Goal: Contribute content: Contribute content

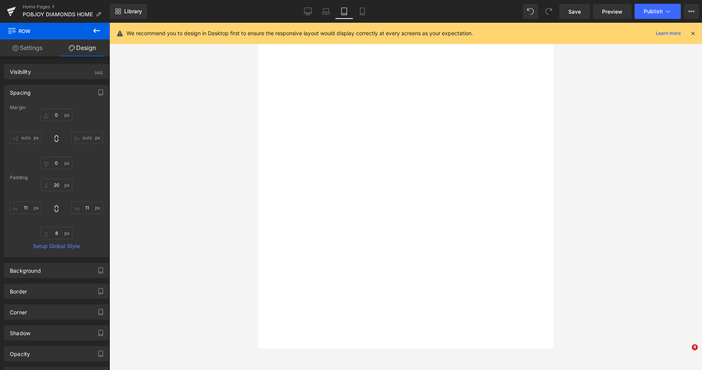
click at [309, 12] on icon at bounding box center [308, 12] width 8 height 8
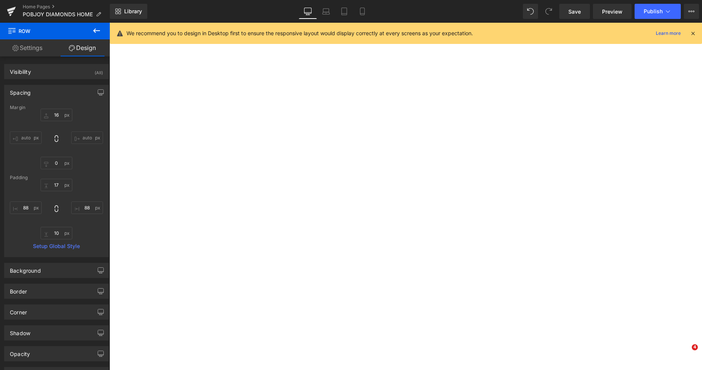
type input "16"
type input "0"
type input "17"
type input "88"
type input "10"
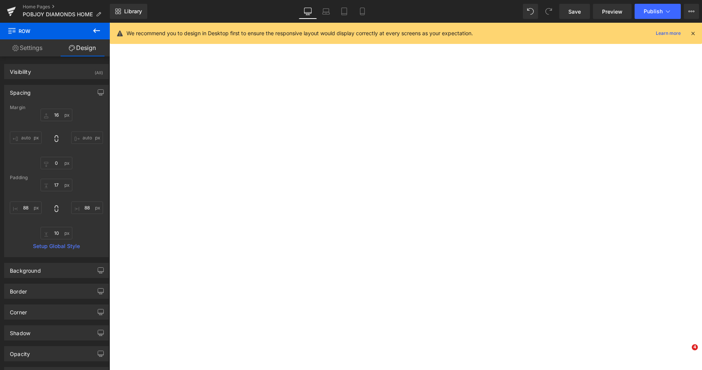
type input "88"
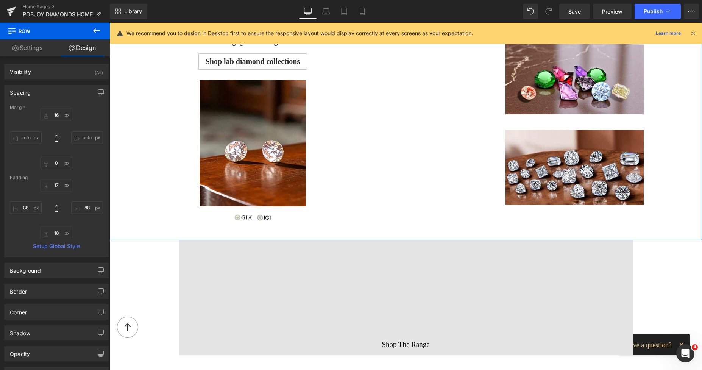
scroll to position [753, 0]
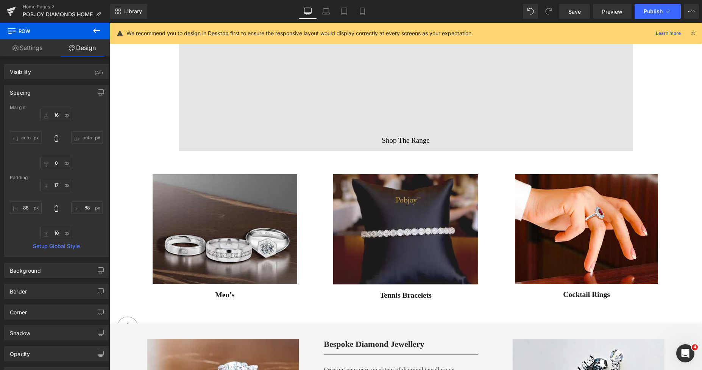
click at [392, 145] on div "Vimeo Shop The Range Button Row" at bounding box center [406, 93] width 455 height 115
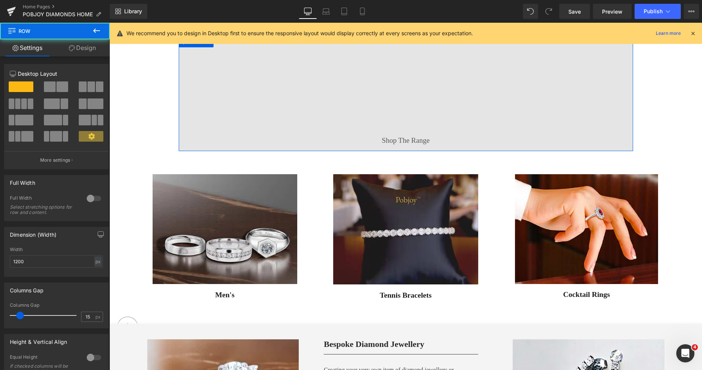
click at [389, 139] on div "Shop The Range Button" at bounding box center [405, 140] width 145 height 11
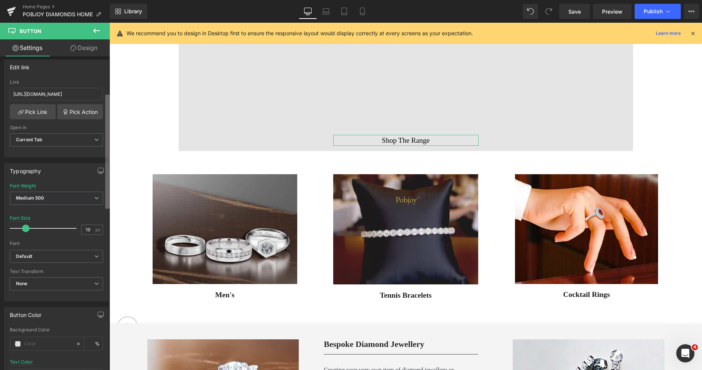
scroll to position [150, 0]
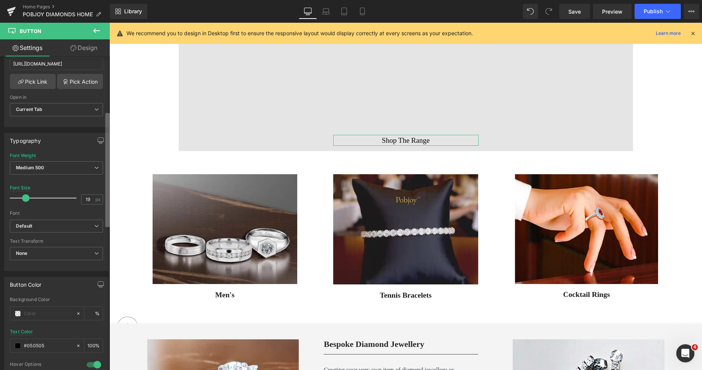
click at [102, 188] on div "Button Button Styles Custom Custom Setup Global Style Custom Setup Global Style…" at bounding box center [55, 214] width 110 height 317
click at [44, 168] on span "Medium 500" at bounding box center [56, 167] width 93 height 13
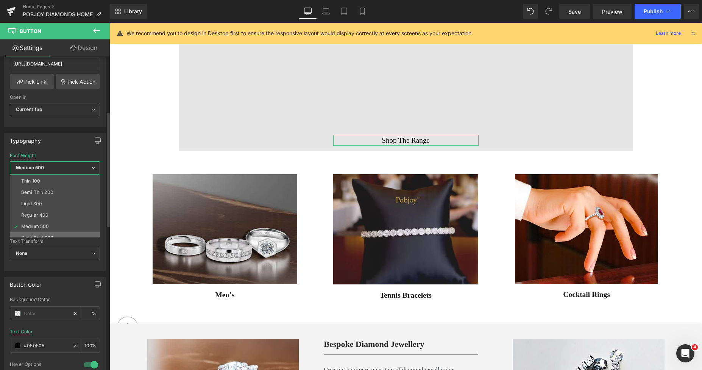
click at [34, 234] on li "Semi Bold 600" at bounding box center [57, 237] width 94 height 11
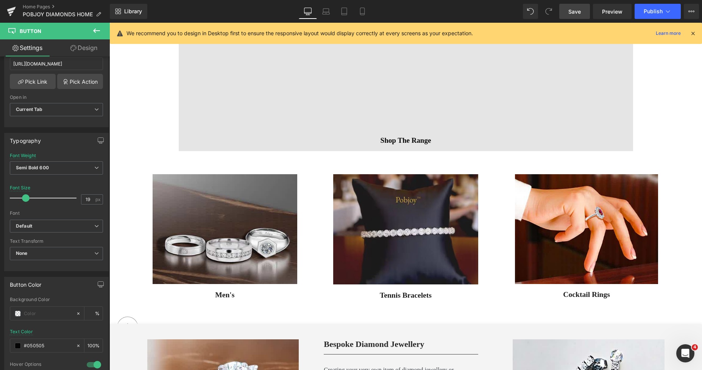
click at [574, 10] on span "Save" at bounding box center [575, 12] width 13 height 8
click at [353, 14] on icon at bounding box center [354, 12] width 8 height 8
type input "24"
type input "#1c1c1c"
type input "100"
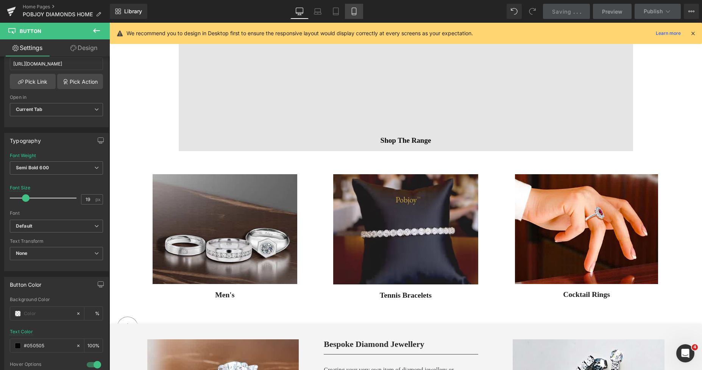
type input "100"
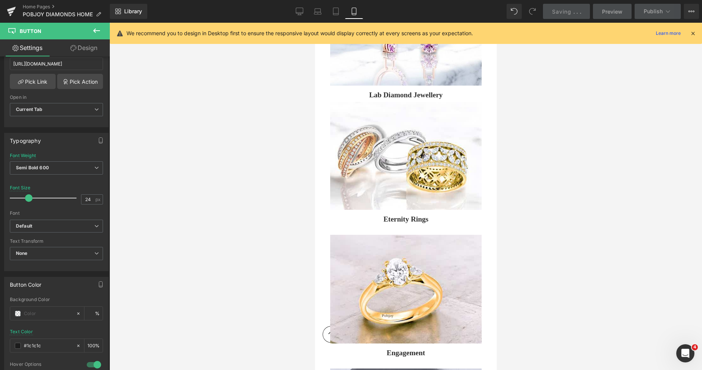
scroll to position [2224, 0]
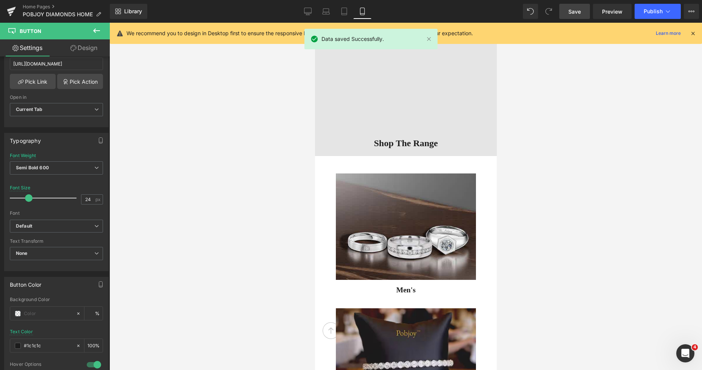
click at [438, 150] on div "Vimeo Shop The Range Button Row" at bounding box center [406, 91] width 182 height 131
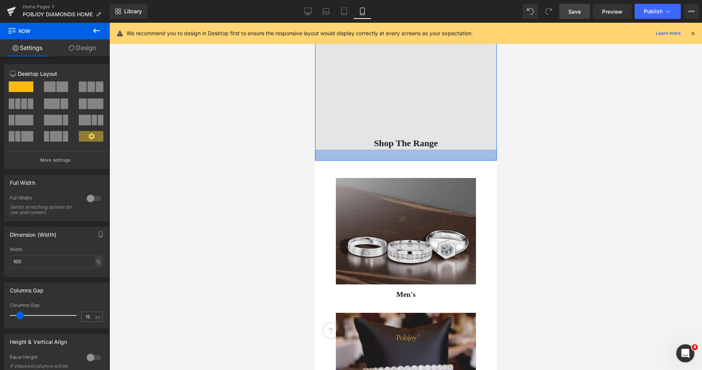
drag, startPoint x: 438, startPoint y: 153, endPoint x: 444, endPoint y: 158, distance: 8.1
click at [444, 158] on div at bounding box center [406, 155] width 182 height 11
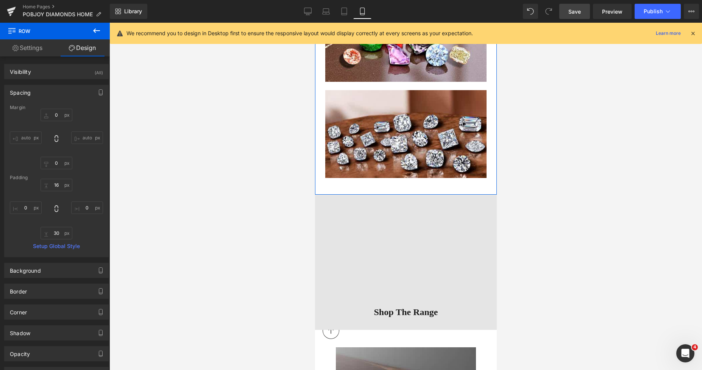
scroll to position [2100, 0]
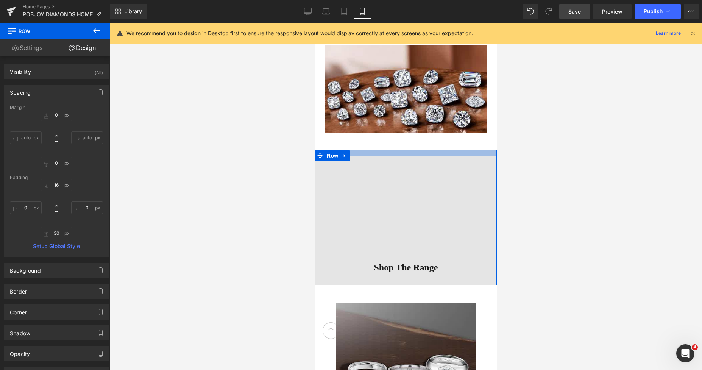
type input "29px"
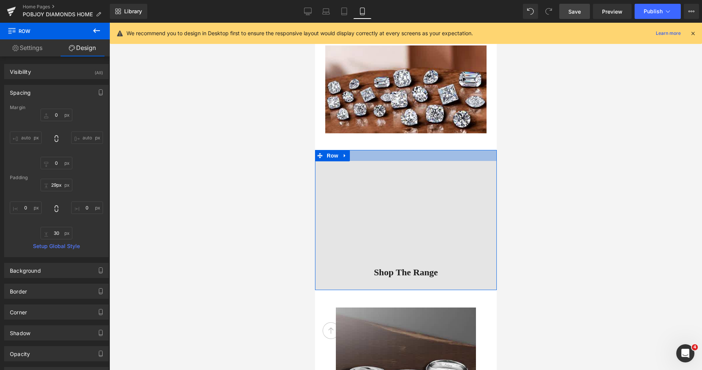
drag, startPoint x: 451, startPoint y: 152, endPoint x: 455, endPoint y: 156, distance: 6.5
click at [455, 156] on div at bounding box center [406, 155] width 182 height 11
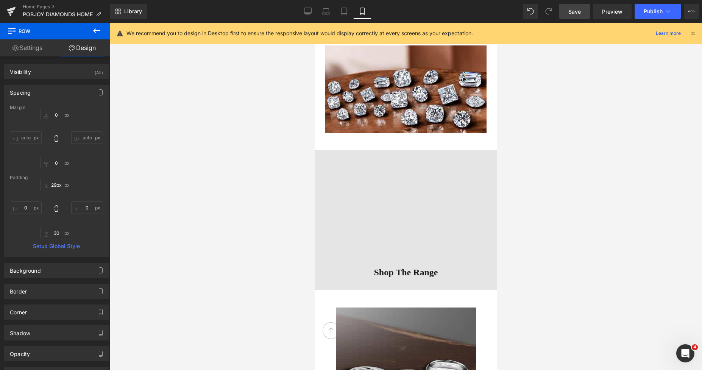
click at [579, 13] on span "Save" at bounding box center [575, 12] width 13 height 8
click at [306, 14] on icon at bounding box center [308, 11] width 7 height 6
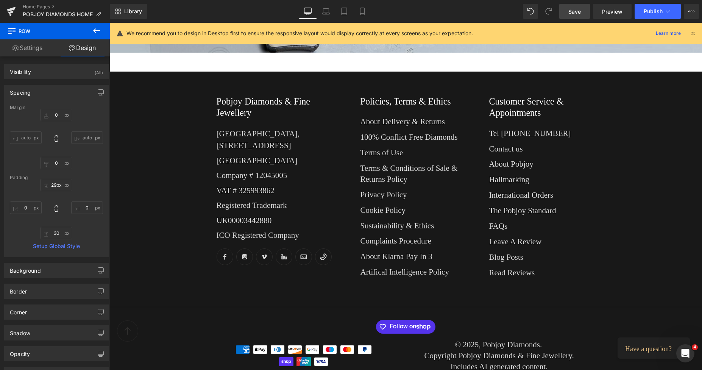
type input "0"
type input "19"
type input "393"
type input "14"
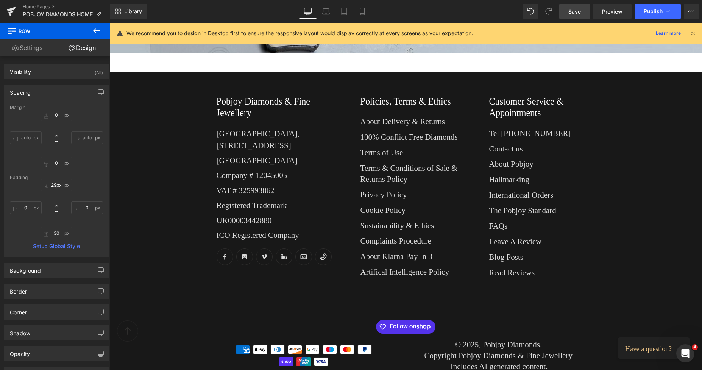
type input "393"
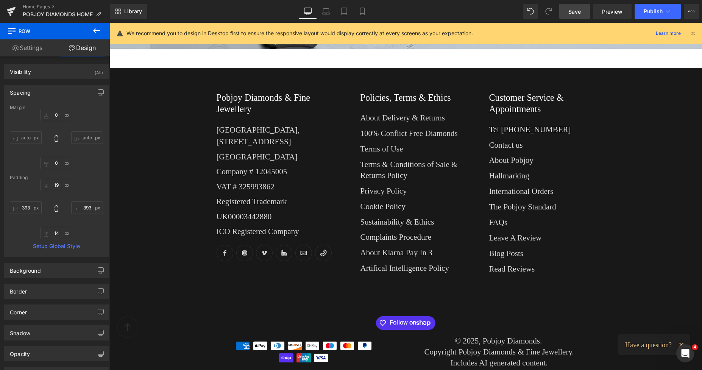
scroll to position [710, 0]
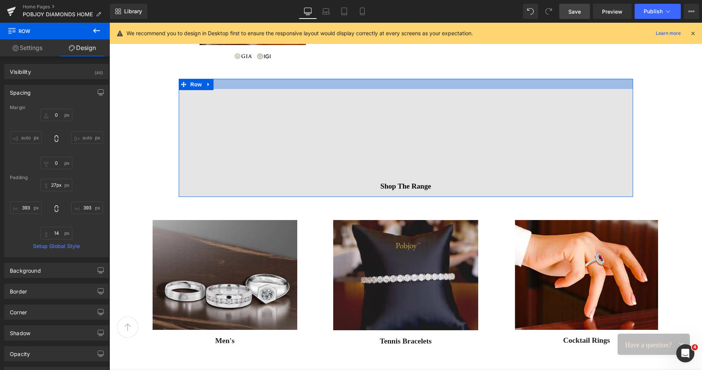
type input "25px"
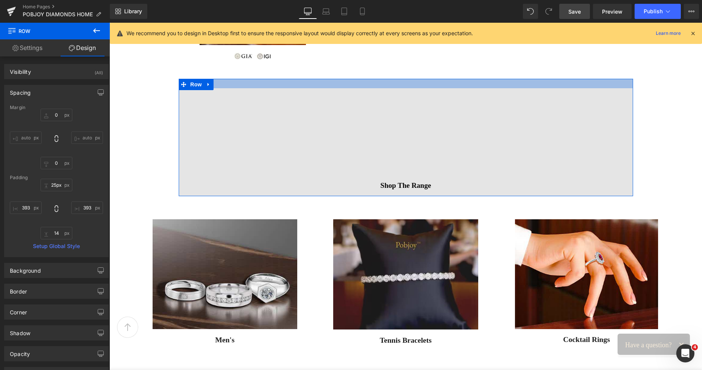
click at [372, 83] on div at bounding box center [406, 83] width 455 height 9
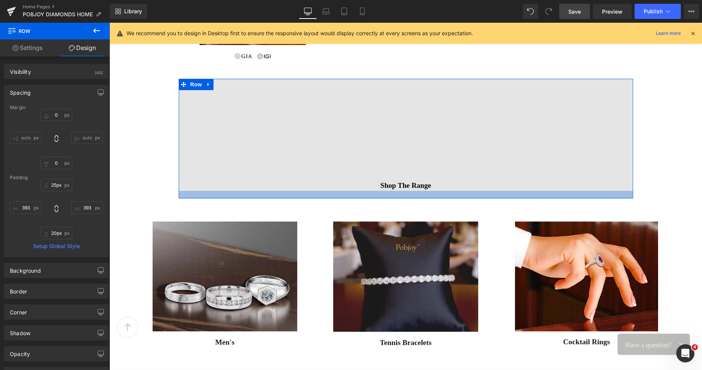
type input "22px"
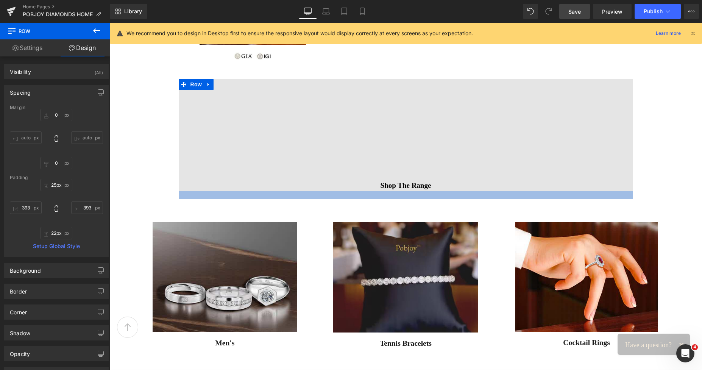
drag, startPoint x: 386, startPoint y: 195, endPoint x: 392, endPoint y: 198, distance: 6.4
click at [392, 198] on div at bounding box center [406, 195] width 455 height 8
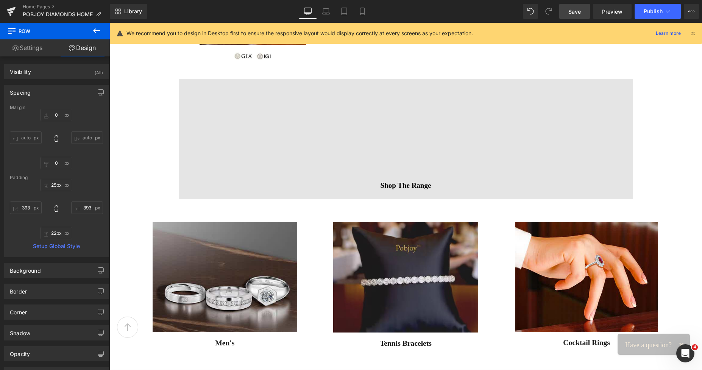
click at [572, 12] on span "Save" at bounding box center [575, 12] width 13 height 8
click at [568, 12] on link "Save" at bounding box center [575, 11] width 31 height 15
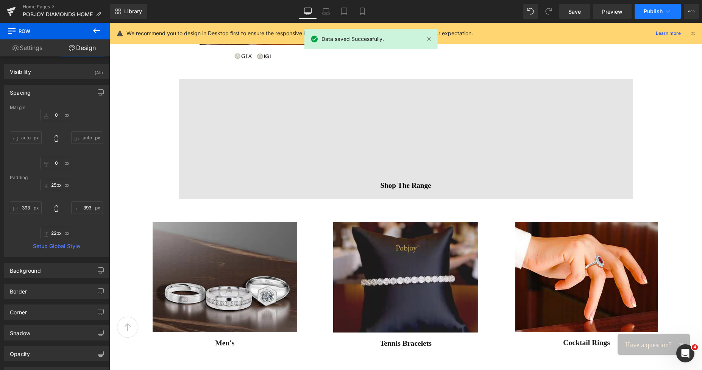
click at [645, 12] on span "Publish" at bounding box center [653, 11] width 19 height 6
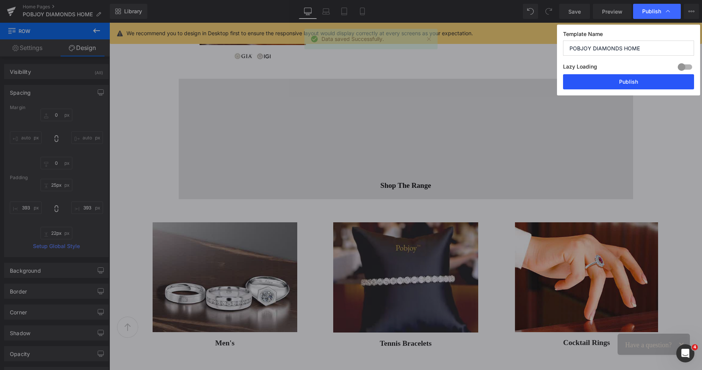
drag, startPoint x: 629, startPoint y: 81, endPoint x: 516, endPoint y: 58, distance: 114.8
click at [629, 81] on button "Publish" at bounding box center [628, 81] width 131 height 15
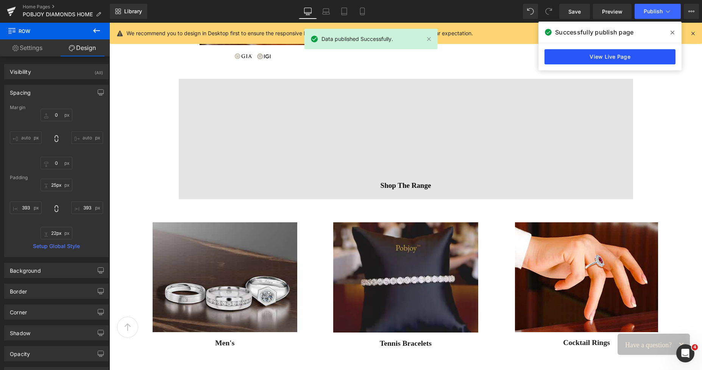
click at [622, 54] on link "View Live Page" at bounding box center [610, 56] width 131 height 15
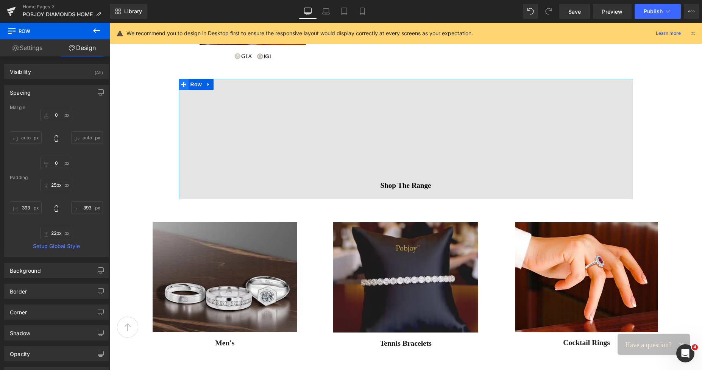
click at [182, 82] on icon at bounding box center [183, 85] width 5 height 6
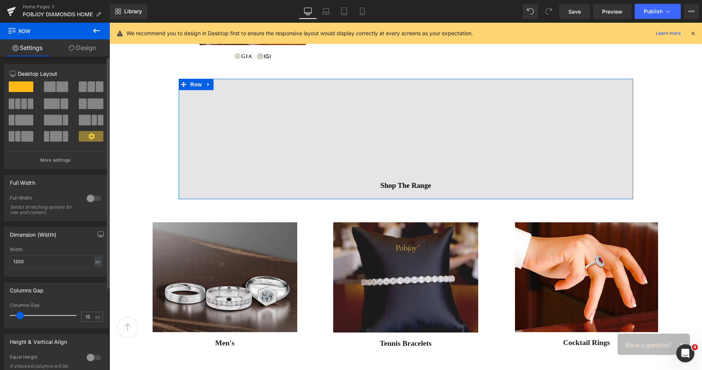
click at [61, 85] on span at bounding box center [62, 86] width 12 height 11
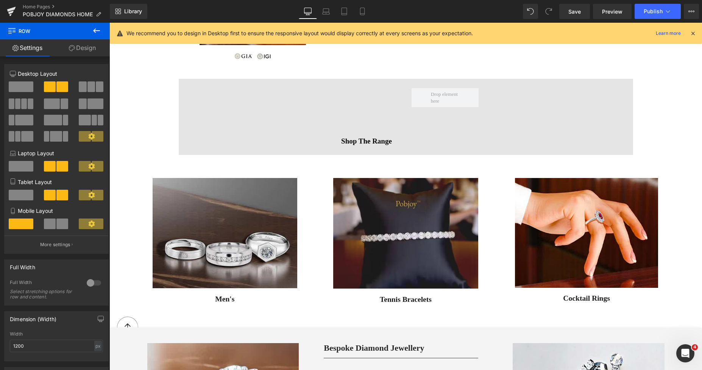
click at [96, 29] on icon at bounding box center [96, 30] width 9 height 9
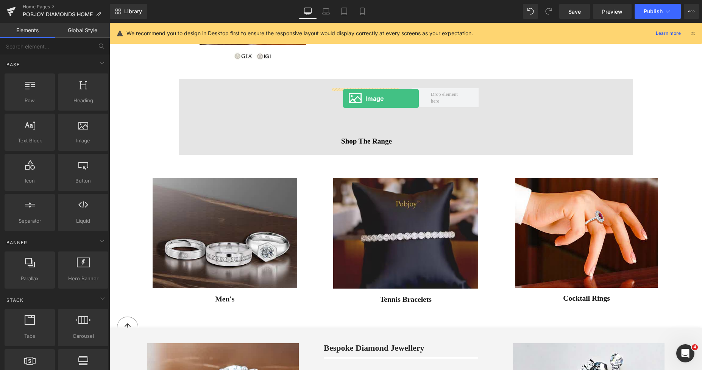
drag, startPoint x: 193, startPoint y: 159, endPoint x: 343, endPoint y: 98, distance: 161.7
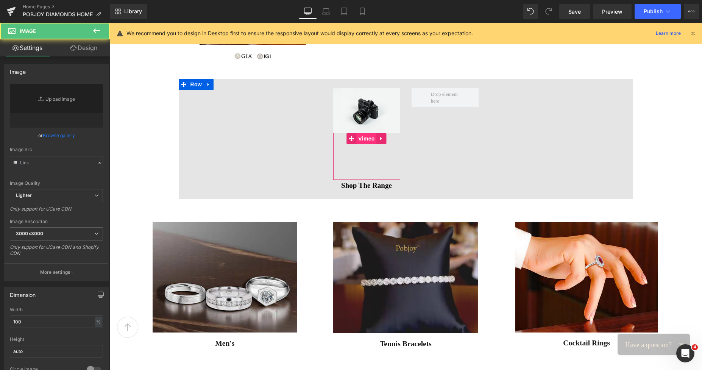
type input "//[DOMAIN_NAME][URL]"
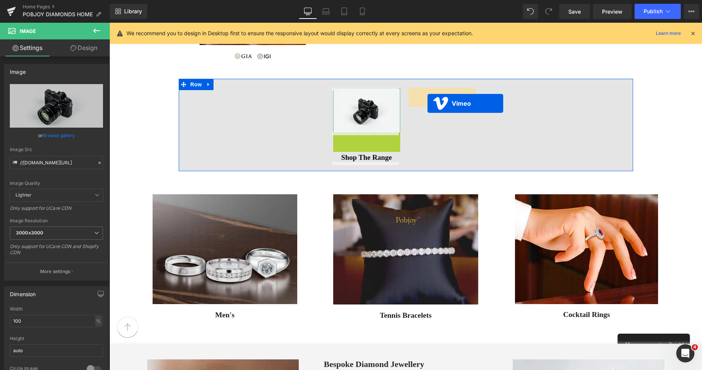
drag, startPoint x: 349, startPoint y: 138, endPoint x: 428, endPoint y: 103, distance: 85.8
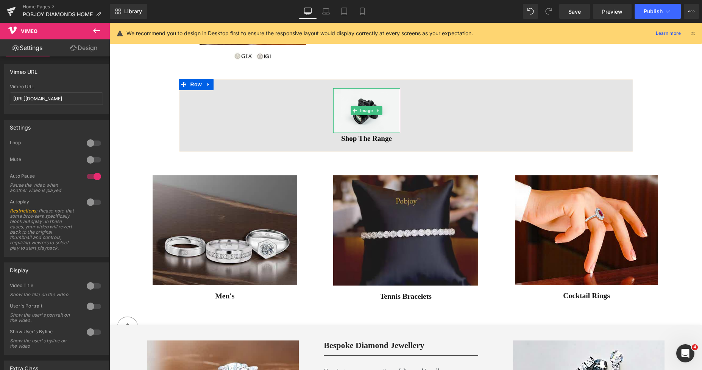
drag, startPoint x: 365, startPoint y: 109, endPoint x: 328, endPoint y: 106, distance: 37.2
click at [365, 109] on span "Image" at bounding box center [367, 110] width 16 height 9
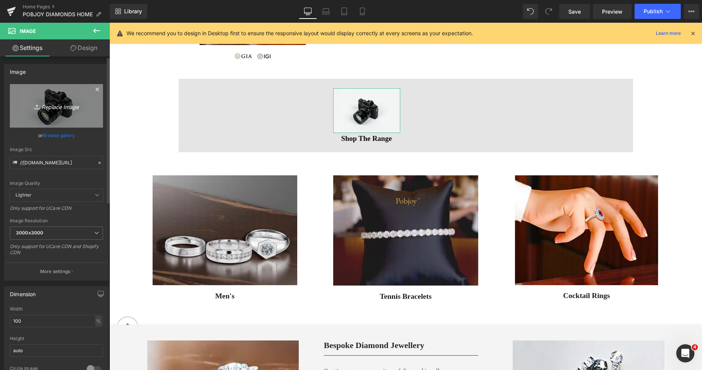
click at [72, 98] on link "Replace Image" at bounding box center [56, 106] width 93 height 44
type input "C:\fakepath\New Template-Photoroom - 2025-09-22T133051.013.png"
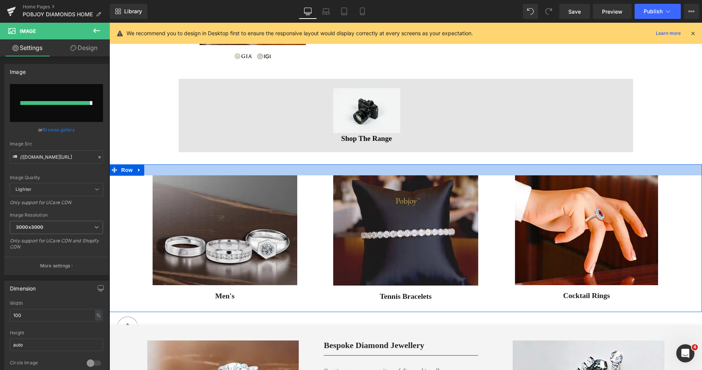
type input "[URL][DOMAIN_NAME]"
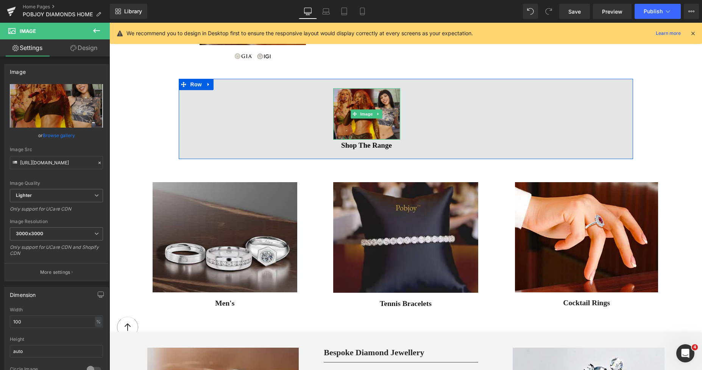
click at [344, 96] on img at bounding box center [366, 114] width 67 height 52
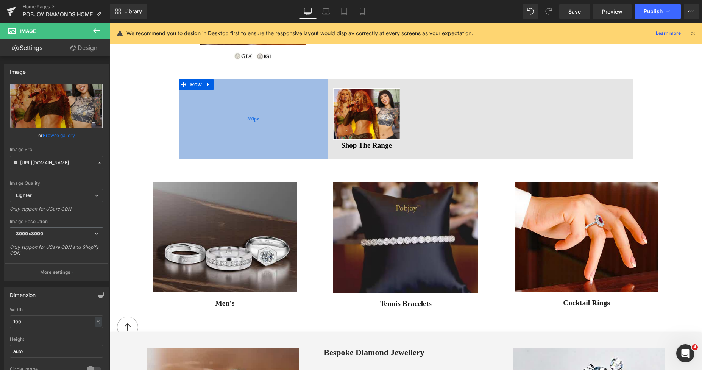
click at [179, 113] on div "393px" at bounding box center [253, 119] width 149 height 80
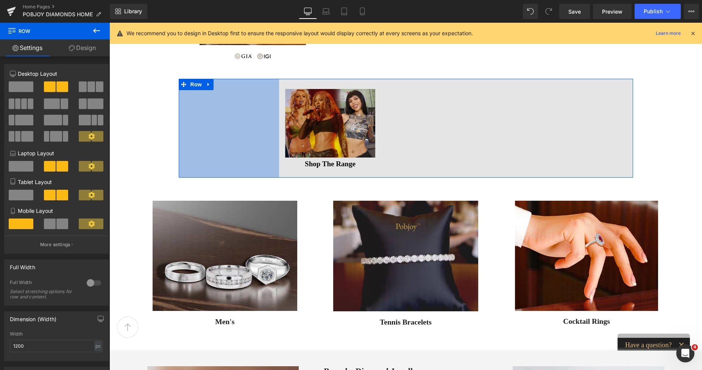
drag, startPoint x: 265, startPoint y: 106, endPoint x: 355, endPoint y: 110, distance: 90.3
click at [214, 106] on div "265px" at bounding box center [229, 128] width 100 height 99
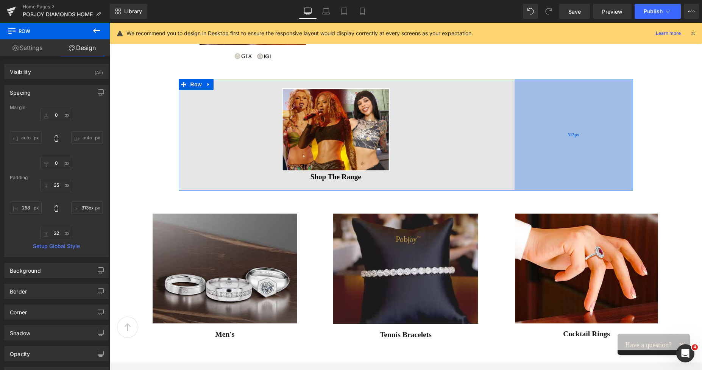
type input "315px"
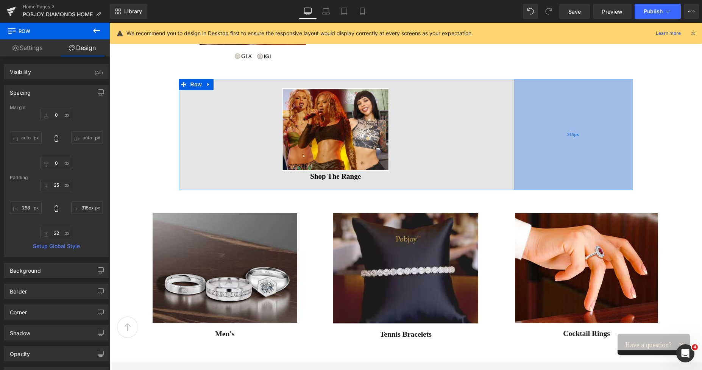
drag, startPoint x: 560, startPoint y: 103, endPoint x: 589, endPoint y: 105, distance: 29.6
click at [589, 105] on div "315px" at bounding box center [573, 134] width 119 height 111
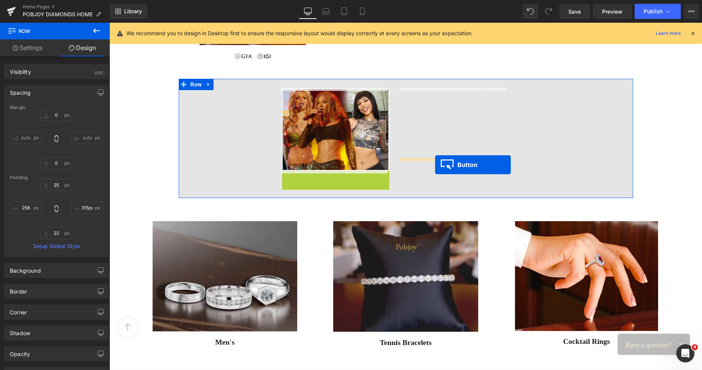
drag, startPoint x: 319, startPoint y: 175, endPoint x: 435, endPoint y: 165, distance: 116.8
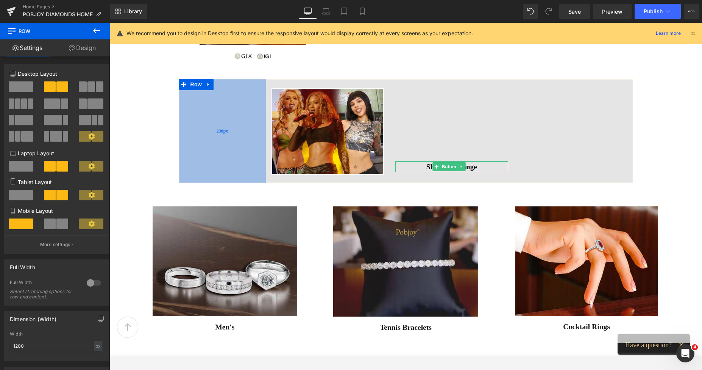
drag, startPoint x: 223, startPoint y: 116, endPoint x: 213, endPoint y: 115, distance: 10.7
click at [213, 115] on div "230px" at bounding box center [222, 131] width 87 height 104
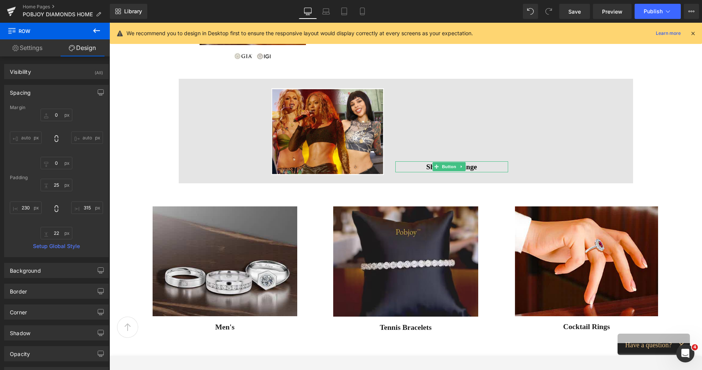
click at [97, 31] on icon at bounding box center [96, 30] width 7 height 5
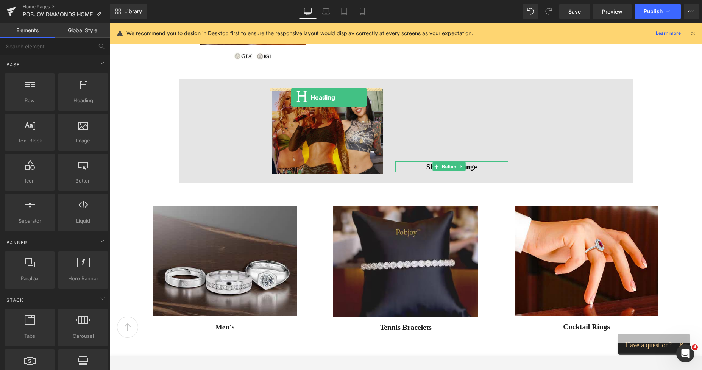
drag, startPoint x: 192, startPoint y: 122, endPoint x: 291, endPoint y: 97, distance: 102.5
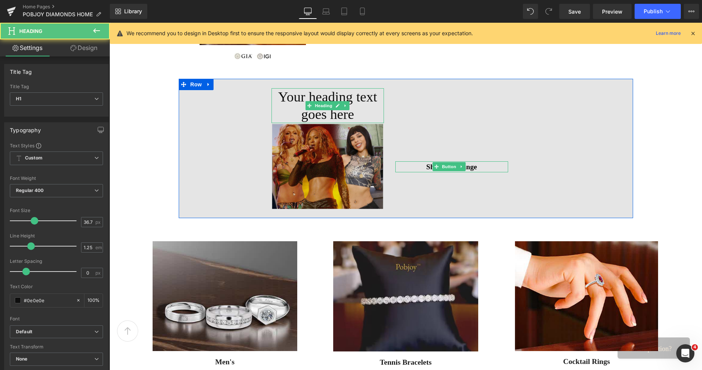
click at [291, 97] on h1 "Your heading text goes here" at bounding box center [328, 105] width 113 height 35
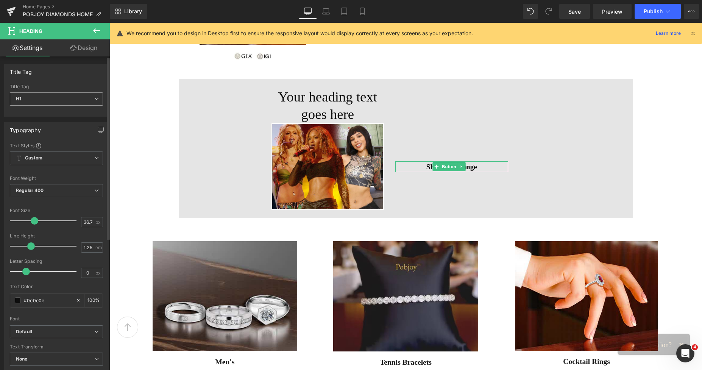
click at [86, 98] on span "H1" at bounding box center [56, 98] width 93 height 13
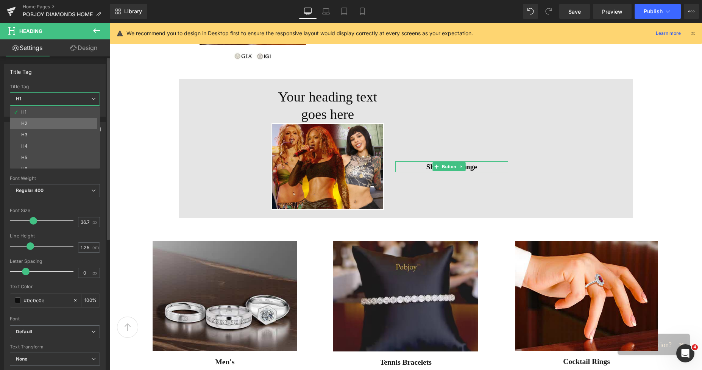
click at [44, 121] on li "H2" at bounding box center [57, 123] width 94 height 11
type input "21.6"
type input "100"
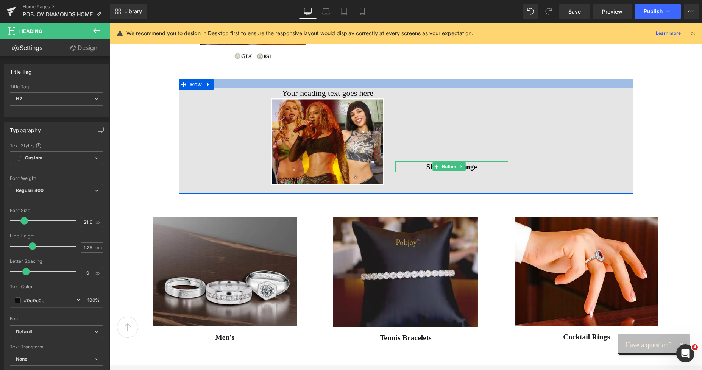
click at [331, 86] on div at bounding box center [406, 83] width 455 height 9
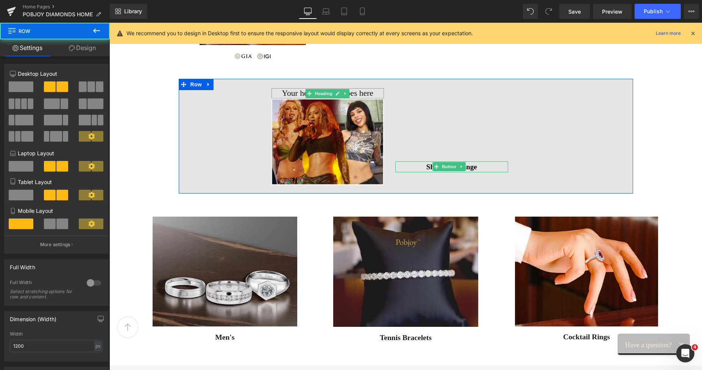
click at [347, 92] on link at bounding box center [346, 93] width 8 height 9
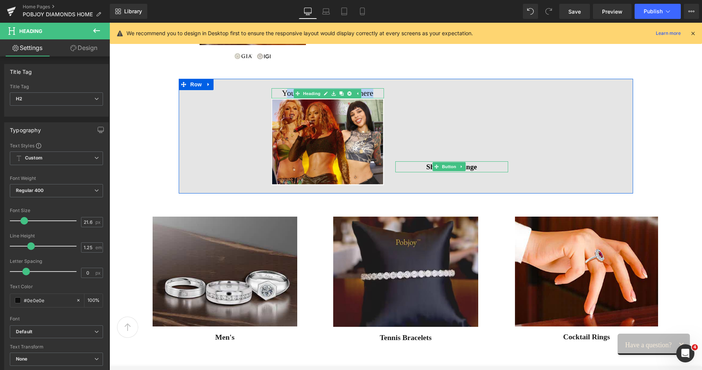
drag, startPoint x: 370, startPoint y: 94, endPoint x: 284, endPoint y: 93, distance: 86.0
click at [284, 93] on h2 "Your heading text goes here" at bounding box center [328, 93] width 113 height 10
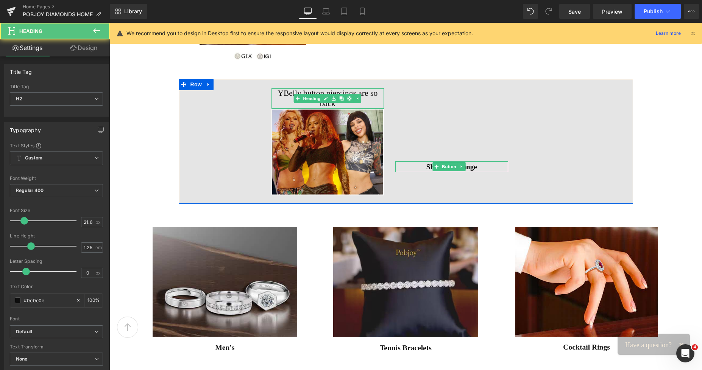
click at [281, 92] on h2 "YBelly button piercings are so back" at bounding box center [328, 98] width 113 height 20
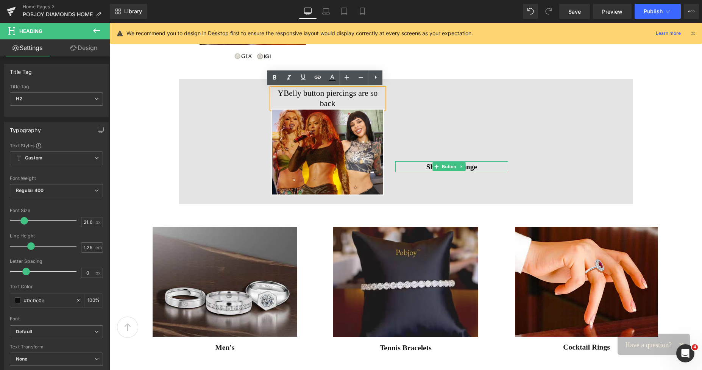
click at [274, 92] on h2 "YBelly button piercings are so back" at bounding box center [328, 98] width 113 height 20
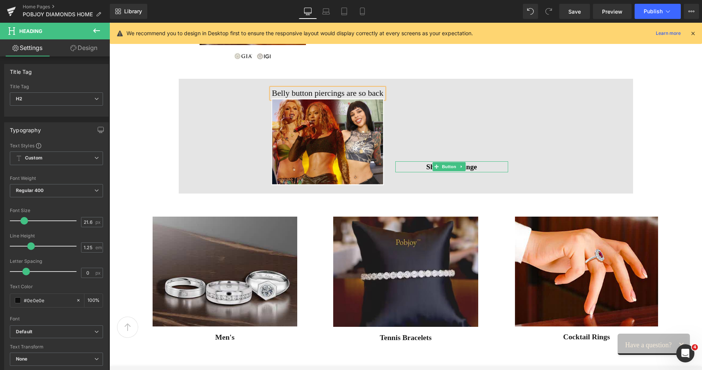
click at [290, 92] on h2 "Belly button piercings are so back" at bounding box center [328, 93] width 113 height 10
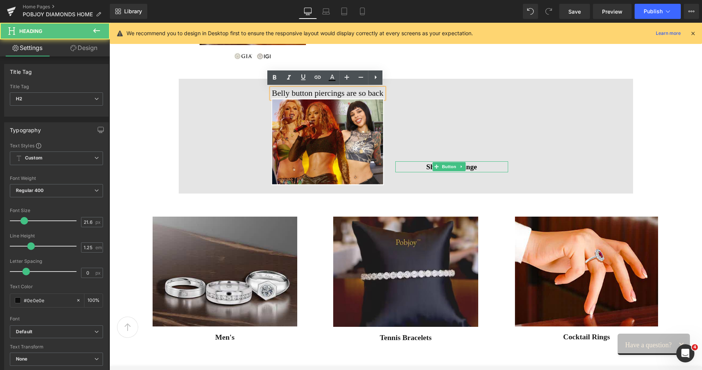
click at [293, 93] on h2 "Belly button piercings are so back" at bounding box center [328, 93] width 113 height 10
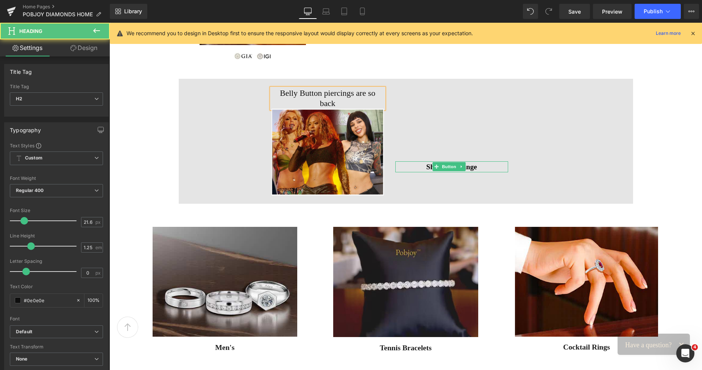
click at [321, 92] on h2 "Belly Button piercings are so back" at bounding box center [328, 98] width 113 height 20
drag, startPoint x: 379, startPoint y: 94, endPoint x: 313, endPoint y: 94, distance: 66.3
click at [313, 94] on h2 "Belly Button piercings are so back" at bounding box center [328, 98] width 113 height 20
drag, startPoint x: 270, startPoint y: 92, endPoint x: 381, endPoint y: 95, distance: 111.0
click at [381, 95] on h2 "Belly Button Piercings Are So Back" at bounding box center [328, 98] width 113 height 20
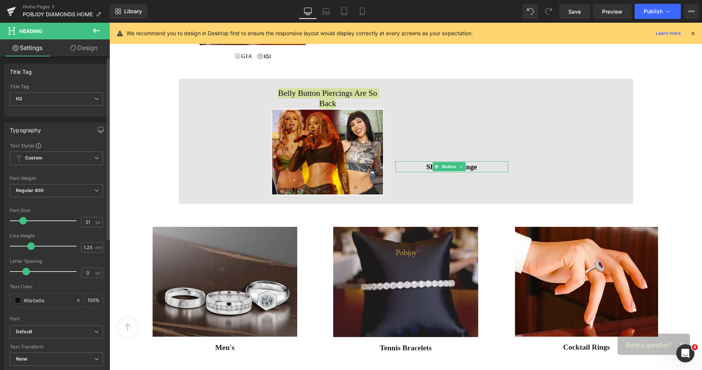
type input "20"
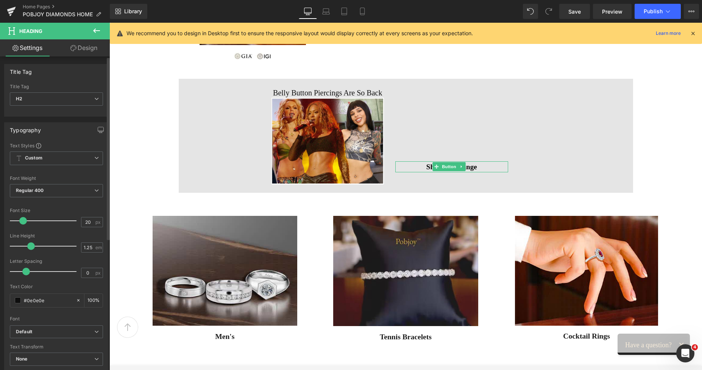
click at [23, 220] on span at bounding box center [23, 221] width 8 height 8
click at [47, 188] on span "Regular 400" at bounding box center [56, 190] width 93 height 13
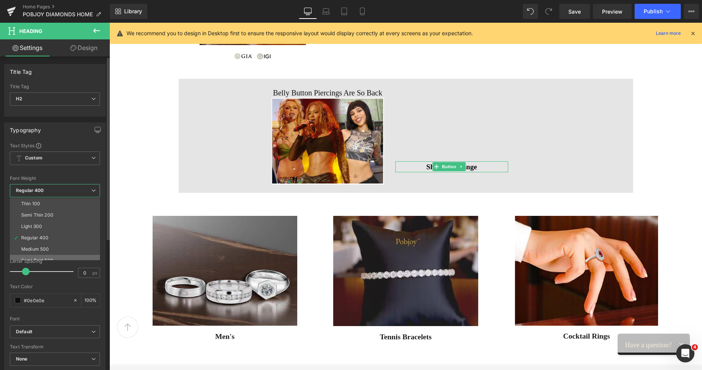
click at [42, 256] on li "Semi Bold 600" at bounding box center [57, 260] width 94 height 11
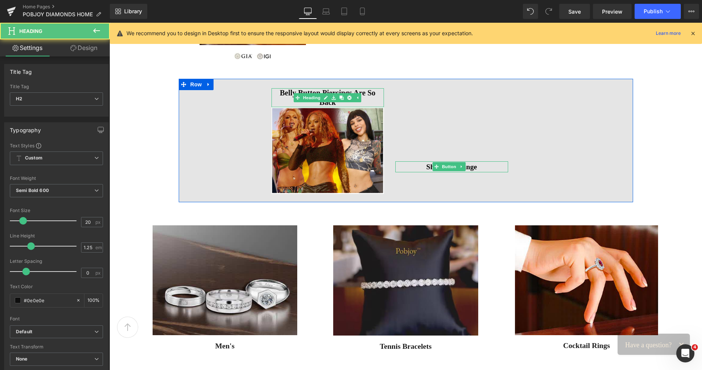
click at [284, 94] on h2 "Belly Button Piercings Are So Back" at bounding box center [328, 97] width 113 height 19
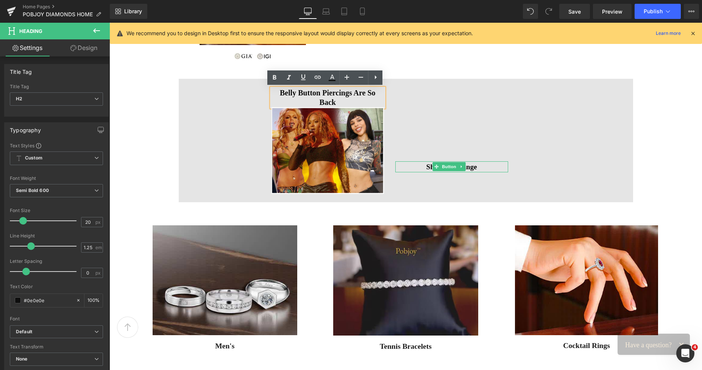
click at [251, 102] on div "Belly Button Piercings Are So Back Heading Image Vimeo Shop The Range Button Ro…" at bounding box center [406, 140] width 455 height 123
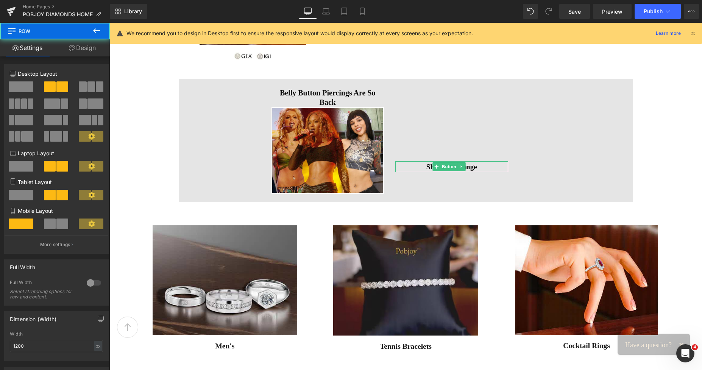
click at [180, 117] on div "Belly Button Piercings Are So Back Heading Image Vimeo Shop The Range Button Ro…" at bounding box center [406, 140] width 455 height 123
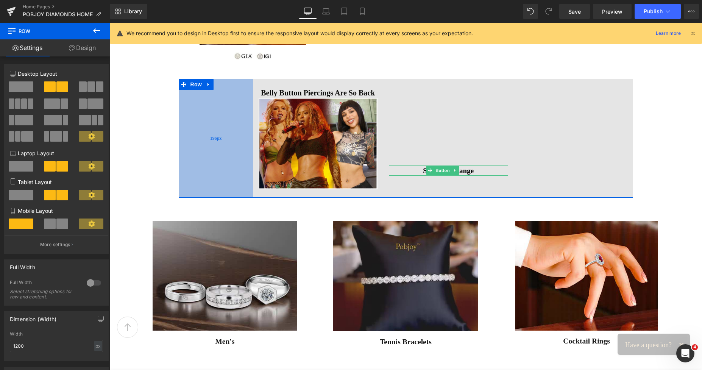
drag, startPoint x: 234, startPoint y: 116, endPoint x: 221, endPoint y: 115, distance: 12.9
click at [221, 115] on div "196px" at bounding box center [216, 138] width 74 height 119
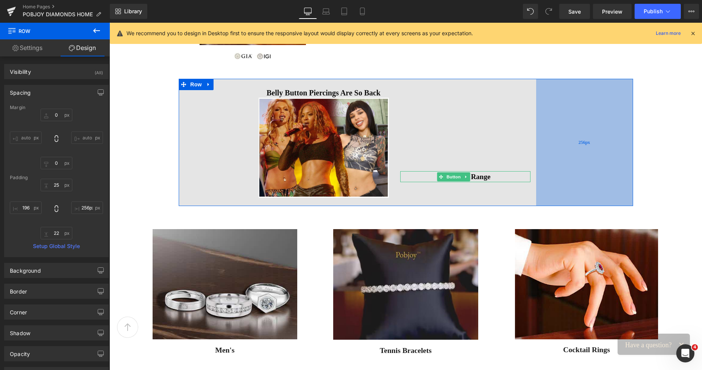
type input "255px"
drag, startPoint x: 557, startPoint y: 129, endPoint x: 580, endPoint y: 130, distance: 22.8
click at [580, 130] on div "255px" at bounding box center [585, 142] width 97 height 127
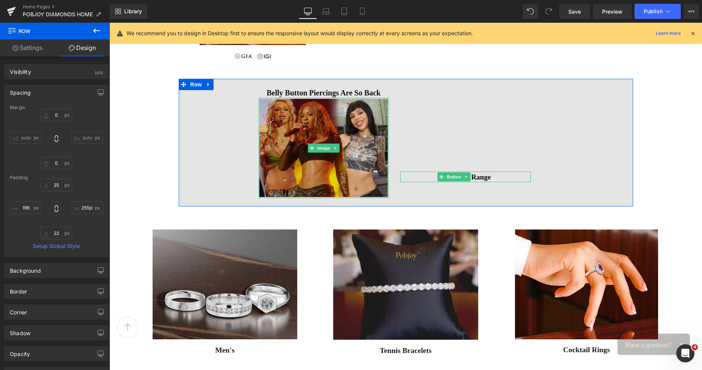
click at [324, 109] on img at bounding box center [324, 148] width 131 height 100
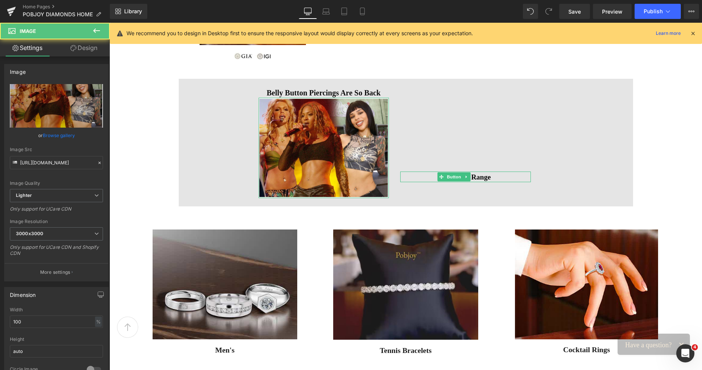
click at [89, 51] on link "Design" at bounding box center [83, 47] width 55 height 17
click at [0, 0] on div "Spacing" at bounding box center [0, 0] width 0 height 0
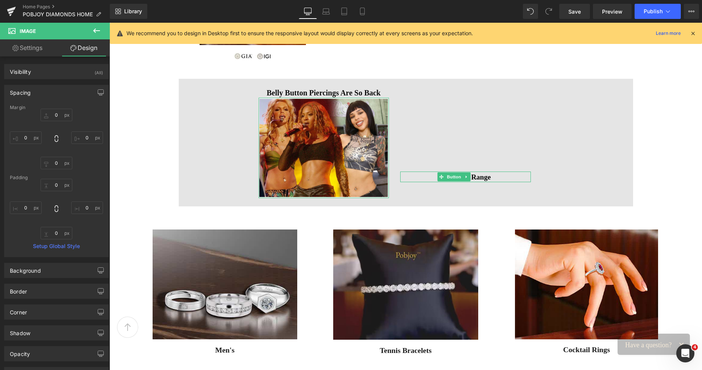
type input "0"
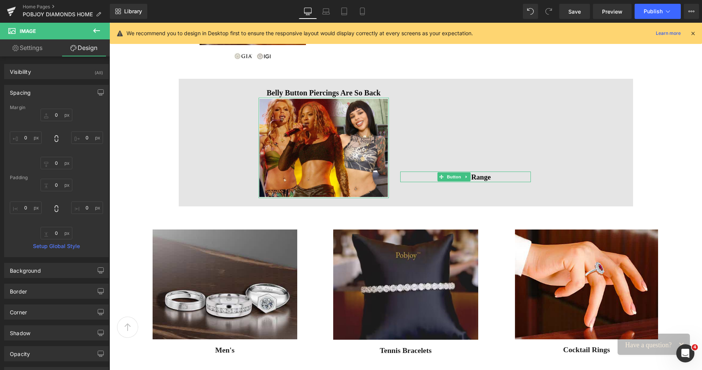
type input "0"
click at [27, 92] on div "Spacing" at bounding box center [20, 90] width 21 height 11
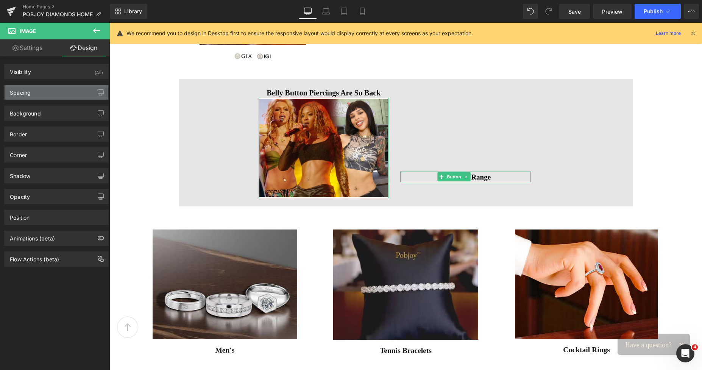
click at [27, 92] on div "Spacing" at bounding box center [20, 90] width 21 height 11
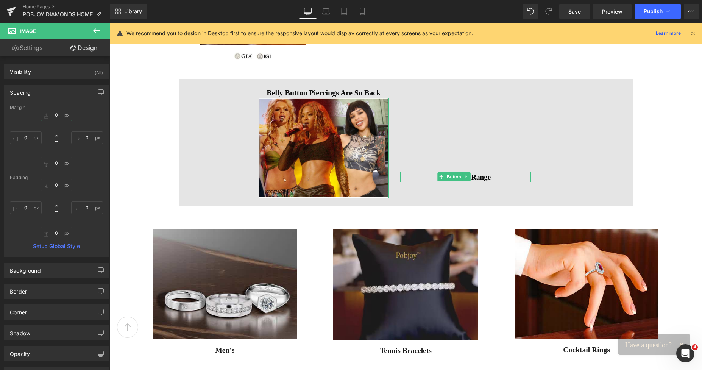
click at [52, 113] on input "0" at bounding box center [57, 115] width 32 height 13
type input "12"
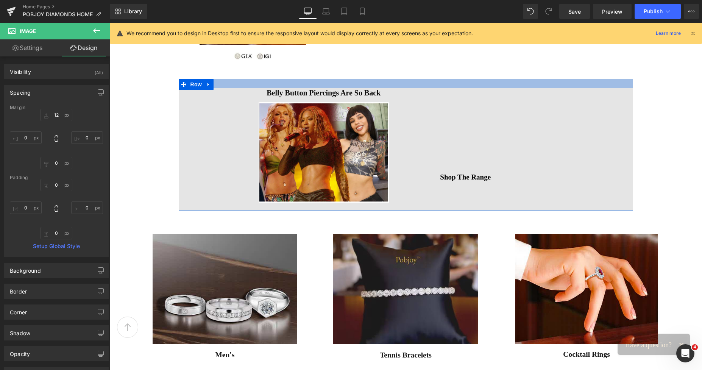
click at [431, 88] on div at bounding box center [406, 83] width 455 height 9
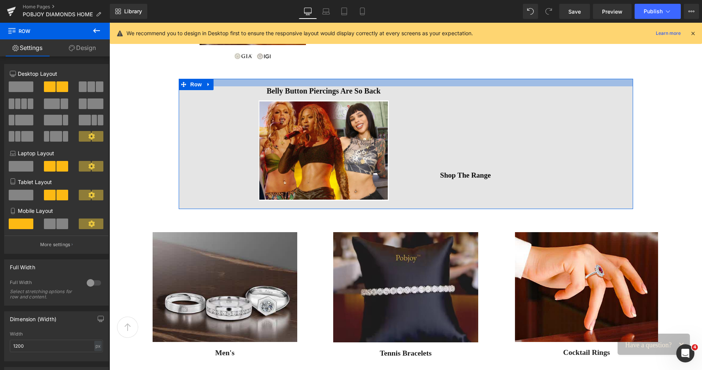
click at [425, 85] on div at bounding box center [406, 83] width 455 height 8
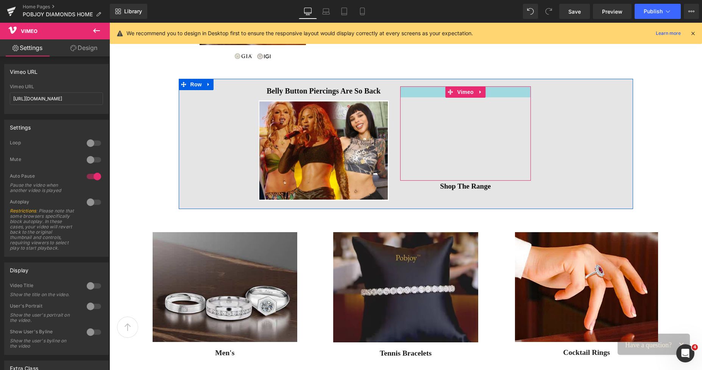
drag, startPoint x: 428, startPoint y: 87, endPoint x: 430, endPoint y: 98, distance: 11.1
click at [430, 98] on div "Vimeo" at bounding box center [465, 133] width 131 height 94
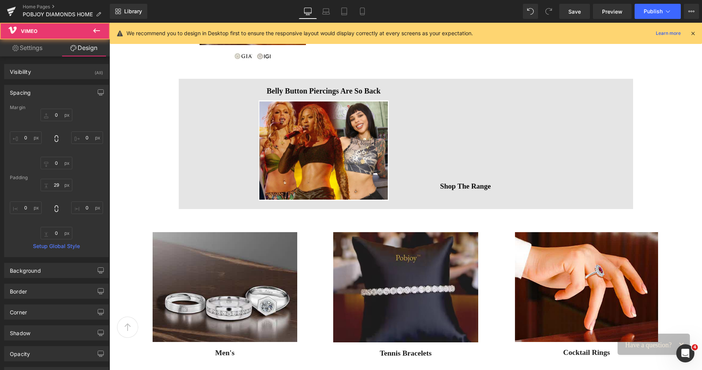
type input "0"
type input "29"
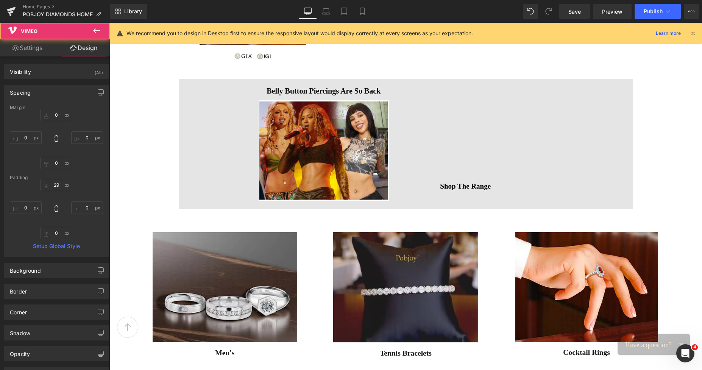
type input "0"
click at [575, 11] on span "Save" at bounding box center [575, 12] width 13 height 8
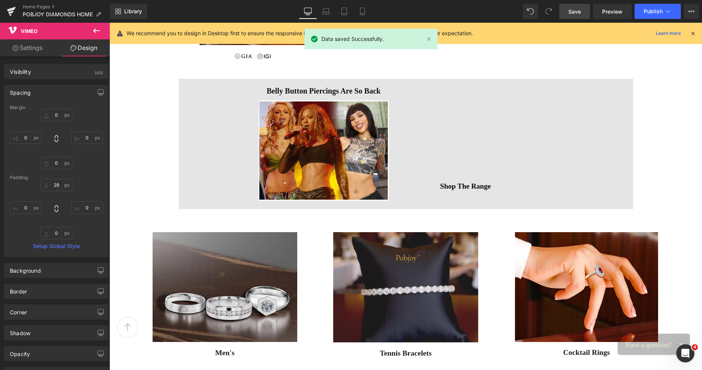
click at [572, 13] on span "Save" at bounding box center [575, 12] width 13 height 8
click at [607, 6] on link "Preview" at bounding box center [612, 11] width 39 height 15
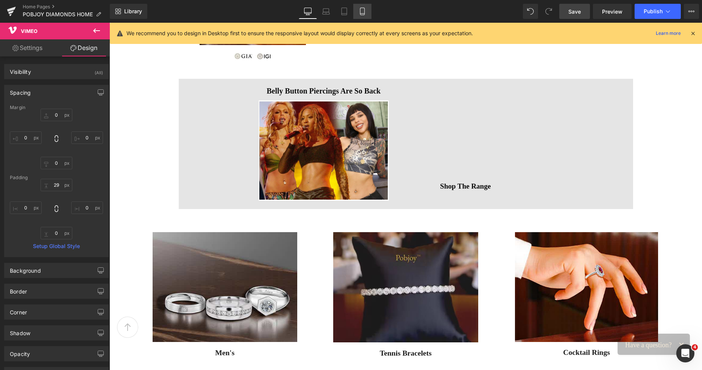
click at [364, 15] on link "Mobile" at bounding box center [362, 11] width 18 height 15
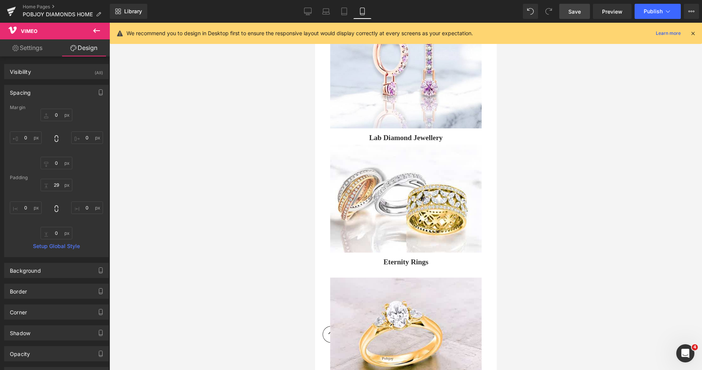
type input "0"
type input "29"
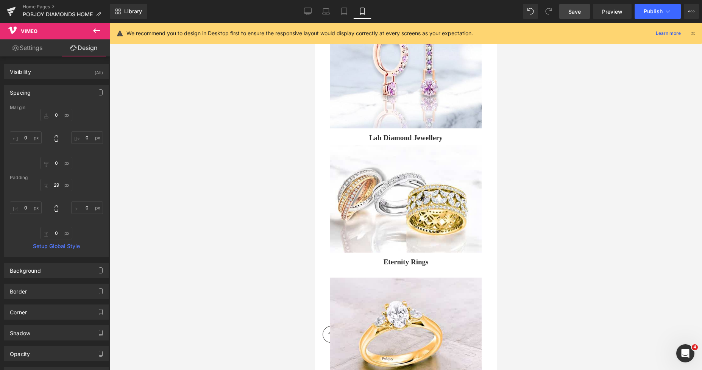
type input "0"
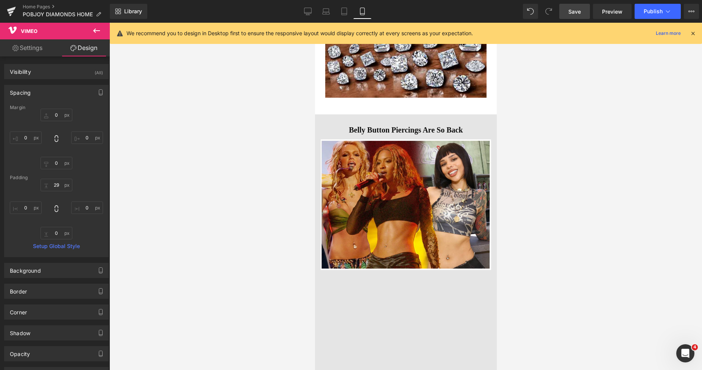
scroll to position [2191, 0]
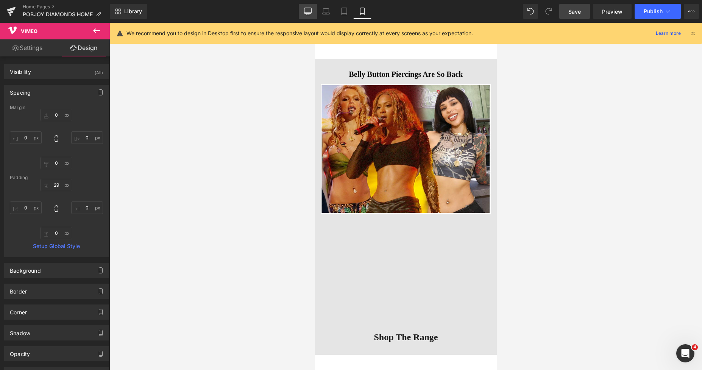
click at [304, 10] on icon at bounding box center [308, 12] width 8 height 8
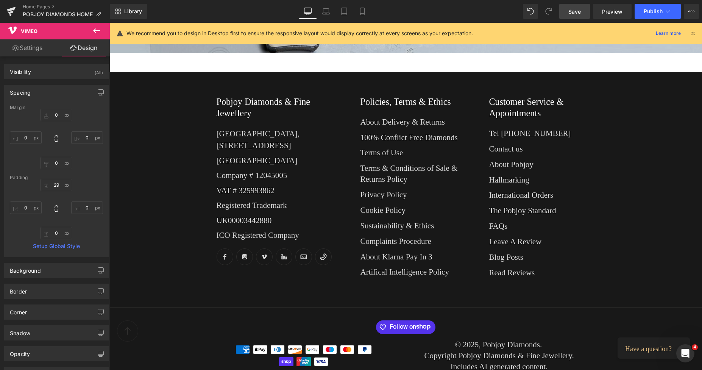
type input "0"
type input "29"
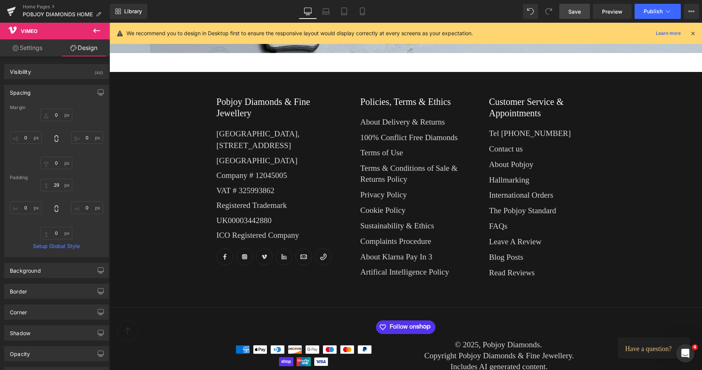
type input "0"
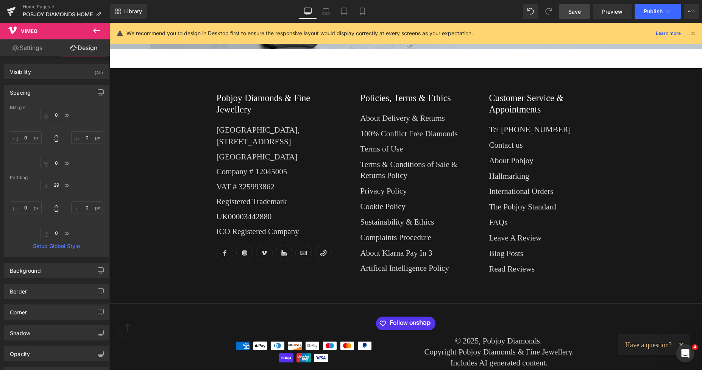
scroll to position [597, 0]
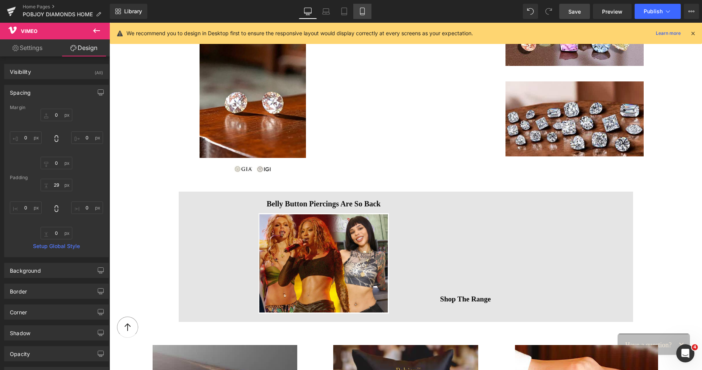
click at [361, 12] on icon at bounding box center [363, 12] width 8 height 8
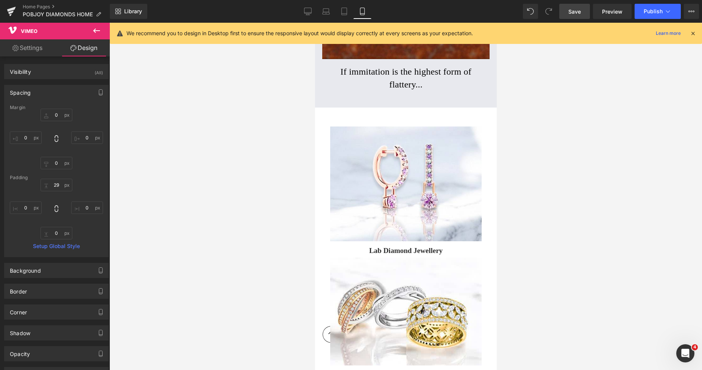
type input "0"
type input "29"
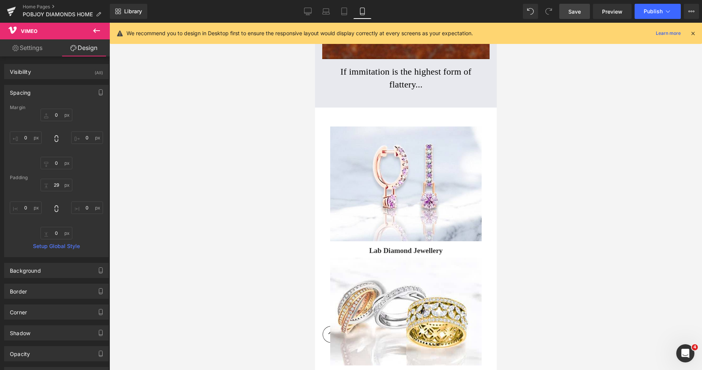
type input "0"
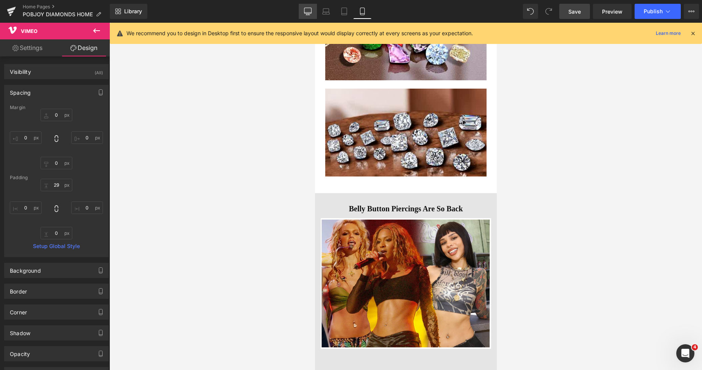
click at [309, 15] on icon at bounding box center [308, 15] width 4 height 0
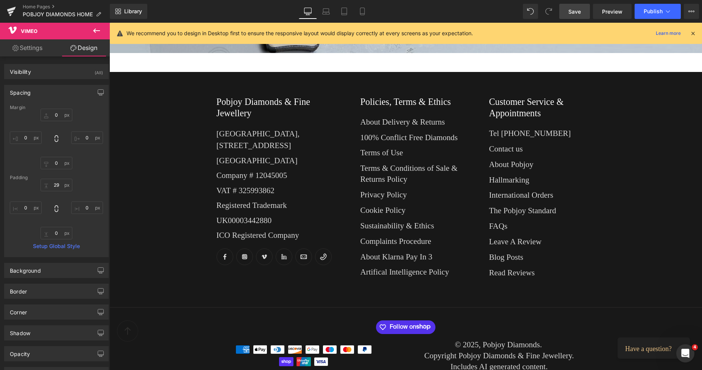
type input "0"
type input "29"
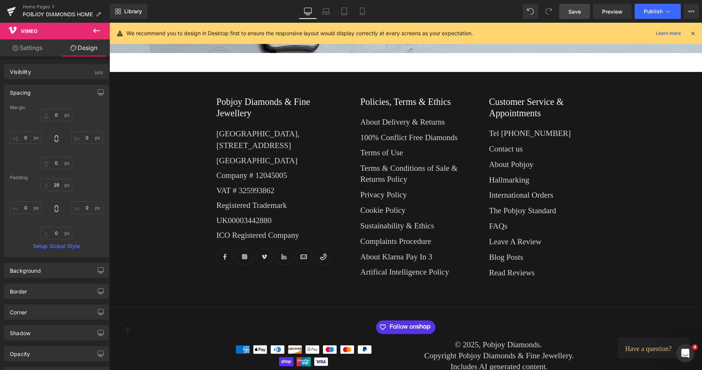
type input "0"
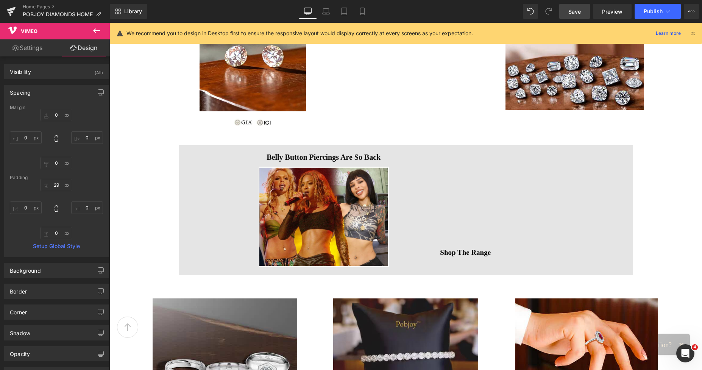
scroll to position [683, 0]
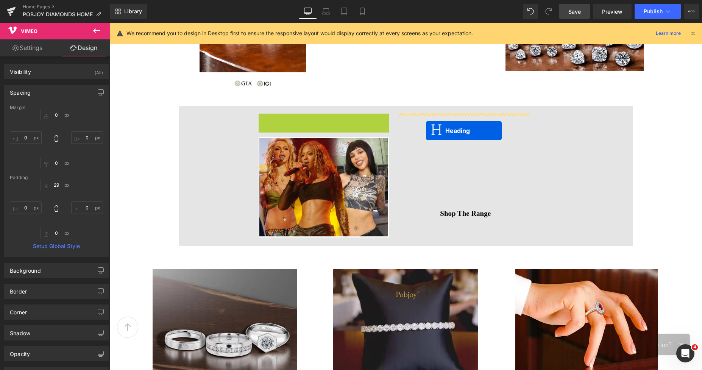
drag, startPoint x: 288, startPoint y: 120, endPoint x: 426, endPoint y: 131, distance: 139.1
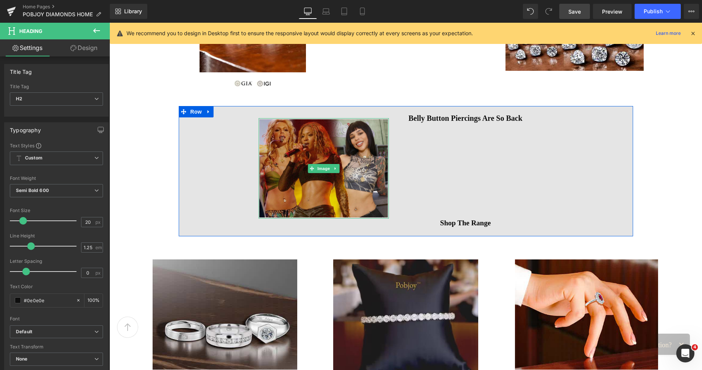
click at [348, 128] on img at bounding box center [324, 168] width 131 height 100
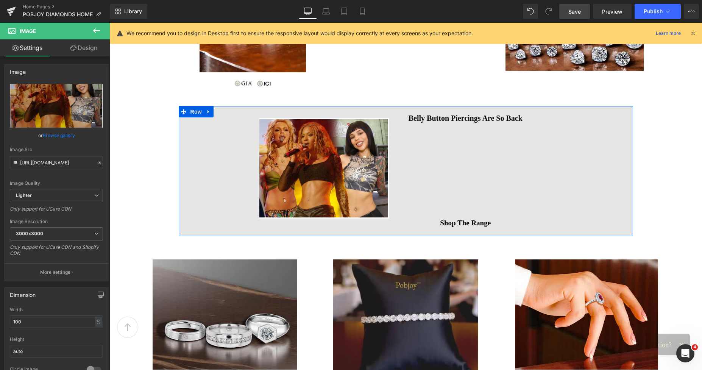
click at [206, 153] on div "Image Belly Button Piercings Are So Back Heading Vimeo Shop The Range Button Row" at bounding box center [406, 171] width 455 height 130
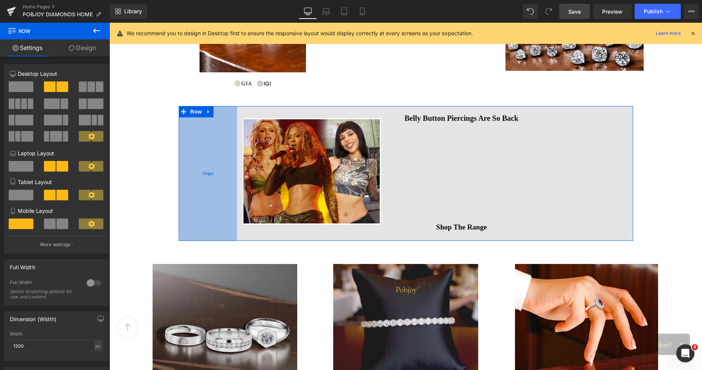
drag, startPoint x: 225, startPoint y: 157, endPoint x: 209, endPoint y: 157, distance: 15.9
click at [209, 157] on div "154px" at bounding box center [208, 173] width 58 height 135
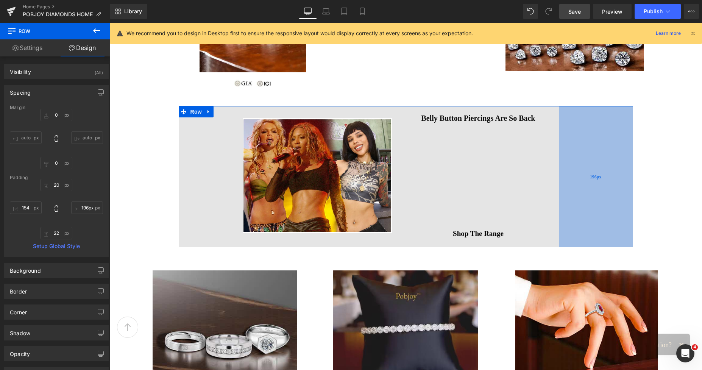
type input "187px"
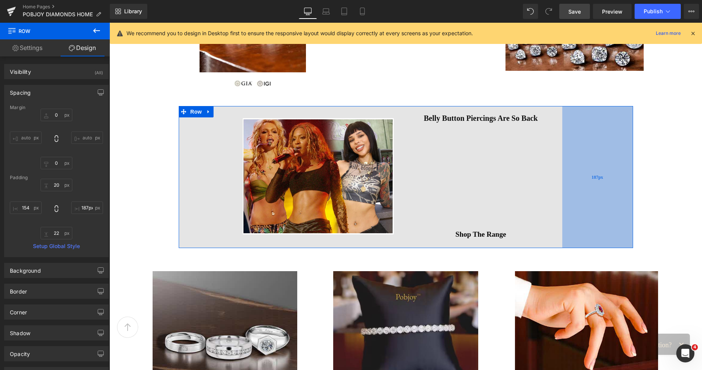
drag, startPoint x: 571, startPoint y: 147, endPoint x: 596, endPoint y: 147, distance: 25.8
click at [596, 147] on div "187px" at bounding box center [598, 177] width 71 height 142
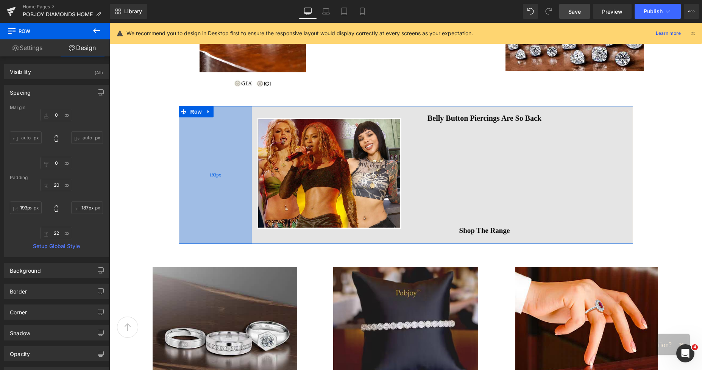
type input "191px"
drag, startPoint x: 192, startPoint y: 142, endPoint x: 206, endPoint y: 145, distance: 14.3
click at [206, 145] on div "191px" at bounding box center [215, 175] width 72 height 138
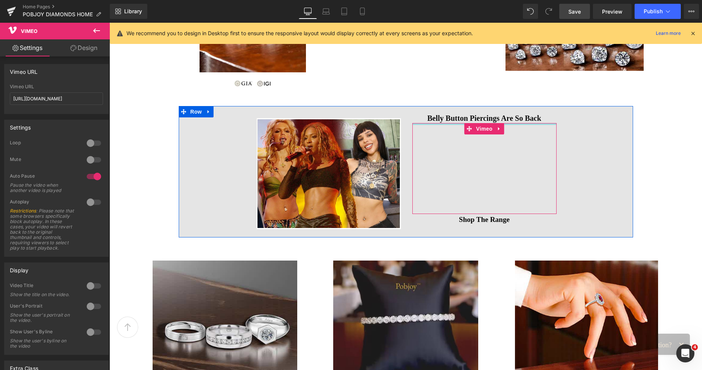
drag, startPoint x: 431, startPoint y: 131, endPoint x: 436, endPoint y: 127, distance: 6.2
click at [436, 127] on div "Vimeo" at bounding box center [485, 168] width 144 height 91
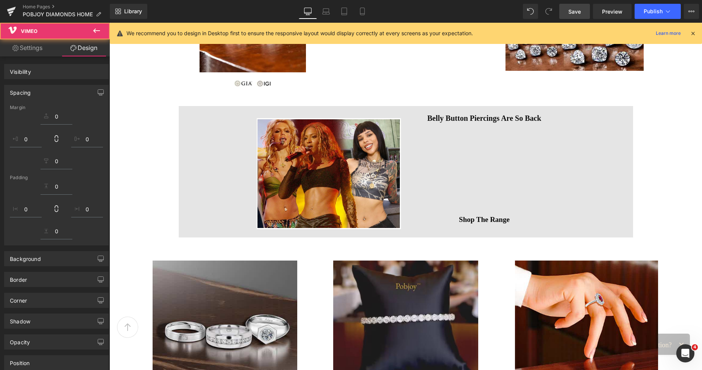
click at [653, 115] on div "Image Handpicked diamonds of extraordinary cut and brilliance Heading Image Dia…" at bounding box center [405, 157] width 593 height 1506
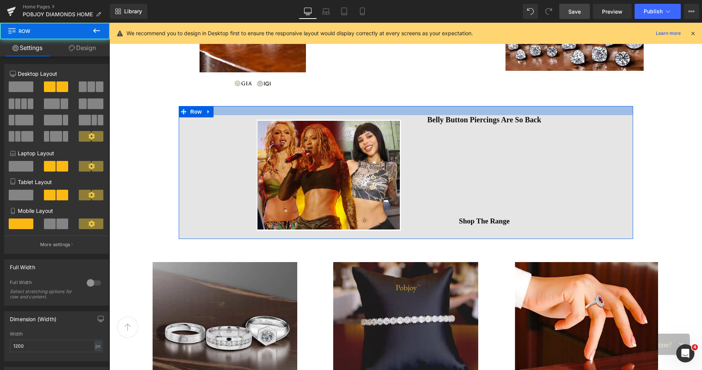
click at [436, 109] on div at bounding box center [406, 110] width 455 height 9
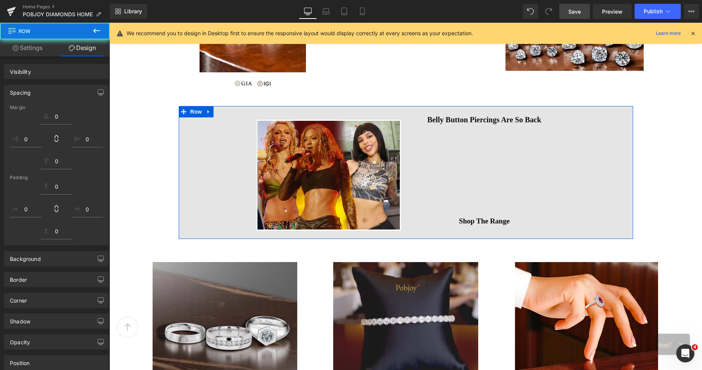
click at [363, 131] on img at bounding box center [329, 175] width 144 height 111
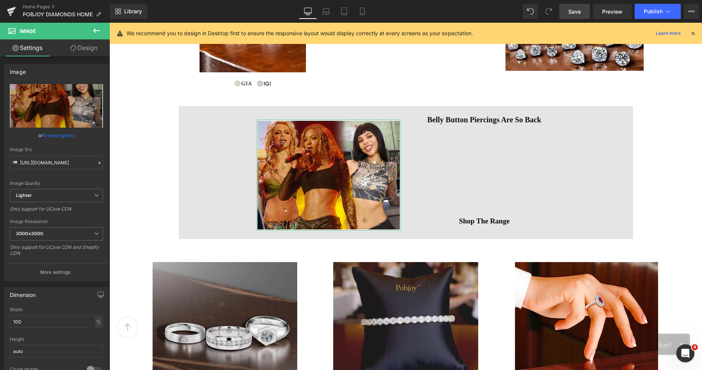
click at [84, 50] on link "Design" at bounding box center [83, 47] width 55 height 17
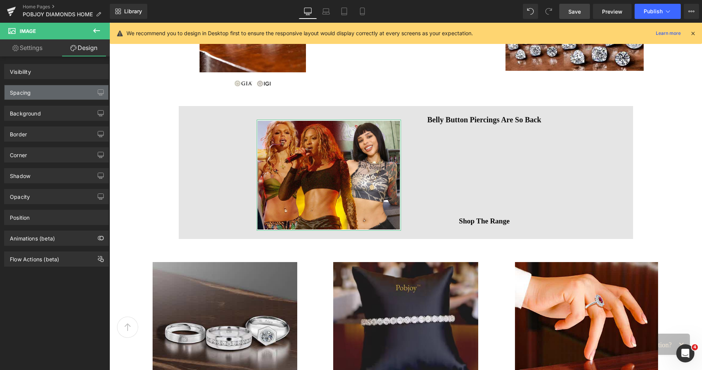
click at [27, 92] on div "Spacing" at bounding box center [20, 90] width 21 height 11
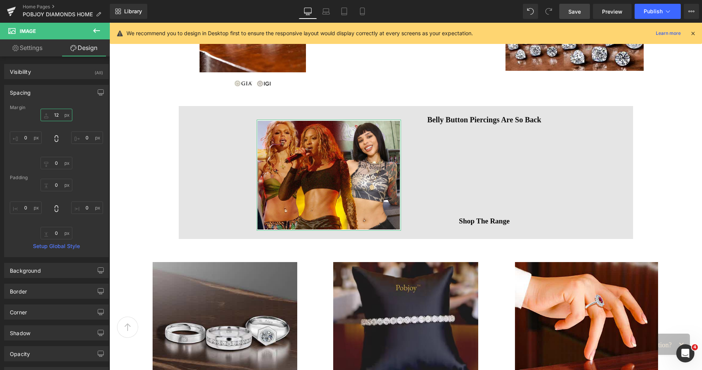
click at [54, 119] on input "12" at bounding box center [57, 115] width 32 height 13
type input "0"
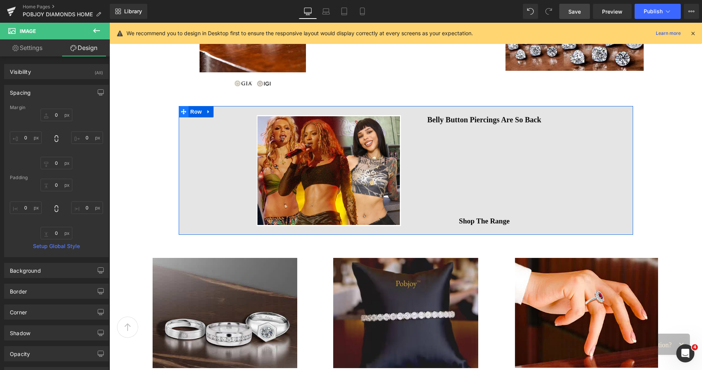
click at [181, 113] on icon at bounding box center [183, 111] width 5 height 5
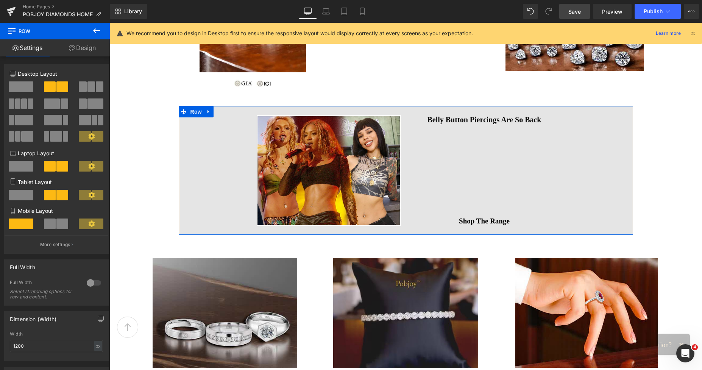
click at [108, 211] on div "Column Size Customizer 6+6 Desktop Layout Laptop Layout Tablet Layout Mobile La…" at bounding box center [56, 155] width 113 height 195
click at [33, 51] on link "Settings" at bounding box center [27, 47] width 55 height 17
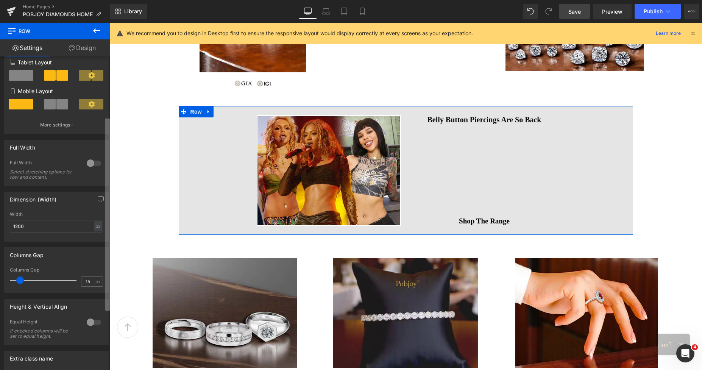
scroll to position [151, 0]
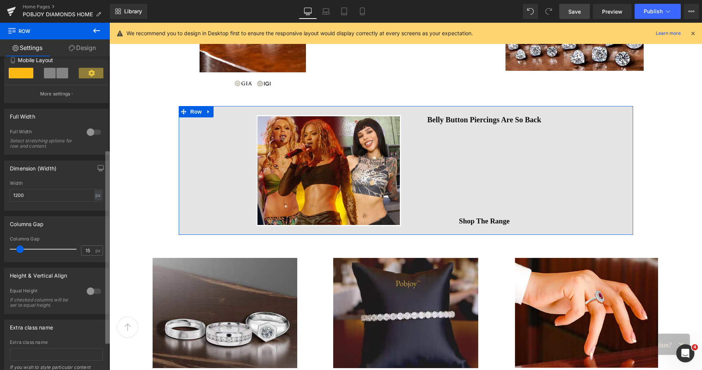
click at [95, 164] on div "6+6 6+6 12+12 Column Size Customizer 6+6 Desktop Layout Laptop Layout Tablet La…" at bounding box center [55, 214] width 110 height 317
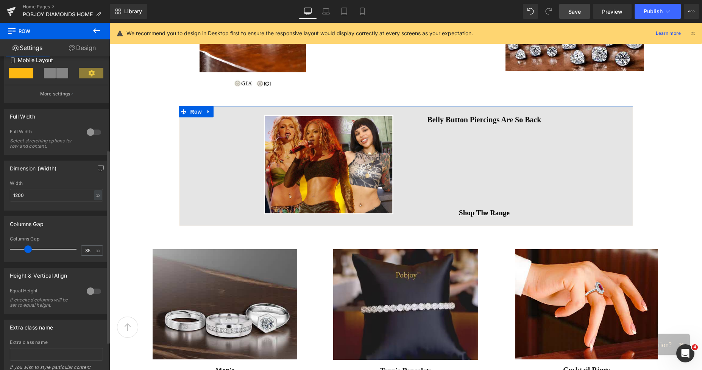
type input "34"
drag, startPoint x: 19, startPoint y: 252, endPoint x: 105, endPoint y: 153, distance: 130.3
click at [27, 255] on div at bounding box center [45, 249] width 63 height 15
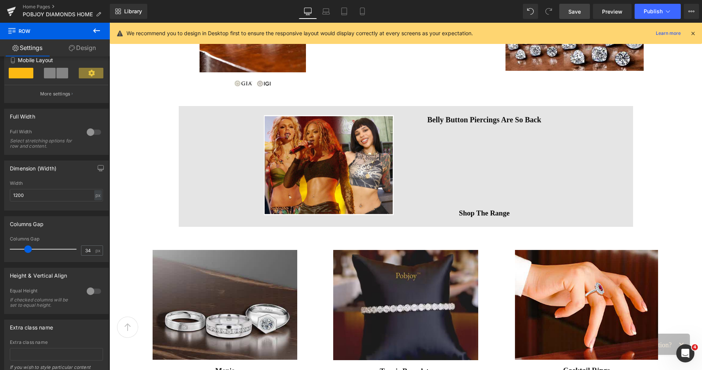
click at [214, 171] on div "Image Belly Button Piercings Are So Back Heading Vimeo Shop The Range Button Ro…" at bounding box center [406, 166] width 455 height 120
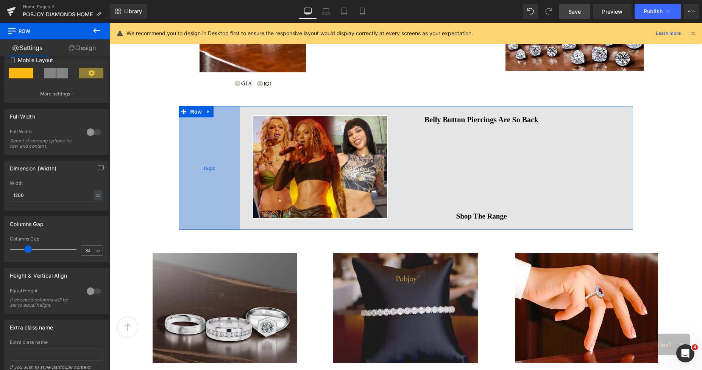
drag, startPoint x: 195, startPoint y: 159, endPoint x: 184, endPoint y: 157, distance: 11.5
click at [184, 157] on div "161px" at bounding box center [209, 168] width 61 height 124
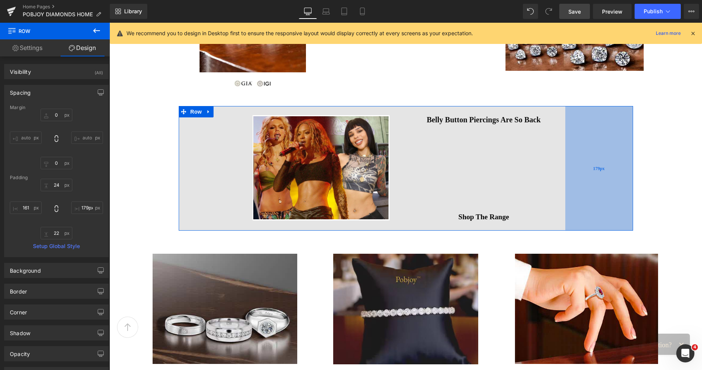
type input "177px"
drag, startPoint x: 594, startPoint y: 155, endPoint x: 597, endPoint y: 155, distance: 3.8
click at [597, 155] on div "177px" at bounding box center [599, 168] width 67 height 125
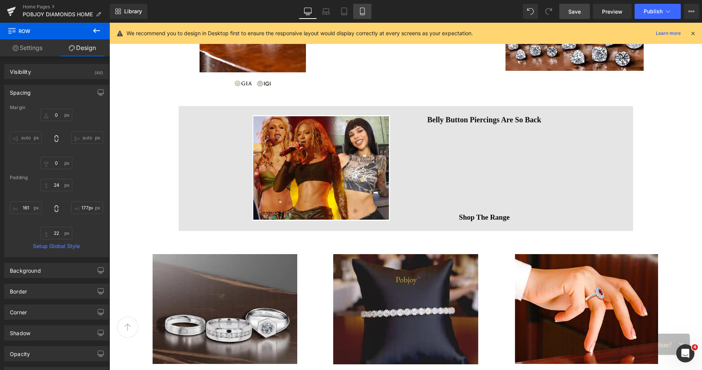
click at [362, 9] on icon at bounding box center [363, 12] width 8 height 8
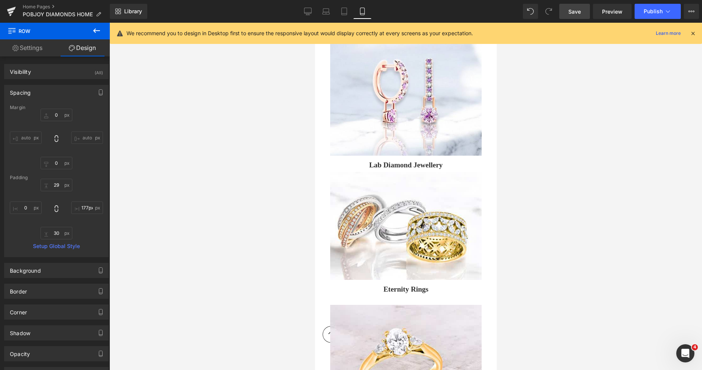
type input "0"
type input "29"
type input "0"
type input "30"
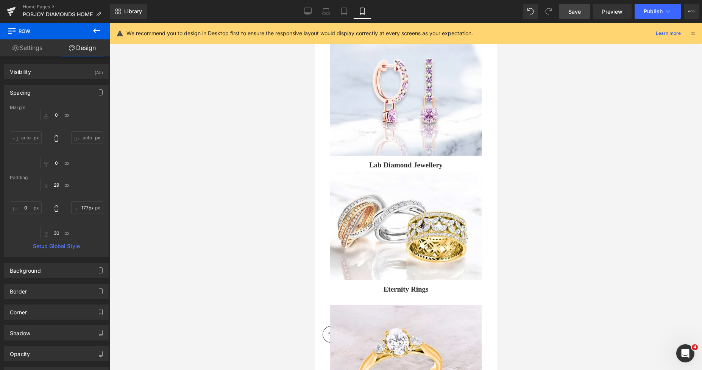
type input "0"
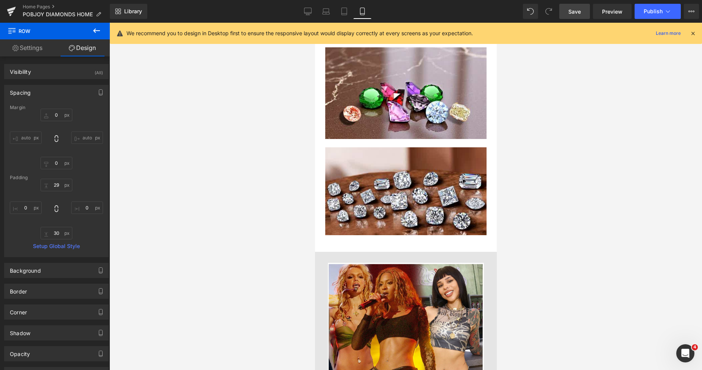
scroll to position [2157, 0]
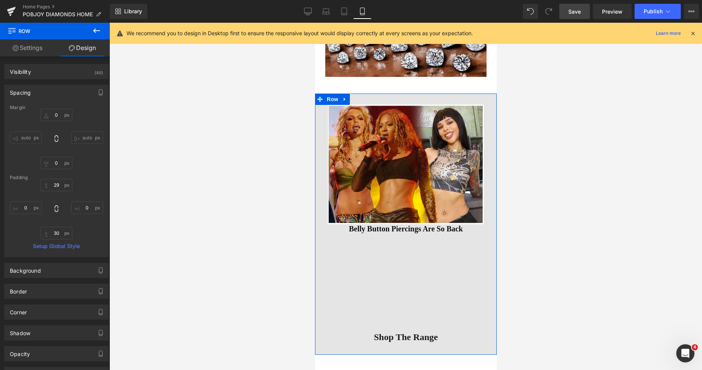
click at [315, 23] on div at bounding box center [315, 23] width 0 height 0
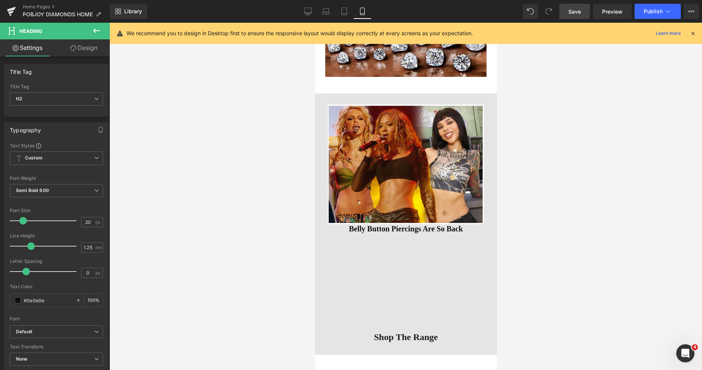
click at [80, 47] on link "Design" at bounding box center [83, 47] width 55 height 17
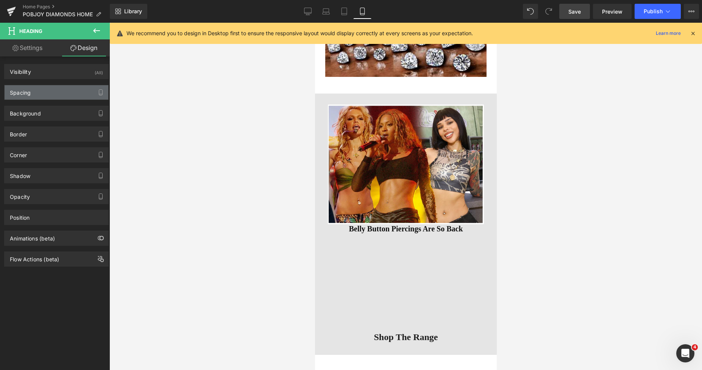
click at [36, 96] on div "Spacing" at bounding box center [57, 92] width 104 height 14
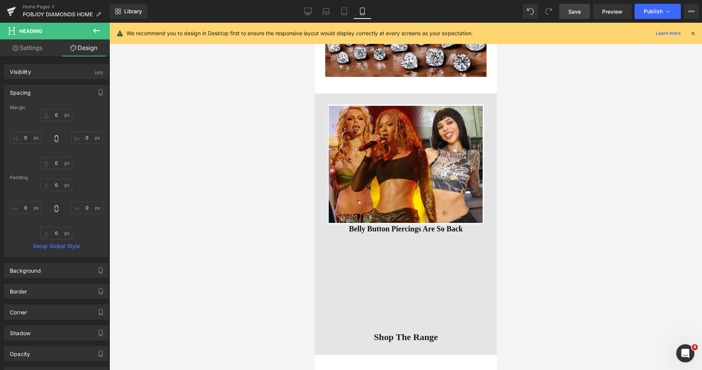
type input "0"
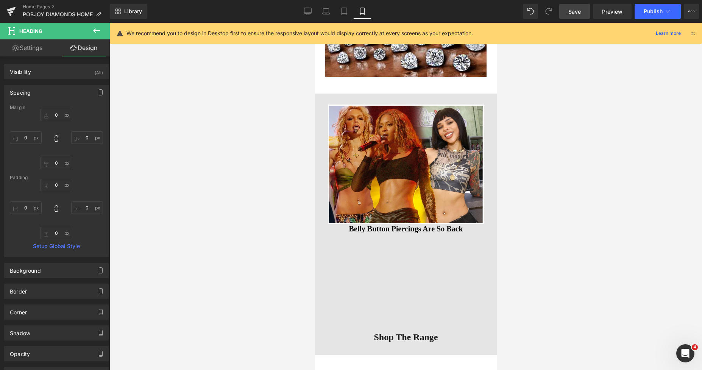
type input "0"
click at [51, 115] on input "0" at bounding box center [57, 115] width 32 height 13
type input "14"
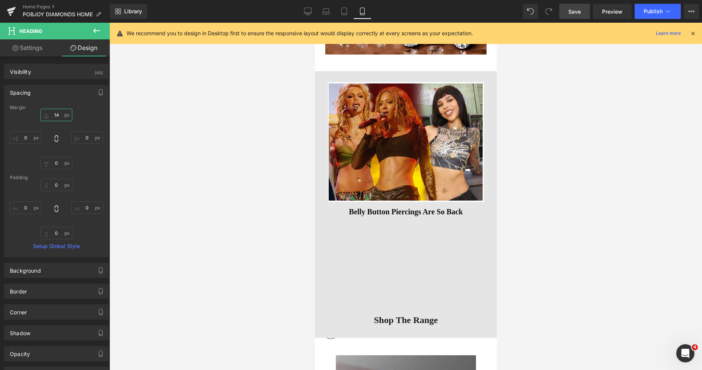
scroll to position [2265, 0]
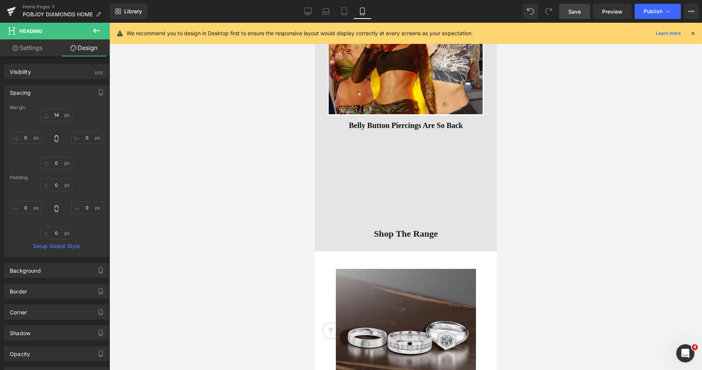
click at [456, 121] on h2 "Belly Button Piercings Are So Back" at bounding box center [406, 125] width 156 height 9
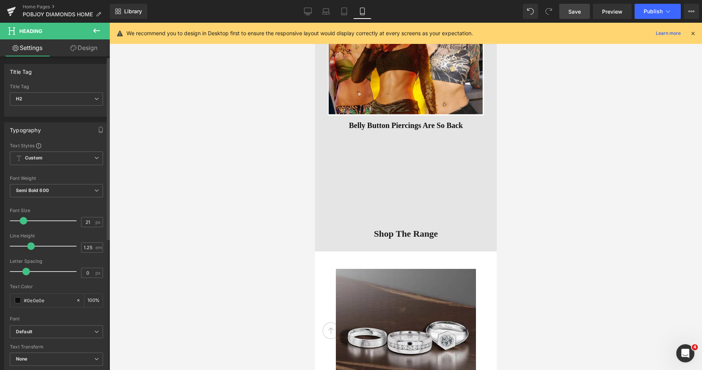
type input "22"
click at [26, 222] on span at bounding box center [24, 221] width 8 height 8
click at [47, 193] on b "Semi Bold 600" at bounding box center [32, 191] width 33 height 6
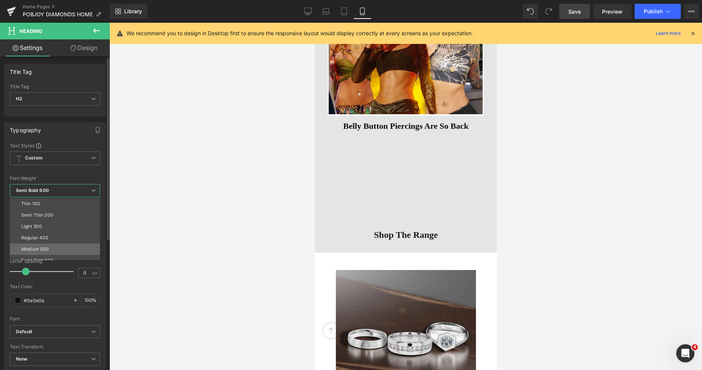
click at [39, 249] on div "Medium 500" at bounding box center [35, 249] width 28 height 5
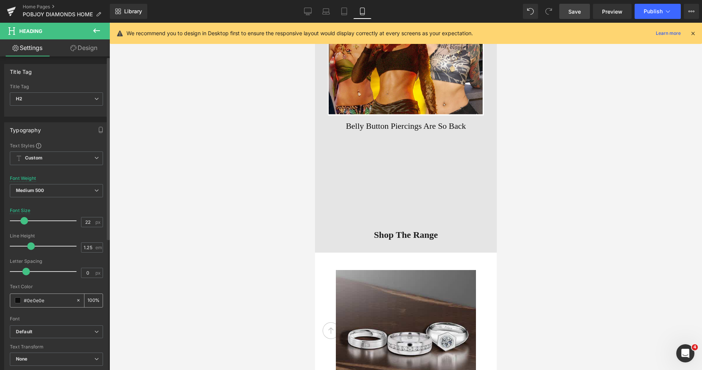
click at [17, 302] on span at bounding box center [18, 300] width 6 height 6
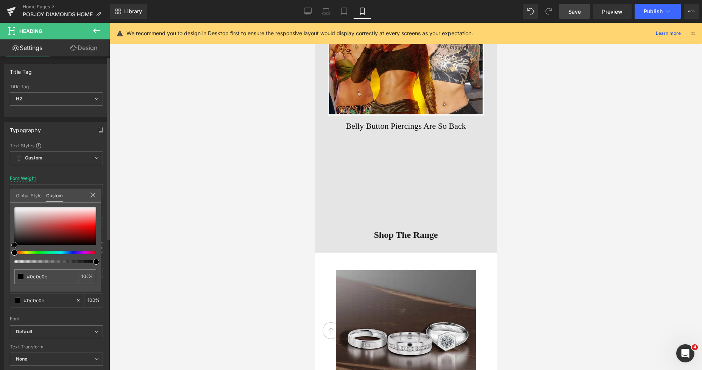
type input "#0a0a0a"
type input "#000000"
type input "#020202"
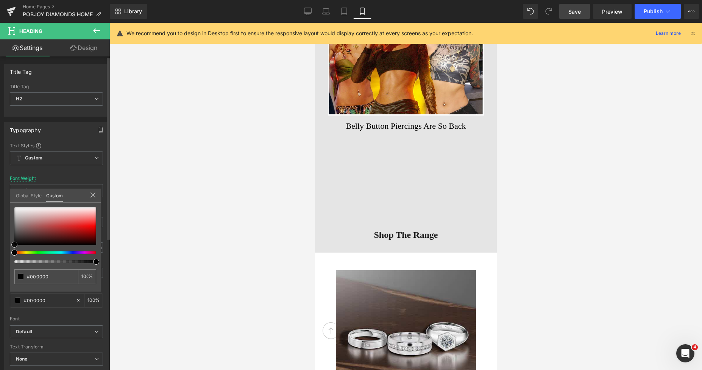
type input "#020202"
type input "#050505"
click at [11, 246] on div "#050505 100 %" at bounding box center [55, 249] width 91 height 84
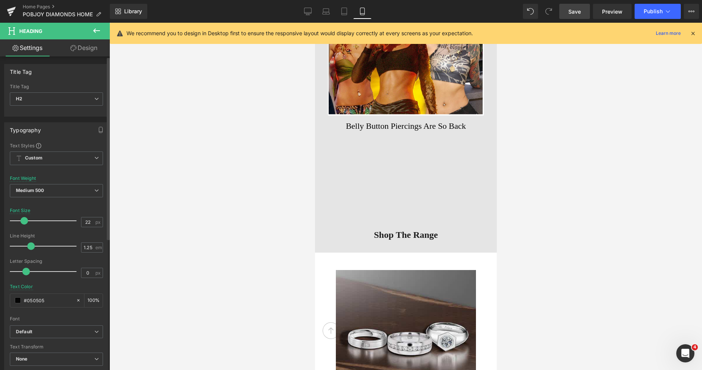
click at [582, 165] on div at bounding box center [405, 196] width 593 height 347
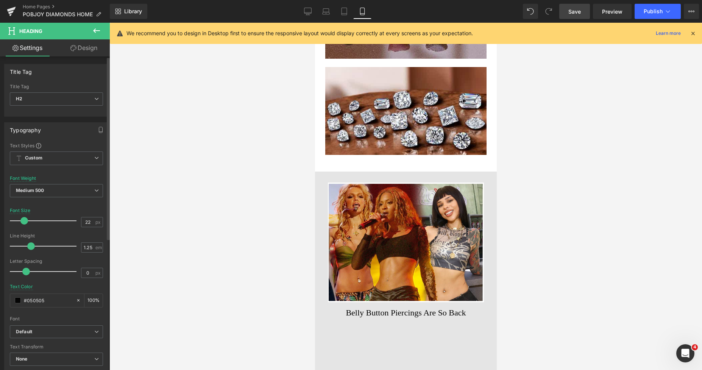
scroll to position [2144, 0]
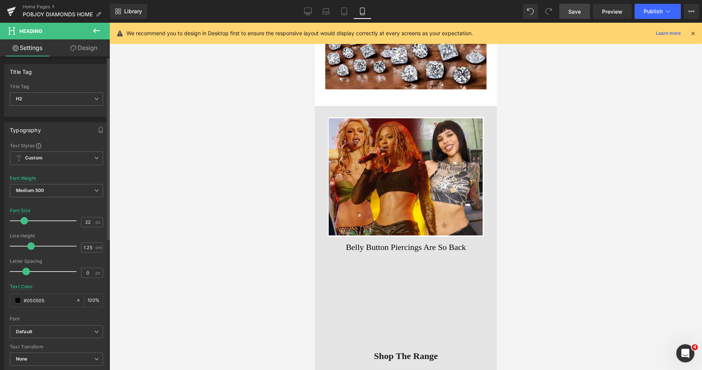
drag, startPoint x: 492, startPoint y: 199, endPoint x: 812, endPoint y: 214, distance: 320.4
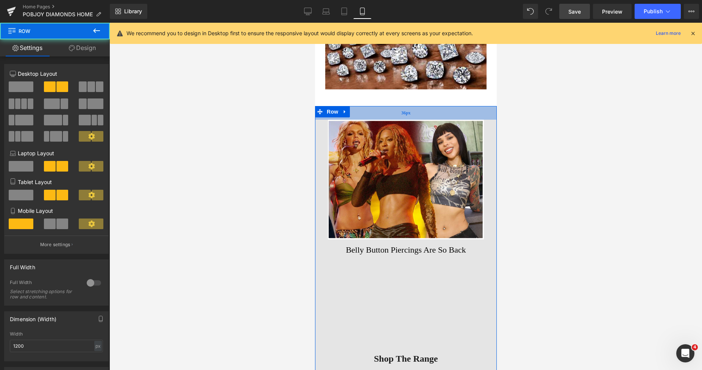
click at [453, 114] on div "36px" at bounding box center [406, 113] width 182 height 14
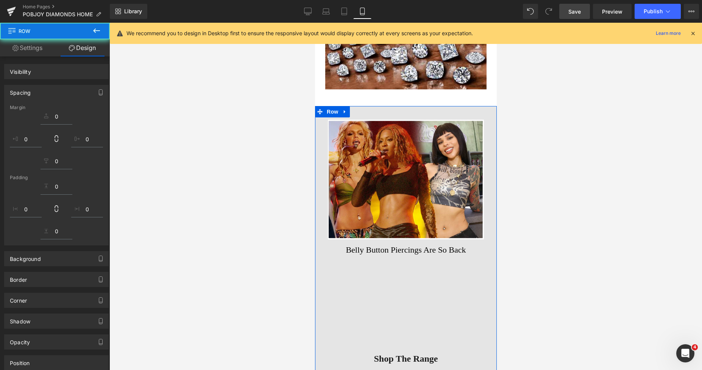
click at [547, 156] on div at bounding box center [405, 196] width 593 height 347
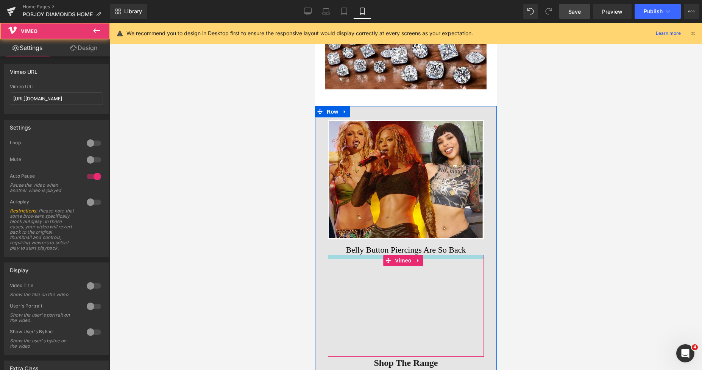
drag, startPoint x: 362, startPoint y: 251, endPoint x: 362, endPoint y: 255, distance: 4.2
click at [362, 255] on div "Vimeo" at bounding box center [406, 306] width 156 height 102
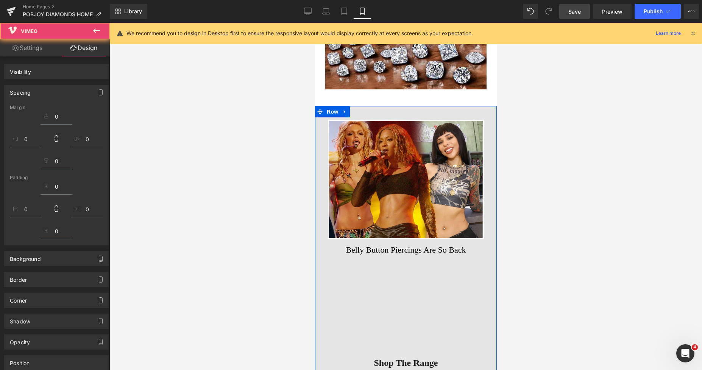
click at [556, 202] on div at bounding box center [405, 196] width 593 height 347
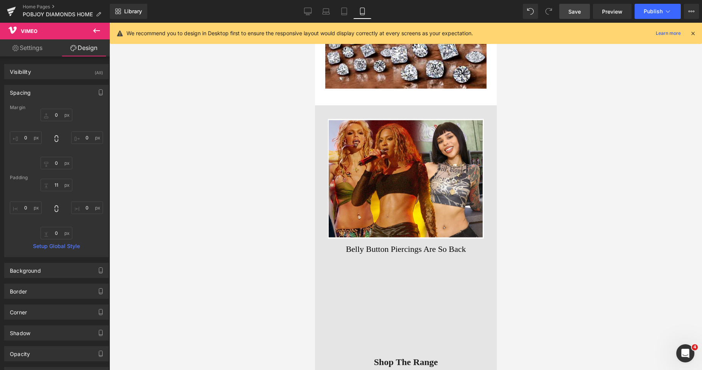
scroll to position [2231, 0]
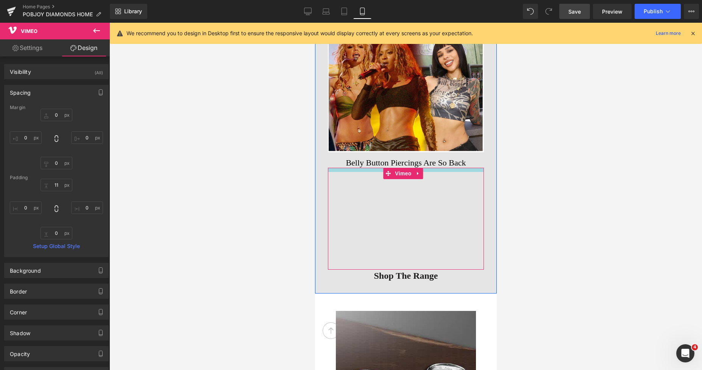
click at [356, 161] on h2 "Belly Button Piercings Are So Back" at bounding box center [406, 163] width 156 height 11
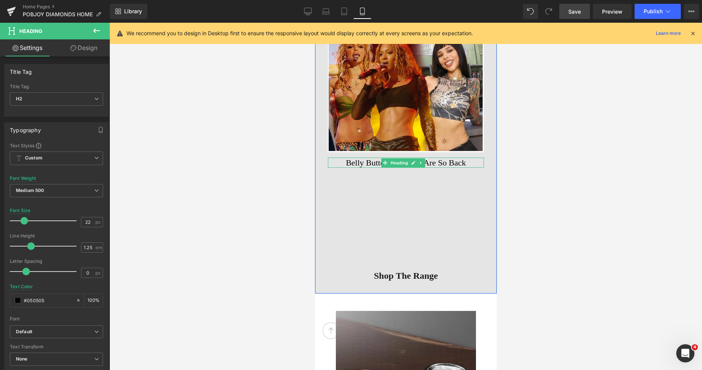
click at [452, 158] on h2 "Belly Button Piercings Are So Back" at bounding box center [406, 163] width 156 height 11
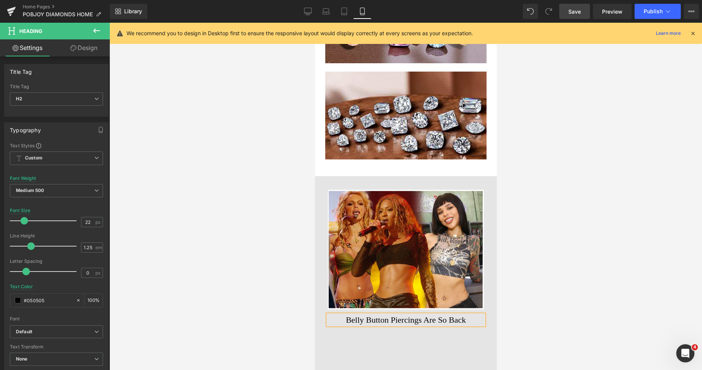
scroll to position [1942, 0]
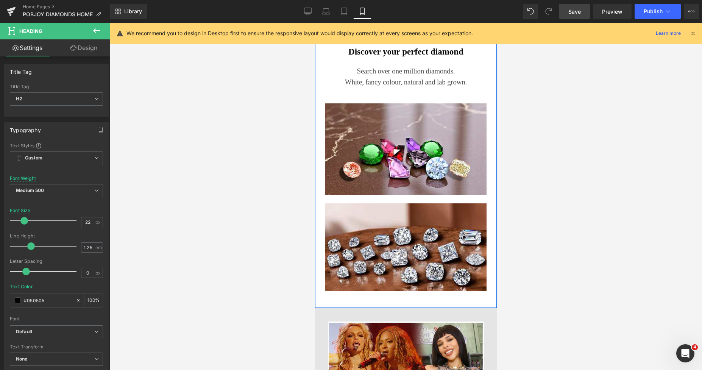
click at [431, 74] on h3 "Search over one million diamonds." at bounding box center [406, 71] width 180 height 11
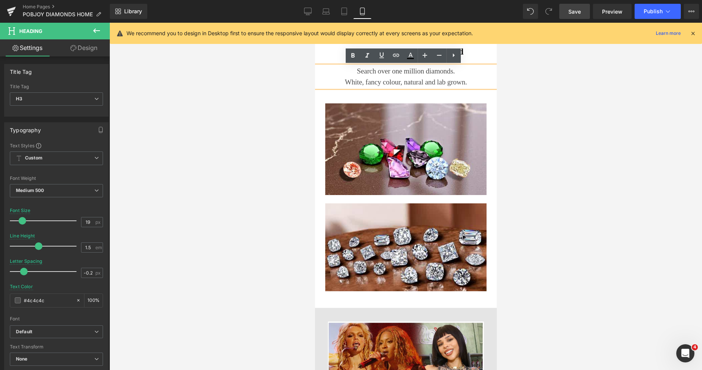
click at [420, 70] on h3 "Search over one million diamonds." at bounding box center [406, 71] width 180 height 11
click at [534, 102] on div at bounding box center [405, 196] width 593 height 347
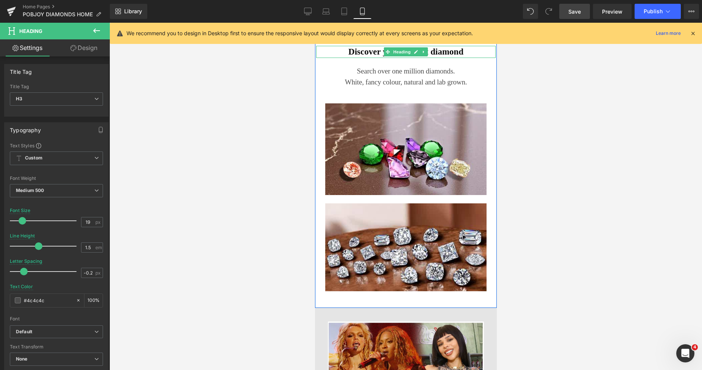
click at [470, 51] on h3 "Discover your perfect diamond" at bounding box center [406, 52] width 180 height 12
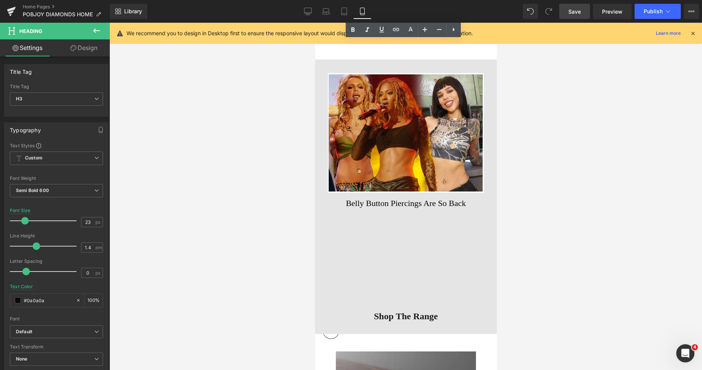
scroll to position [2257, 0]
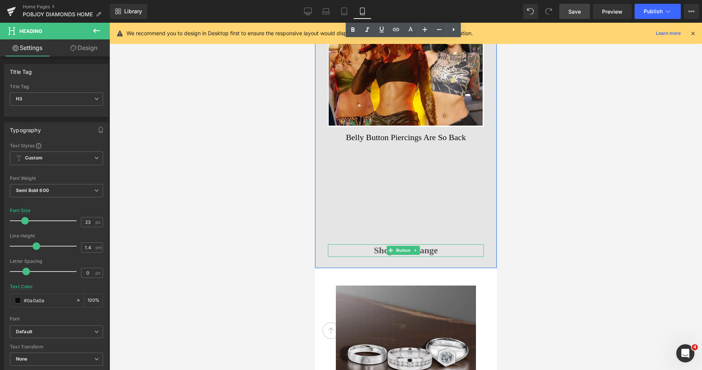
click at [376, 244] on span "Shop The Range" at bounding box center [406, 250] width 64 height 13
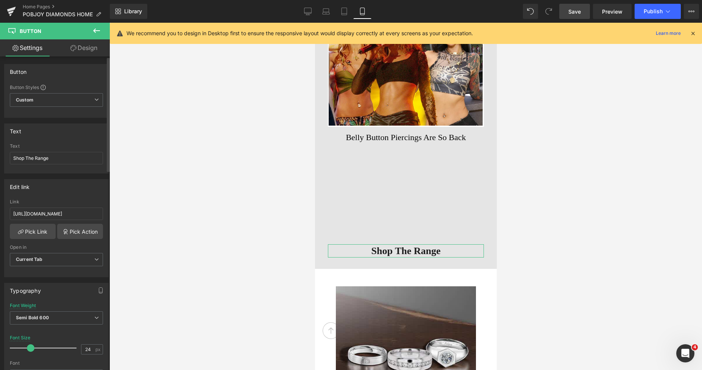
type input "23"
click at [27, 348] on span at bounding box center [28, 348] width 8 height 8
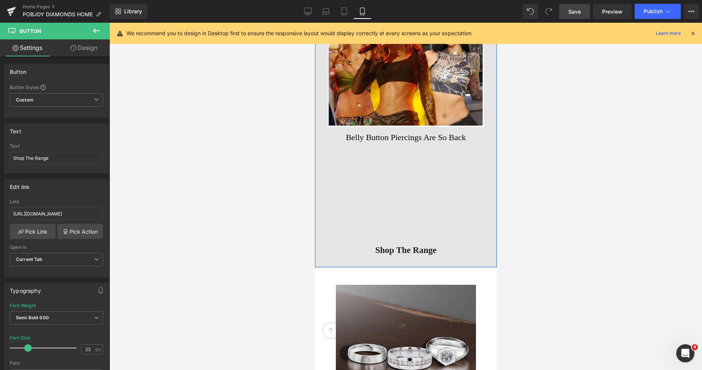
click at [315, 23] on div at bounding box center [315, 23] width 0 height 0
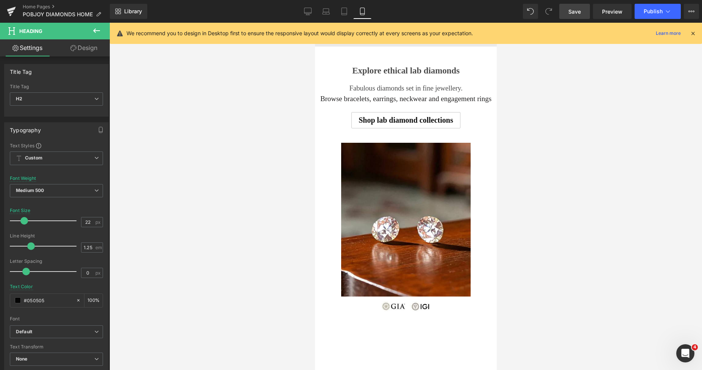
scroll to position [1394, 0]
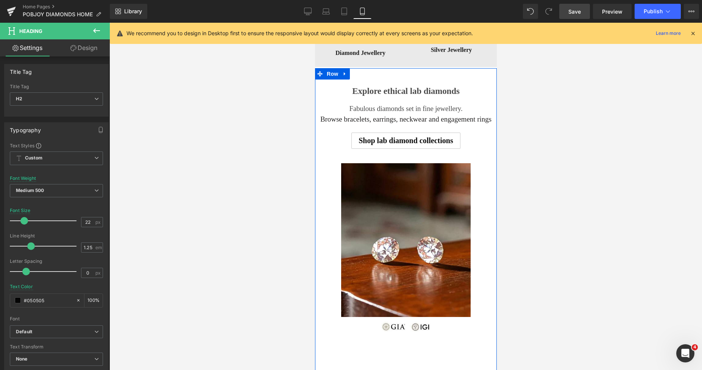
click at [336, 83] on div "Explore ethical lab diamonds Heading Fabulous diamonds set in fine jewellery. B…" at bounding box center [406, 205] width 180 height 253
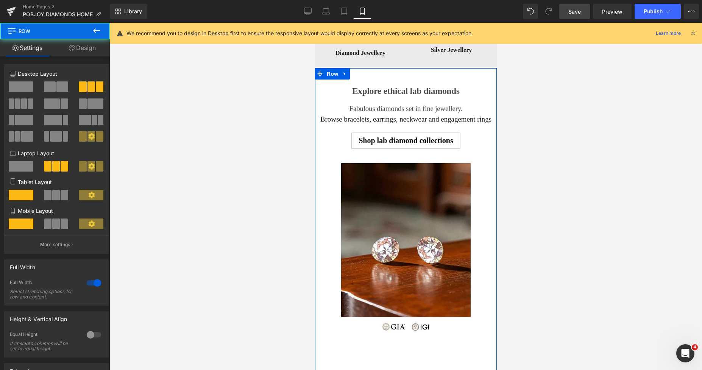
click at [352, 90] on span "Explore ethical lab diamonds" at bounding box center [406, 90] width 108 height 9
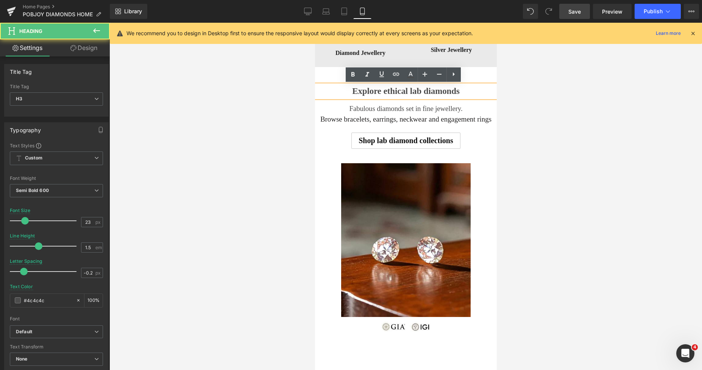
click at [357, 94] on span "Explore ethical lab diamonds" at bounding box center [406, 90] width 108 height 9
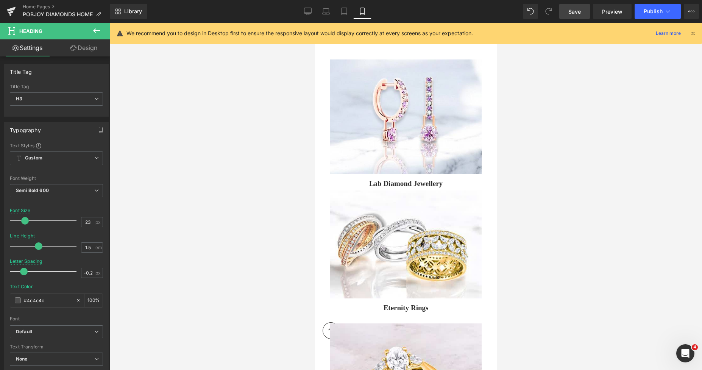
scroll to position [507, 0]
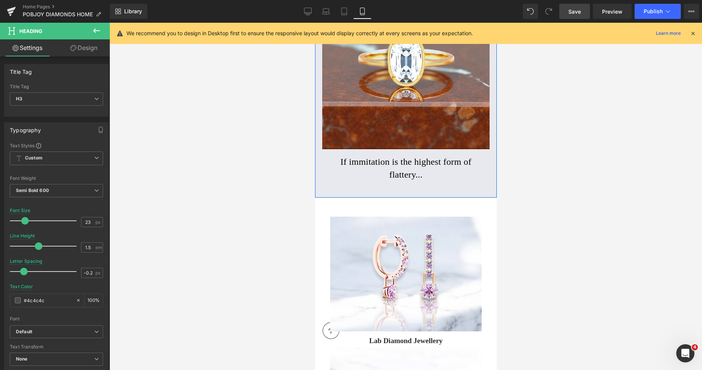
click at [386, 155] on div "Image If immitation is the highest form of flattery... Heading" at bounding box center [406, 68] width 182 height 227
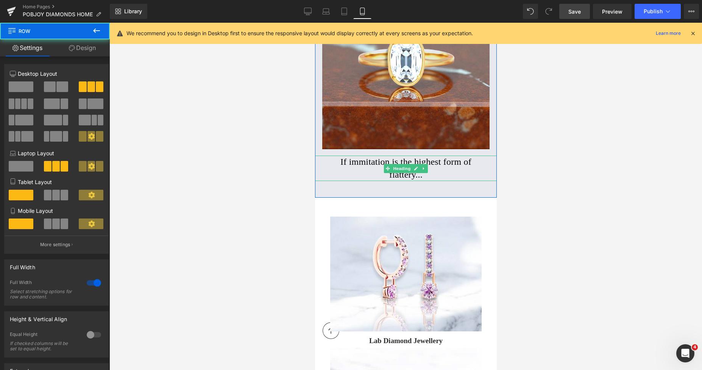
click at [374, 163] on h2 "If immitation is the highest form of flattery..." at bounding box center [405, 168] width 145 height 25
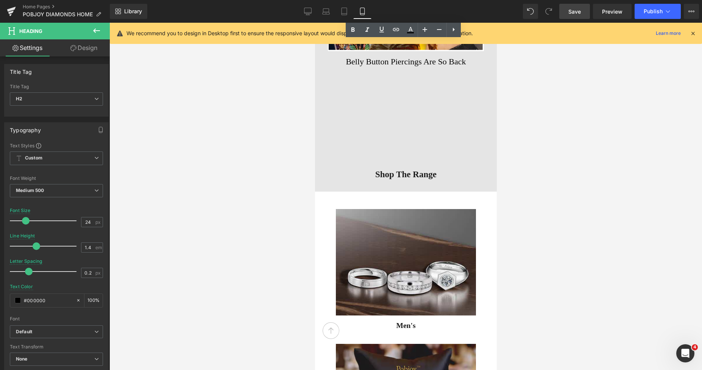
scroll to position [2257, 0]
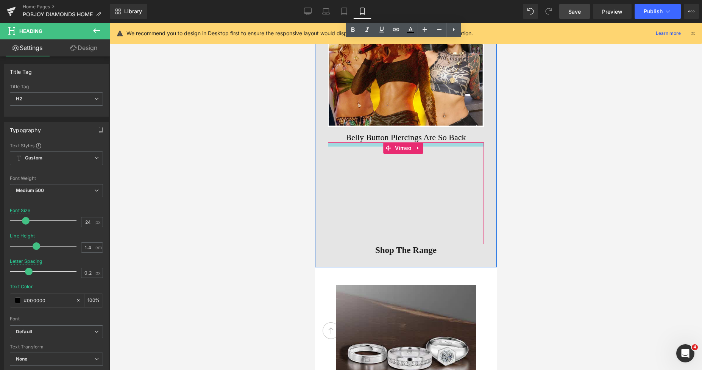
click at [372, 142] on div "Vimeo" at bounding box center [406, 193] width 156 height 102
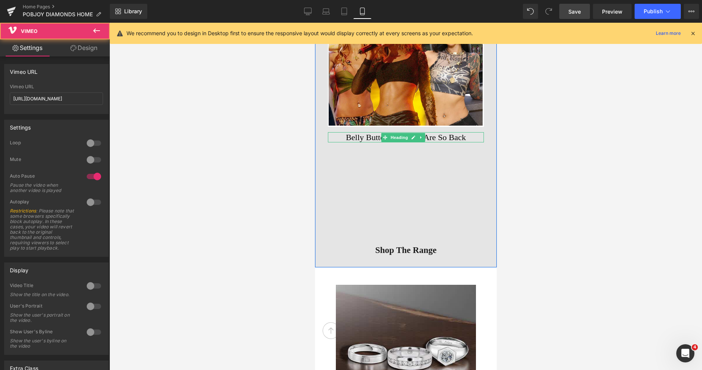
click at [371, 136] on h2 "Belly Button Piercings Are So Back" at bounding box center [406, 137] width 156 height 11
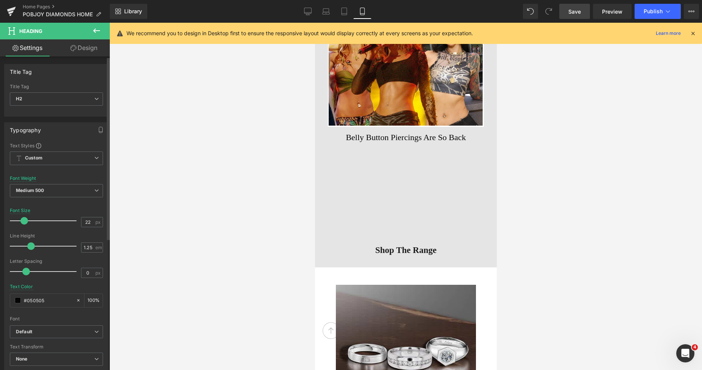
type input "23"
click at [23, 222] on span at bounding box center [25, 221] width 8 height 8
type input "-0.2"
click at [27, 272] on span at bounding box center [24, 272] width 8 height 8
click at [88, 46] on link "Design" at bounding box center [83, 47] width 55 height 17
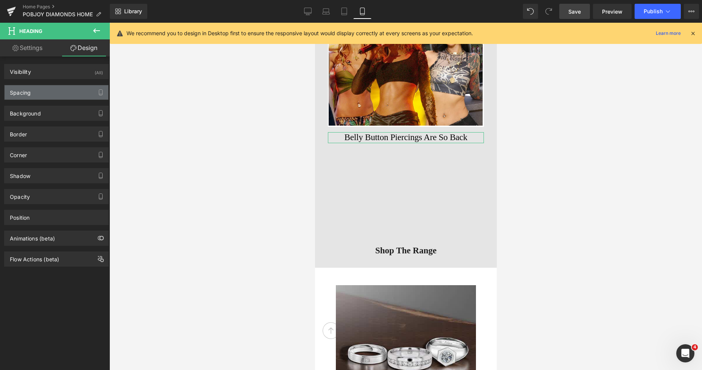
click at [49, 92] on div "Spacing" at bounding box center [57, 92] width 104 height 14
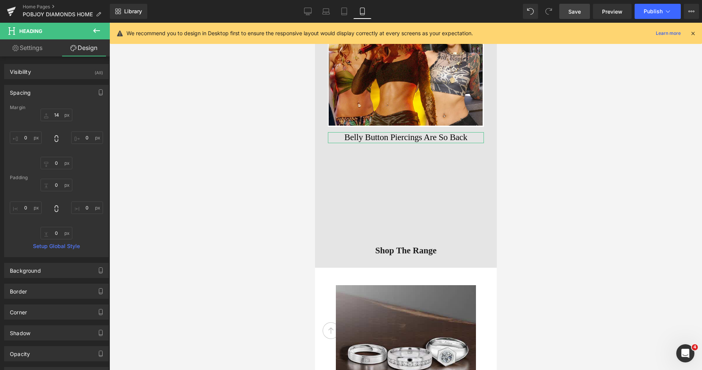
type input "14"
type input "0"
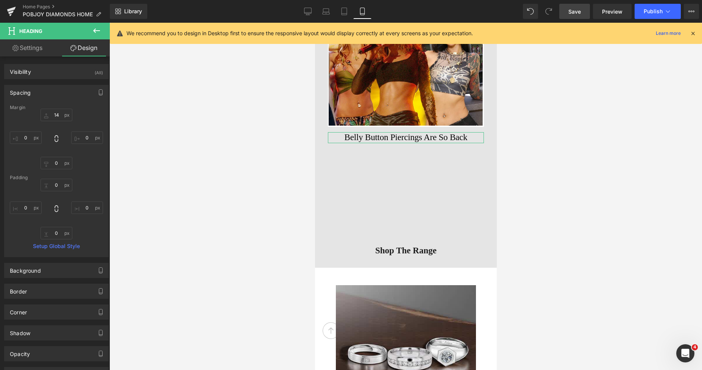
type input "0"
click at [200, 157] on div at bounding box center [405, 196] width 593 height 347
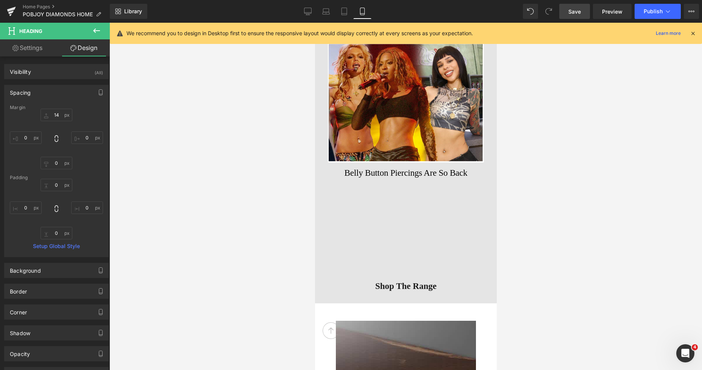
scroll to position [2170, 0]
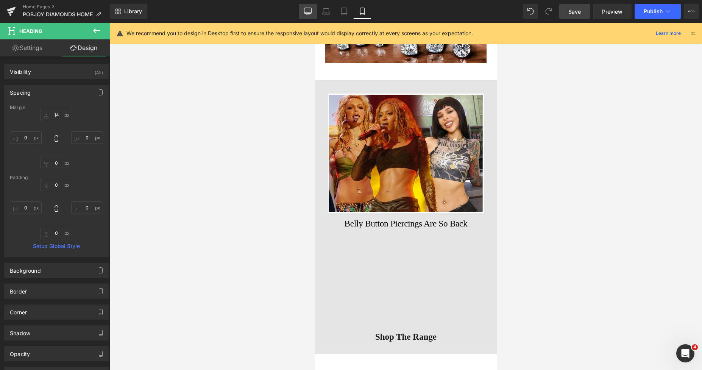
click at [303, 13] on link "Desktop" at bounding box center [308, 11] width 18 height 15
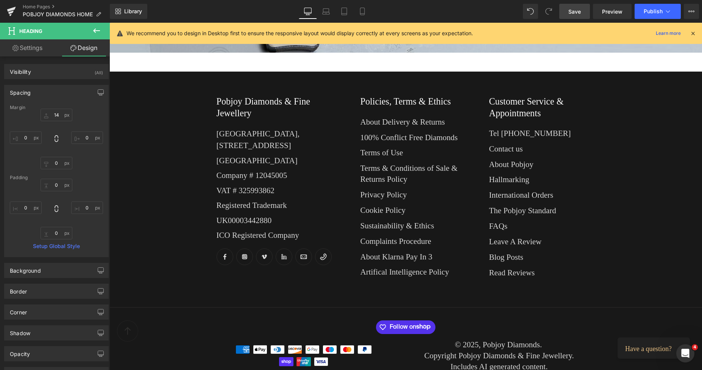
type input "0"
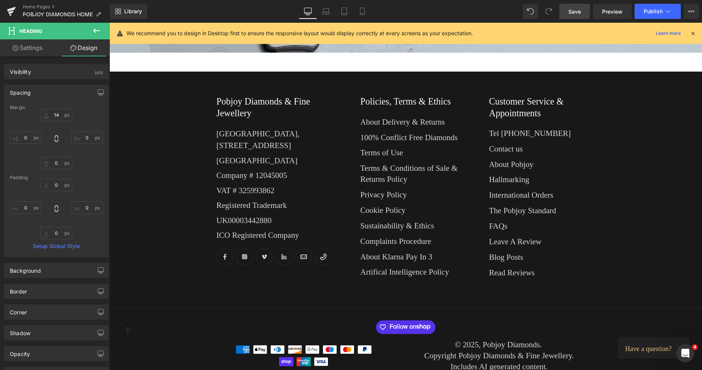
type input "0"
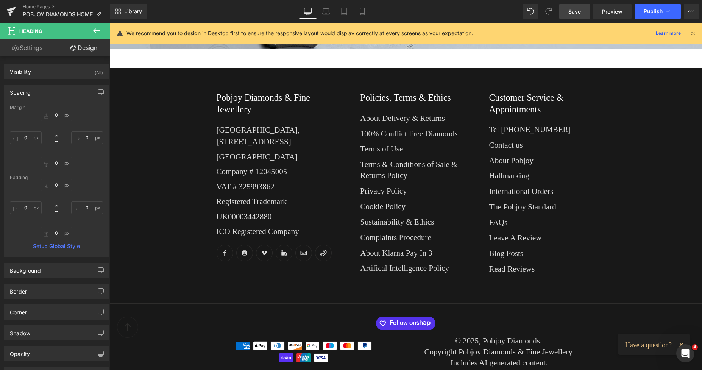
scroll to position [595, 0]
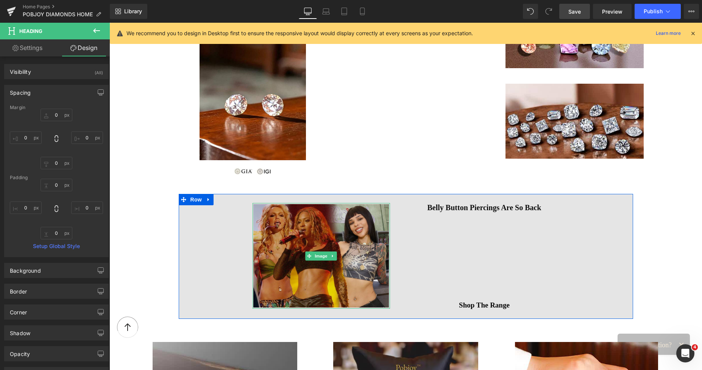
click at [331, 230] on img at bounding box center [322, 256] width 138 height 106
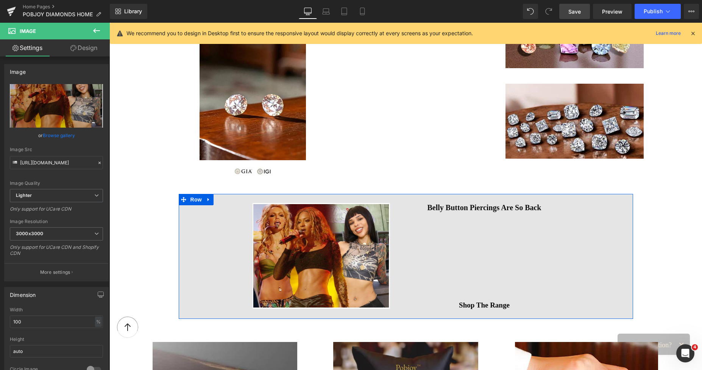
click at [447, 206] on h2 "Belly Button Piercings Are So Back" at bounding box center [485, 207] width 138 height 9
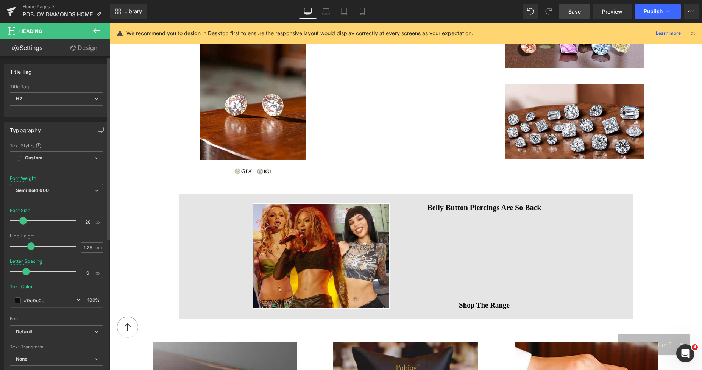
click at [45, 194] on span "Semi Bold 600" at bounding box center [56, 190] width 93 height 13
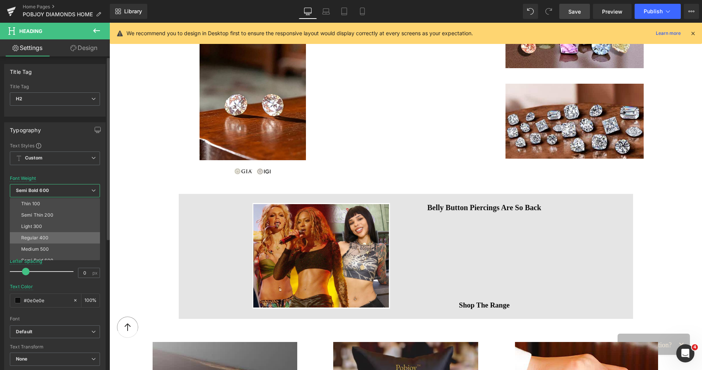
click at [39, 242] on li "Regular 400" at bounding box center [57, 237] width 94 height 11
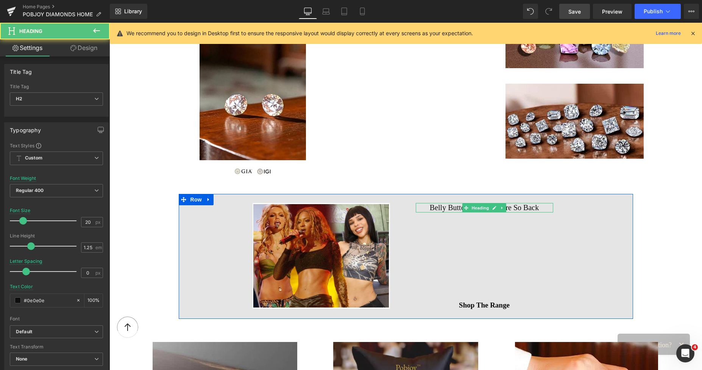
click at [455, 205] on h2 "Belly Button Piercings Are So Back" at bounding box center [485, 207] width 138 height 9
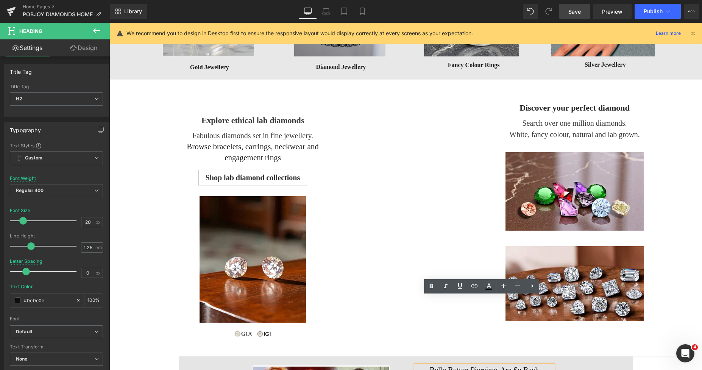
scroll to position [378, 0]
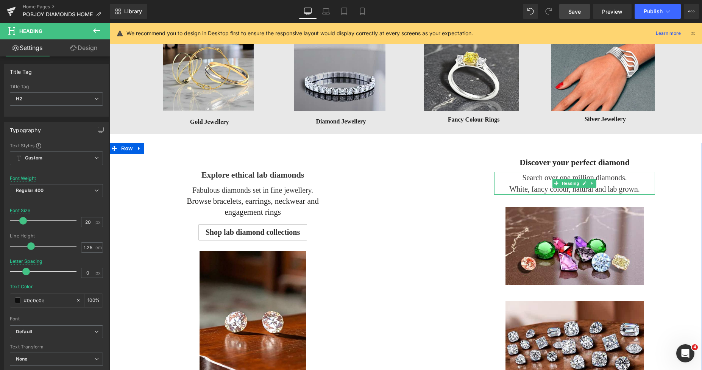
click at [531, 183] on h3 "White, fancy colour, natural and lab grown." at bounding box center [574, 188] width 161 height 11
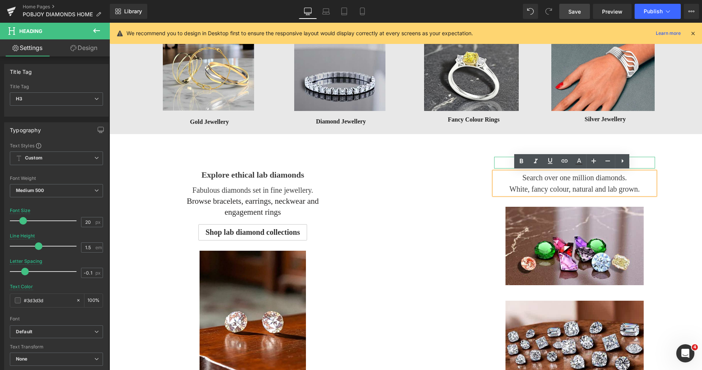
click at [502, 163] on h3 "Discover your perfect diamond" at bounding box center [574, 163] width 161 height 12
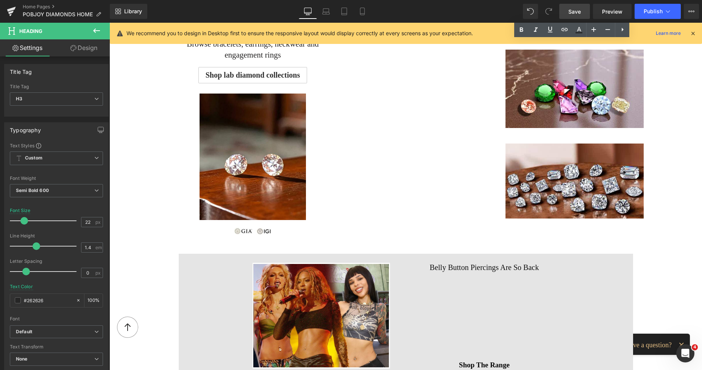
scroll to position [613, 0]
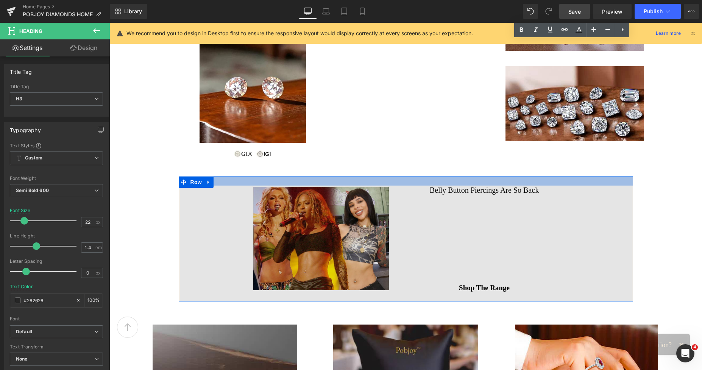
click at [440, 191] on h2 "Belly Button Piercings Are So Back" at bounding box center [485, 190] width 138 height 9
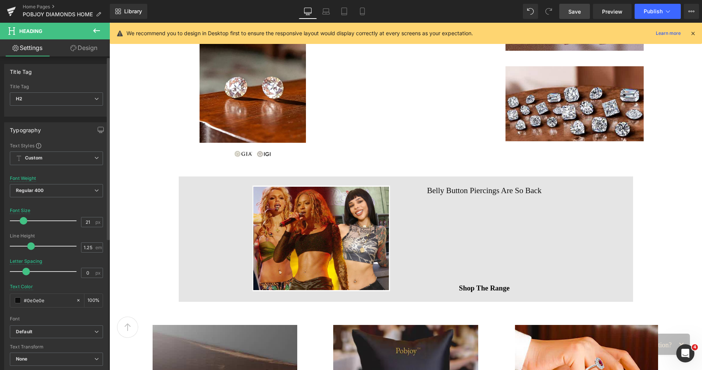
type input "22"
click at [22, 221] on span at bounding box center [24, 221] width 8 height 8
click at [19, 301] on span at bounding box center [18, 300] width 6 height 6
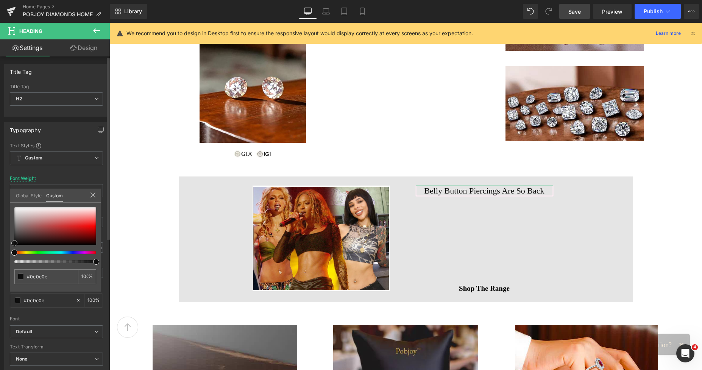
type input "#0a0a0a"
type input "#020202"
click at [12, 245] on span at bounding box center [14, 245] width 6 height 6
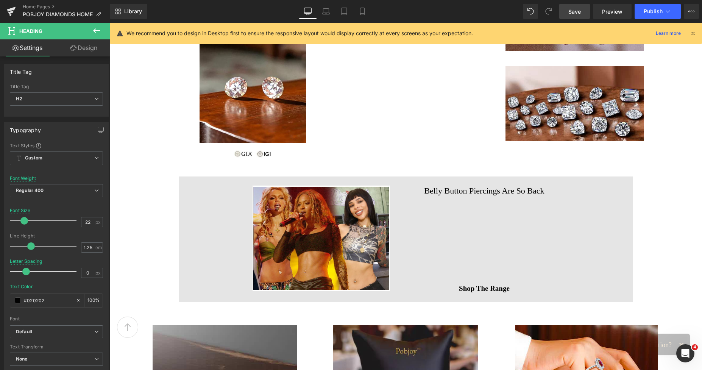
click at [445, 289] on div "Shop The Range" at bounding box center [485, 288] width 138 height 11
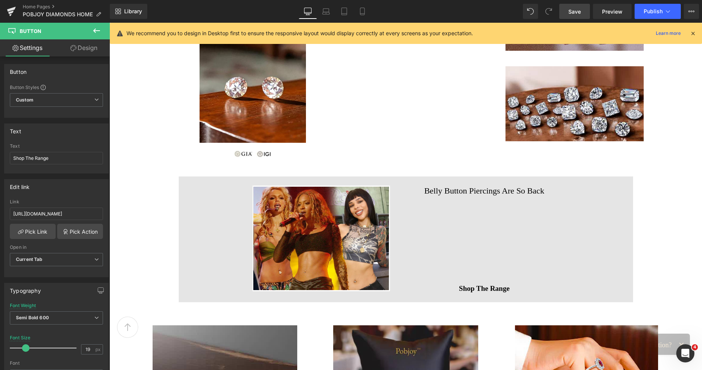
click at [648, 214] on div "Image Handpicked diamonds of extraordinary cut and brilliance Heading Image Dia…" at bounding box center [405, 225] width 593 height 1501
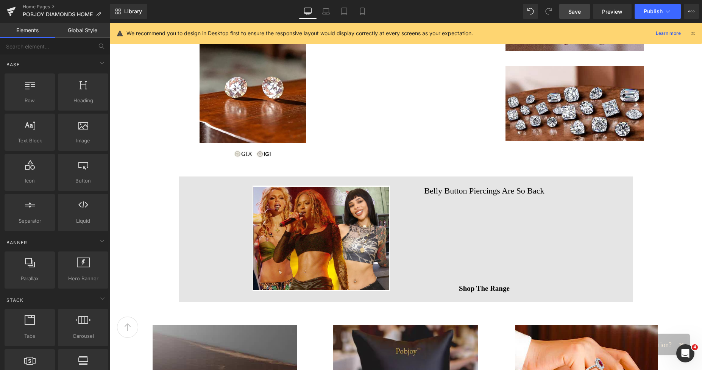
scroll to position [670, 0]
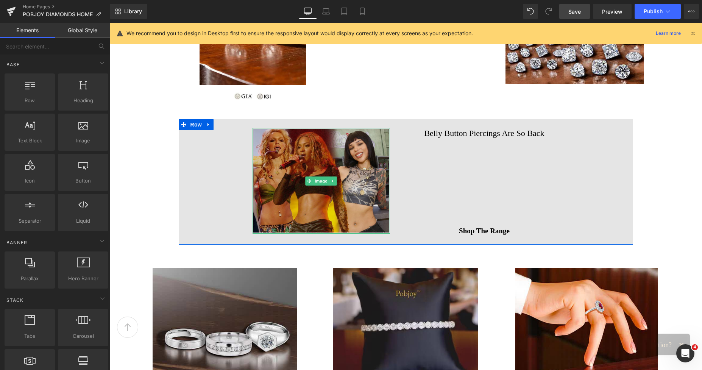
click at [355, 146] on img at bounding box center [322, 181] width 138 height 106
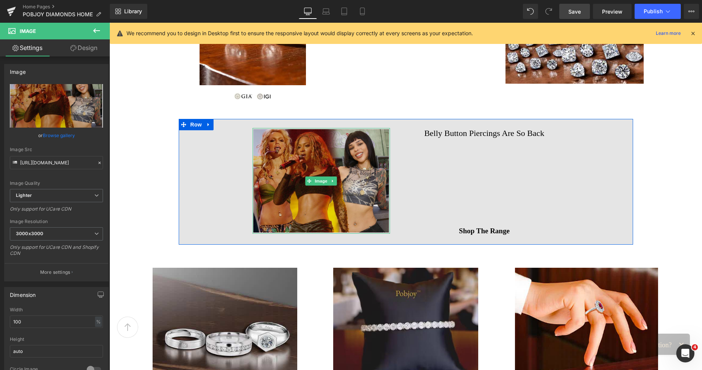
click at [274, 164] on img at bounding box center [322, 181] width 138 height 106
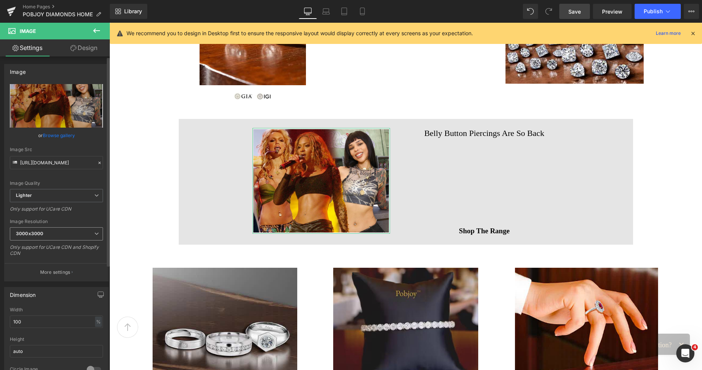
click at [48, 232] on span "3000x3000" at bounding box center [56, 233] width 93 height 13
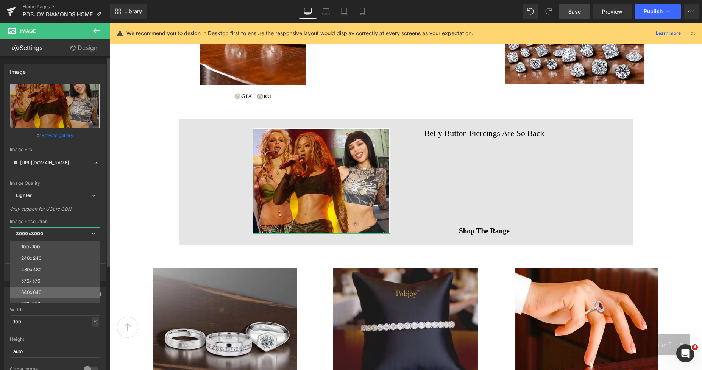
click at [34, 289] on li "640x640" at bounding box center [57, 292] width 94 height 11
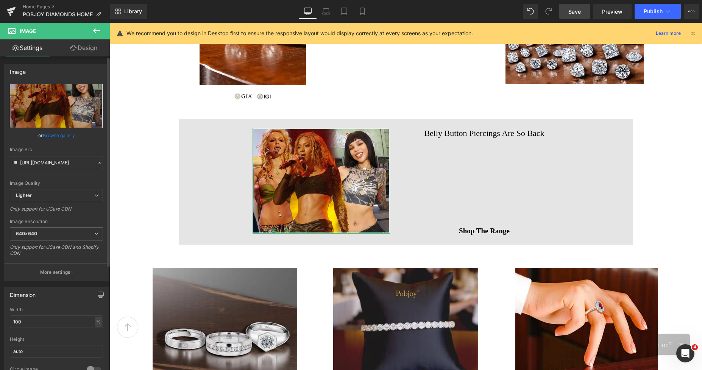
type input "[URL][DOMAIN_NAME]"
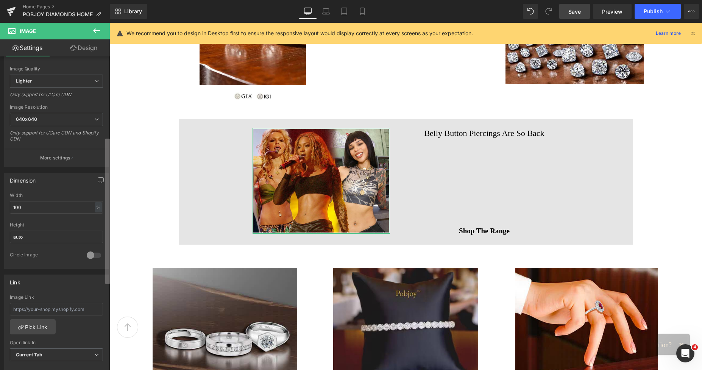
scroll to position [201, 0]
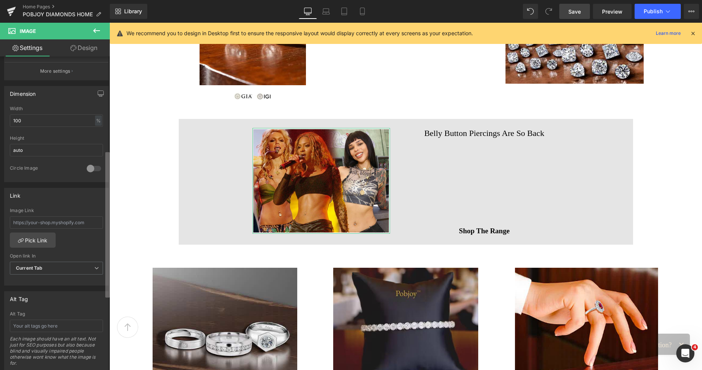
click at [99, 271] on div "Image [URL][DOMAIN_NAME] Replace Image Upload image or Browse gallery Image Src…" at bounding box center [55, 214] width 110 height 317
click at [45, 226] on input "text" at bounding box center [56, 222] width 93 height 13
paste input "[URL][DOMAIN_NAME]"
type input "[URL][DOMAIN_NAME]"
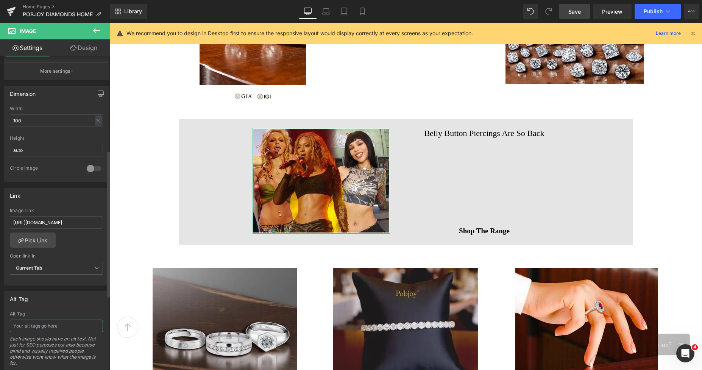
click at [28, 328] on input "text" at bounding box center [56, 326] width 93 height 13
type input "Luxury belly button piercings Pobjoy Diamonds"
click at [574, 8] on span "Save" at bounding box center [575, 12] width 13 height 8
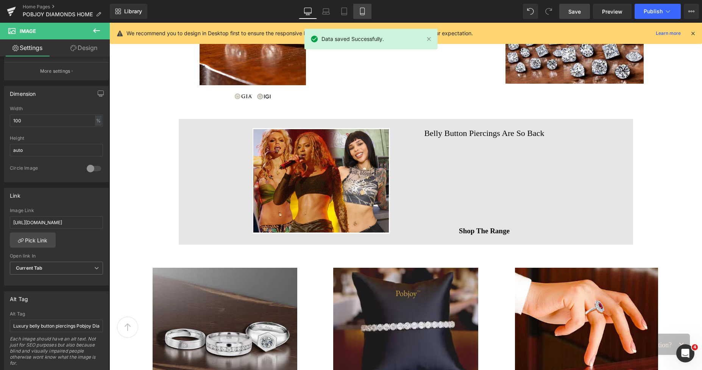
click at [354, 15] on link "Mobile" at bounding box center [362, 11] width 18 height 15
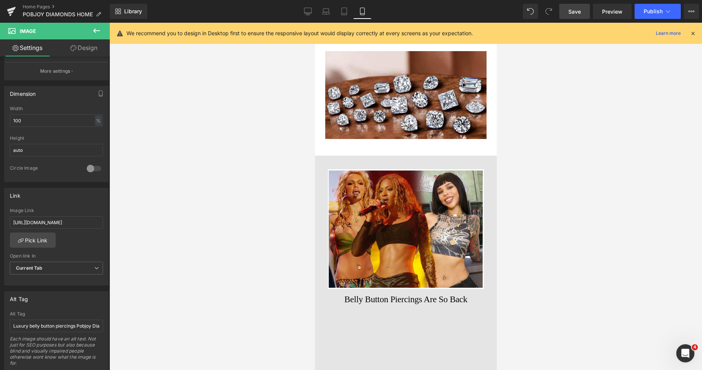
scroll to position [2089, 0]
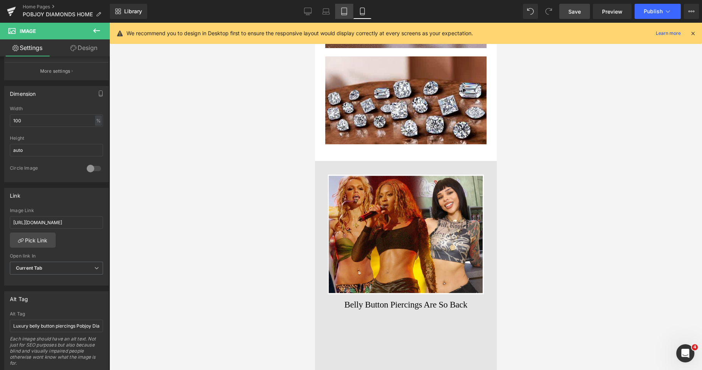
click at [346, 16] on link "Tablet" at bounding box center [344, 11] width 18 height 15
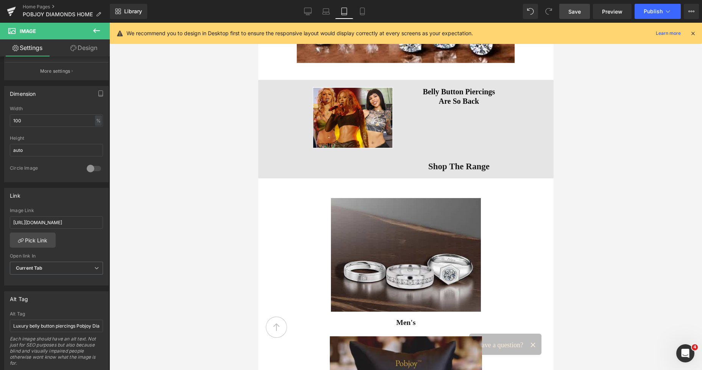
scroll to position [1916, 0]
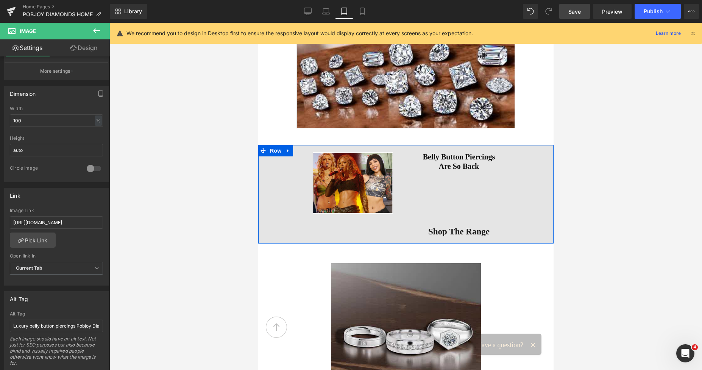
click at [299, 174] on div "Image Belly Button Piercings Are So Back Heading Vimeo Shop The Range Button Row" at bounding box center [405, 194] width 295 height 98
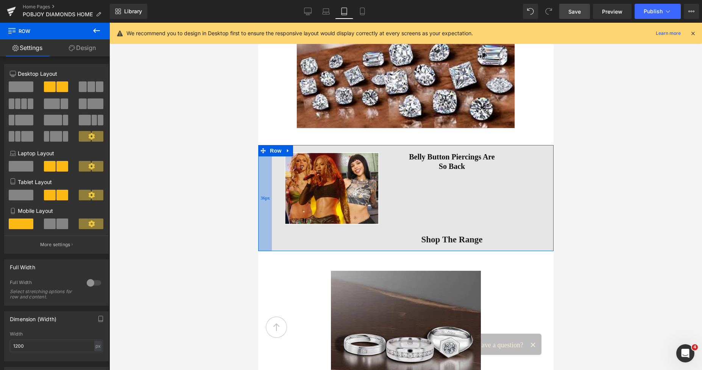
drag, startPoint x: 291, startPoint y: 174, endPoint x: 263, endPoint y: 184, distance: 30.0
click at [263, 184] on div "36px" at bounding box center [265, 198] width 14 height 106
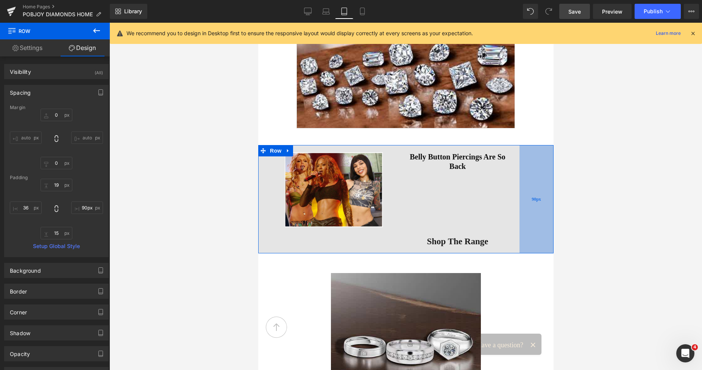
drag, startPoint x: 524, startPoint y: 168, endPoint x: 531, endPoint y: 167, distance: 7.6
click at [531, 167] on div "90px" at bounding box center [536, 199] width 34 height 109
type input "73px"
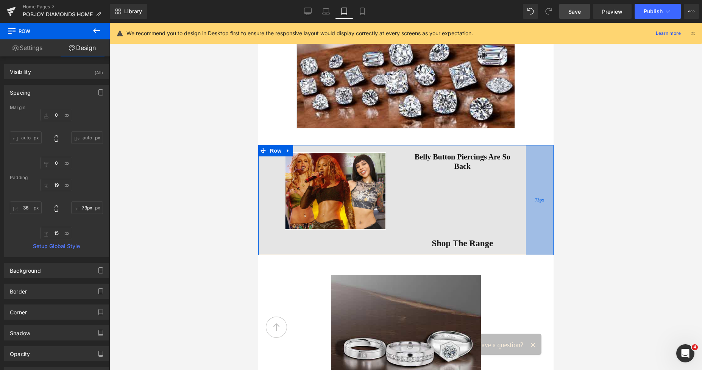
drag, startPoint x: 533, startPoint y: 168, endPoint x: 539, endPoint y: 167, distance: 6.5
click at [539, 167] on div "73px" at bounding box center [540, 200] width 28 height 110
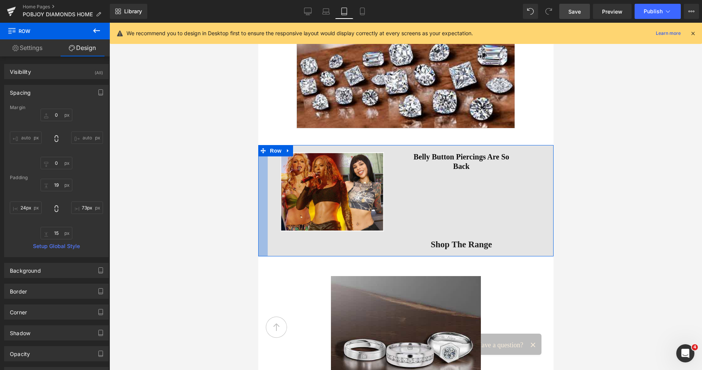
type input "23px"
drag, startPoint x: 5, startPoint y: 159, endPoint x: 252, endPoint y: 184, distance: 248.6
click at [203, 89] on div at bounding box center [405, 196] width 593 height 347
drag, startPoint x: 574, startPoint y: 13, endPoint x: 273, endPoint y: 100, distance: 313.7
click at [574, 13] on span "Save" at bounding box center [575, 12] width 13 height 8
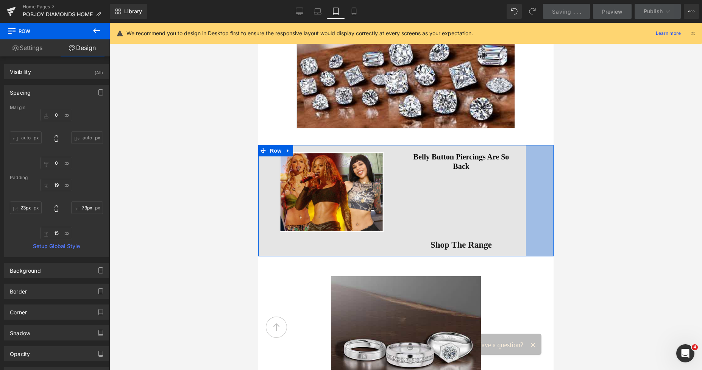
type input "57px"
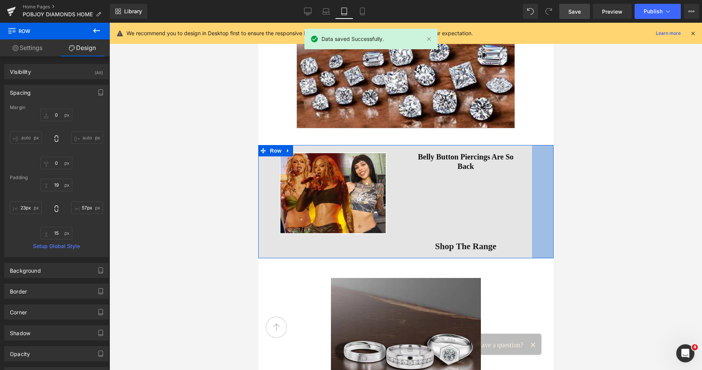
drag, startPoint x: 539, startPoint y: 154, endPoint x: 553, endPoint y: 155, distance: 14.1
click at [553, 155] on html "Skip to content 0" at bounding box center [405, 259] width 295 height 4305
click at [578, 13] on span "Save" at bounding box center [575, 12] width 13 height 8
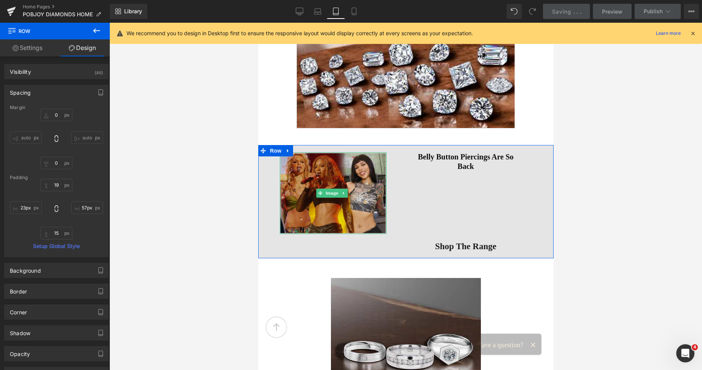
click at [354, 174] on img at bounding box center [333, 193] width 107 height 82
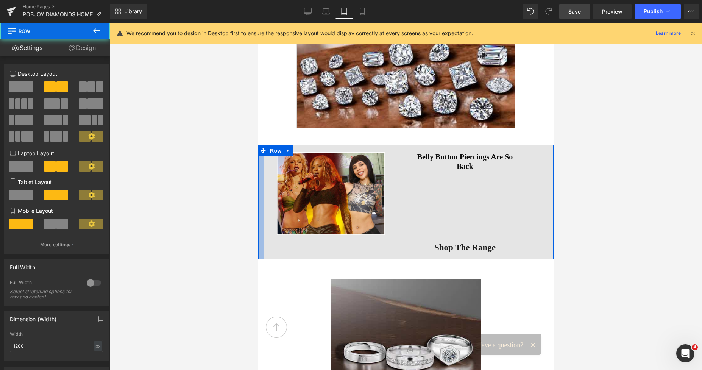
drag, startPoint x: 3, startPoint y: 163, endPoint x: 252, endPoint y: 188, distance: 250.1
click at [574, 8] on span "Save" at bounding box center [575, 12] width 13 height 8
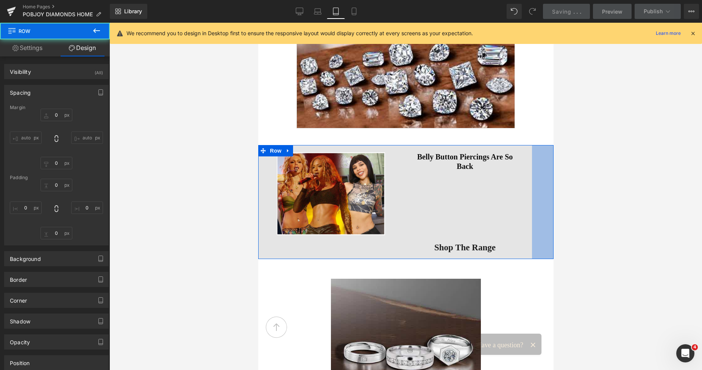
click at [435, 158] on h2 "Belly Button Piercings Are So Back" at bounding box center [465, 161] width 108 height 19
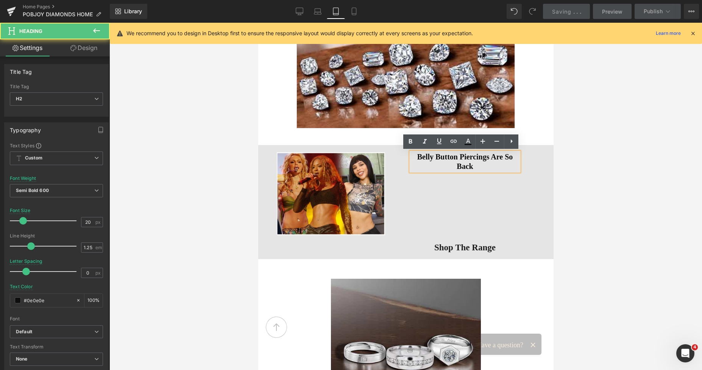
click at [422, 159] on h2 "Belly Button Piercings Are So Back" at bounding box center [465, 161] width 108 height 19
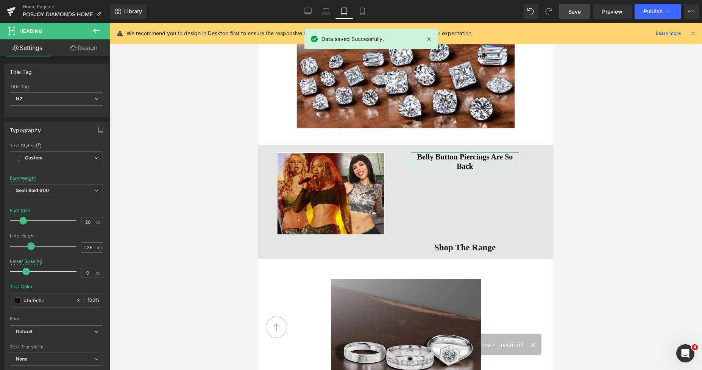
click at [90, 43] on link "Design" at bounding box center [83, 47] width 55 height 17
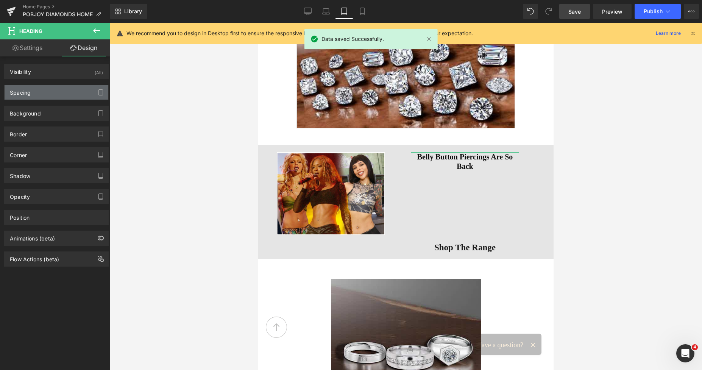
click at [43, 92] on div "Spacing" at bounding box center [57, 92] width 104 height 14
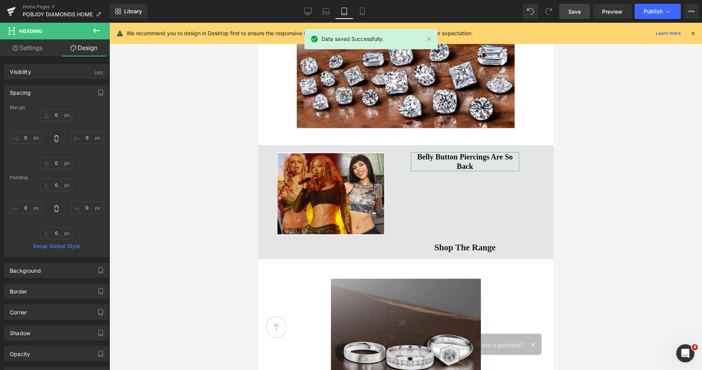
type input "0"
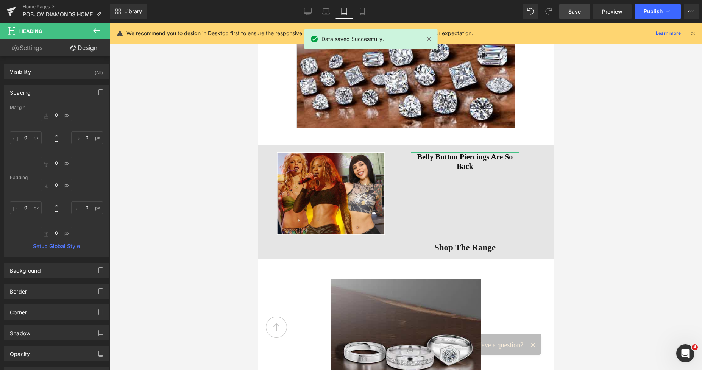
type input "0"
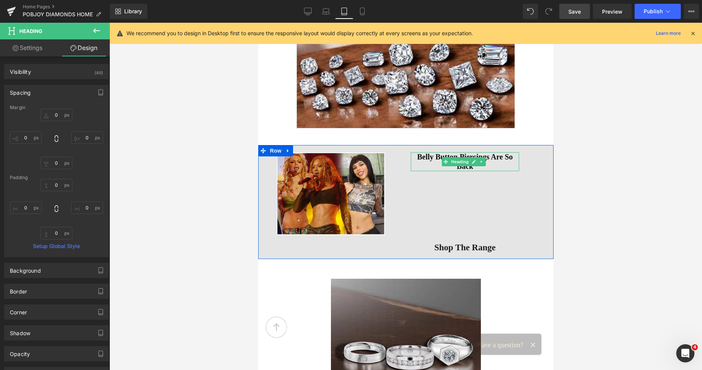
click at [416, 161] on h2 "Belly Button Piercings Are So Back" at bounding box center [465, 161] width 108 height 19
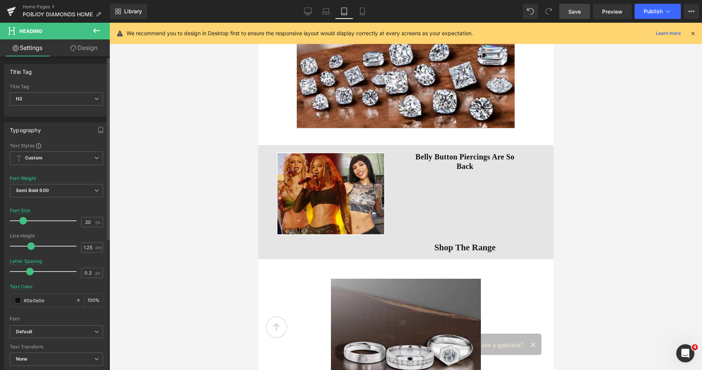
type input "0.1"
click at [27, 269] on div at bounding box center [45, 271] width 63 height 15
click at [610, 136] on div at bounding box center [405, 196] width 593 height 347
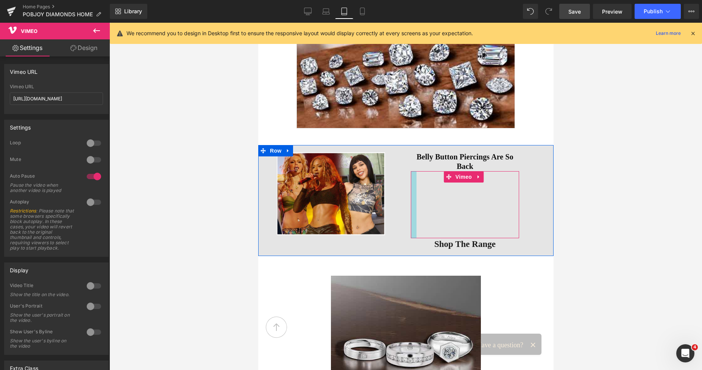
drag, startPoint x: 410, startPoint y: 176, endPoint x: 415, endPoint y: 175, distance: 5.7
click at [415, 175] on div "Vimeo" at bounding box center [465, 204] width 108 height 67
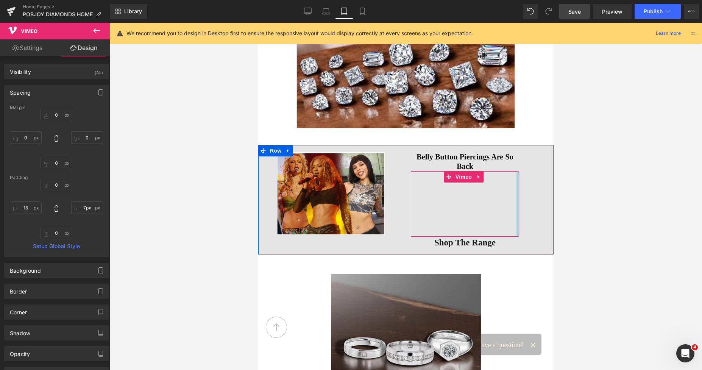
type input "8px"
click at [508, 181] on div "Vimeo" at bounding box center [465, 204] width 108 height 66
click at [584, 163] on div at bounding box center [405, 196] width 593 height 347
type input "13px"
click at [411, 194] on div "Vimeo" at bounding box center [465, 204] width 108 height 66
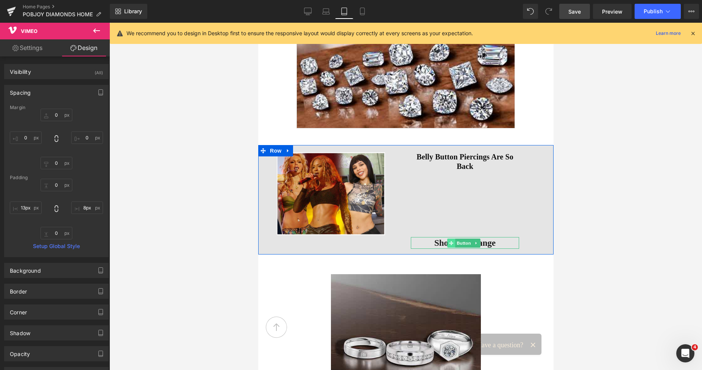
click at [447, 242] on span at bounding box center [451, 243] width 8 height 9
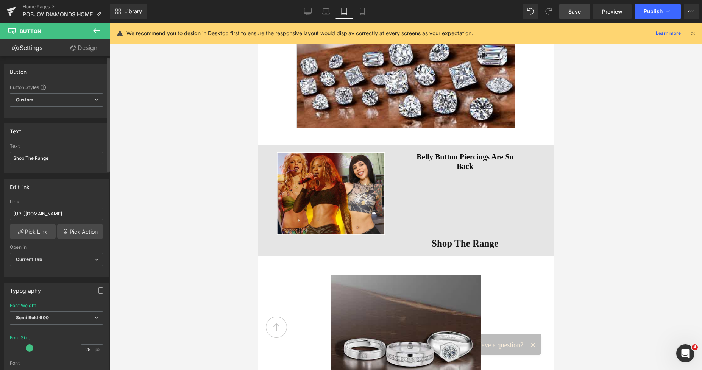
click at [31, 349] on span at bounding box center [30, 348] width 8 height 8
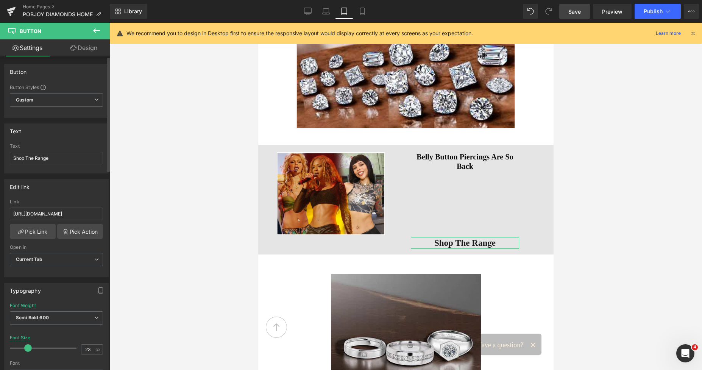
type input "22"
click at [29, 349] on span at bounding box center [28, 348] width 8 height 8
click at [444, 156] on h2 "Belly Button Piercings Are So Back" at bounding box center [465, 161] width 108 height 19
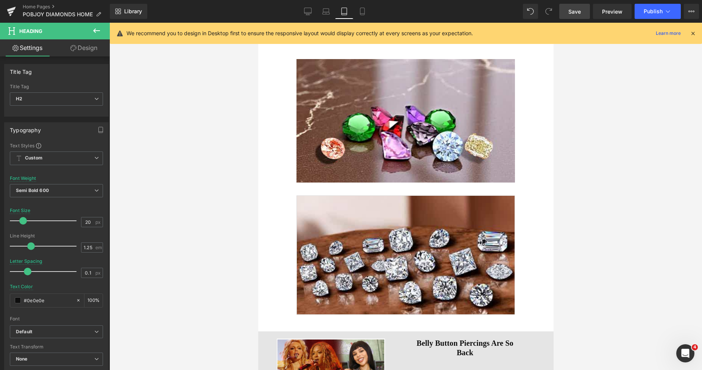
scroll to position [1907, 0]
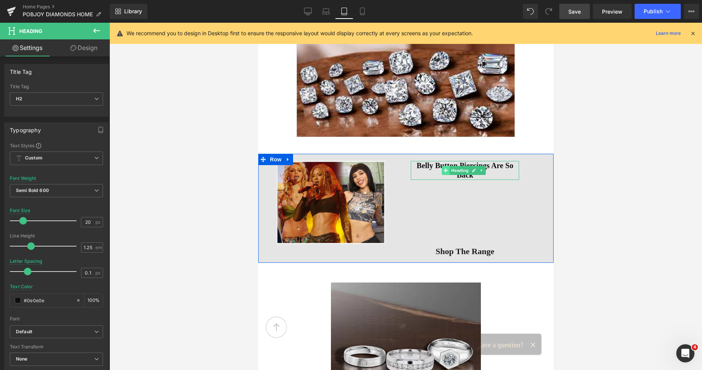
click at [441, 171] on span at bounding box center [445, 170] width 8 height 9
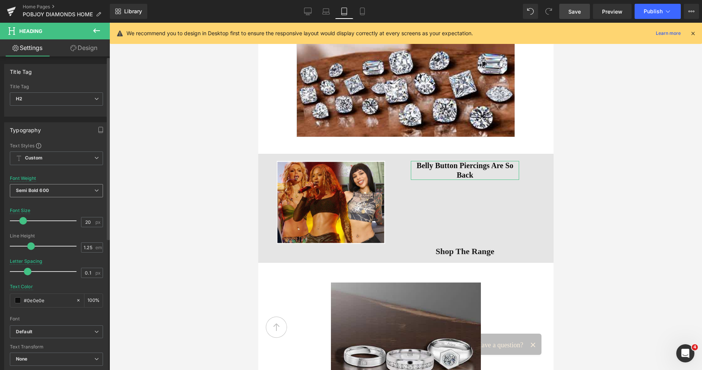
click at [54, 189] on span "Semi Bold 600" at bounding box center [56, 190] width 93 height 13
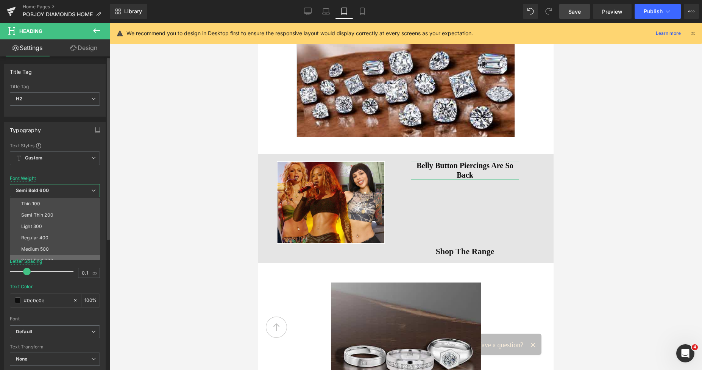
click at [43, 257] on li "Semi Bold 600" at bounding box center [57, 260] width 94 height 11
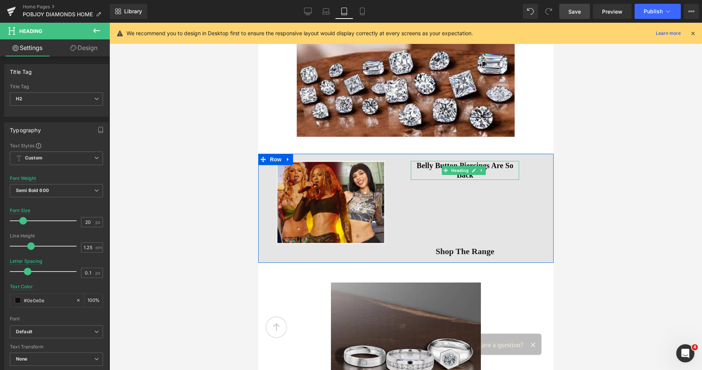
click at [442, 161] on div at bounding box center [465, 162] width 108 height 2
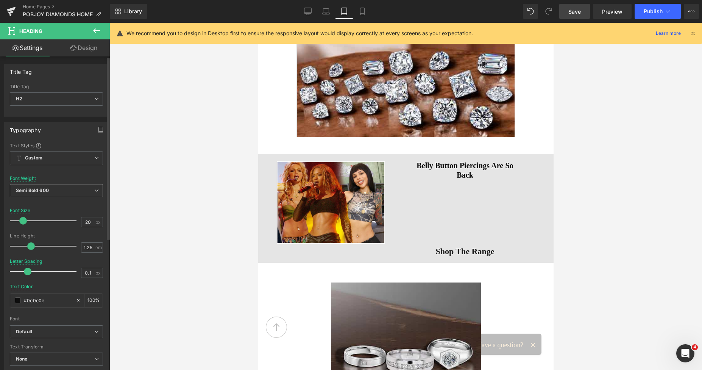
click at [79, 188] on span "Semi Bold 600" at bounding box center [56, 190] width 93 height 13
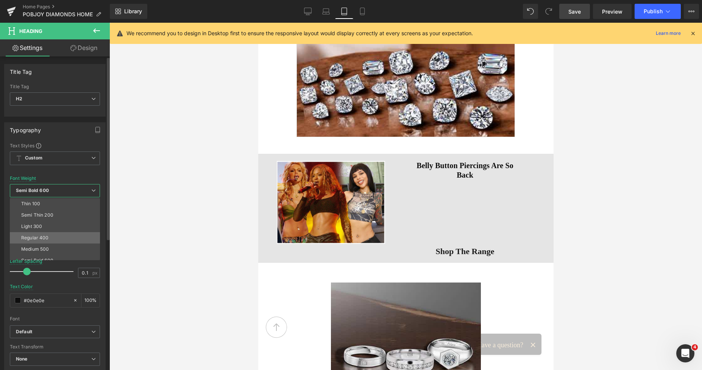
click at [48, 236] on div "Regular 400" at bounding box center [35, 237] width 28 height 5
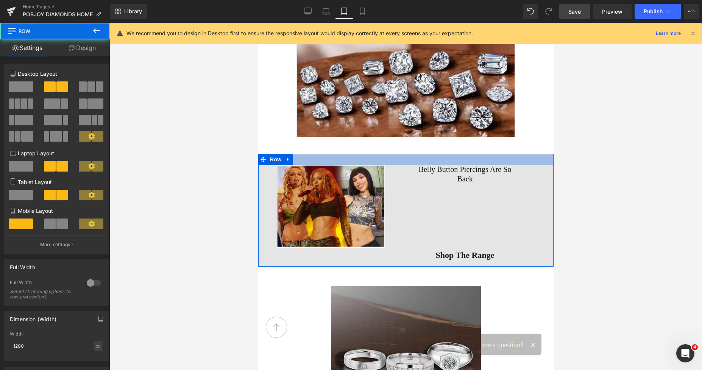
drag, startPoint x: 388, startPoint y: 155, endPoint x: 392, endPoint y: 159, distance: 5.1
click at [392, 159] on div at bounding box center [405, 159] width 295 height 11
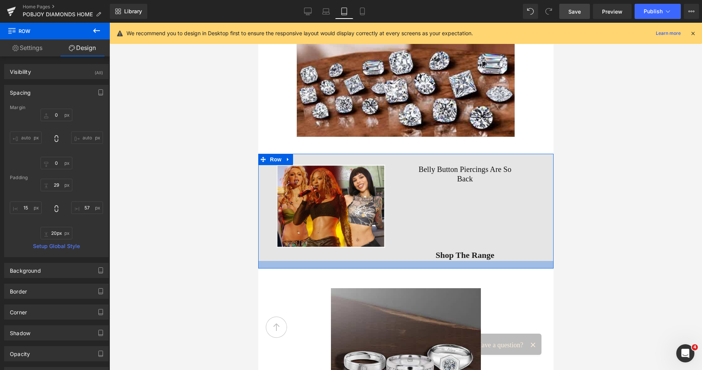
drag, startPoint x: 387, startPoint y: 254, endPoint x: 391, endPoint y: 256, distance: 4.2
click at [391, 261] on div at bounding box center [405, 265] width 295 height 8
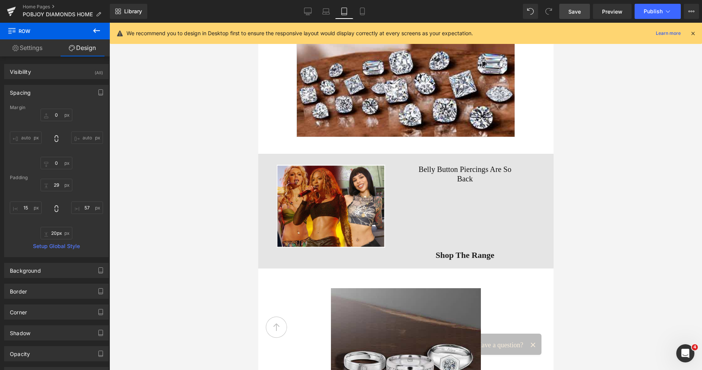
click at [588, 144] on div at bounding box center [405, 196] width 593 height 347
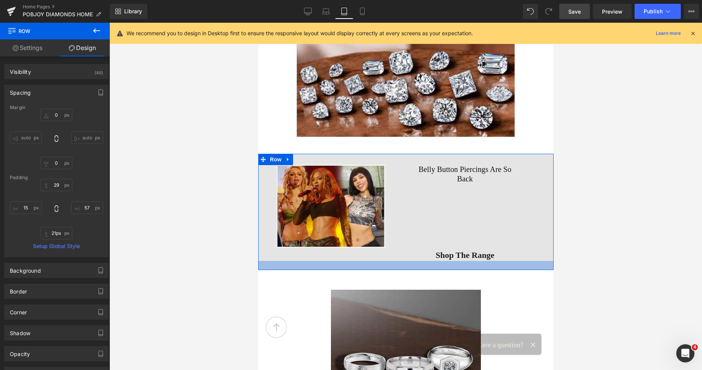
type input "24px"
click at [477, 261] on div at bounding box center [405, 265] width 295 height 9
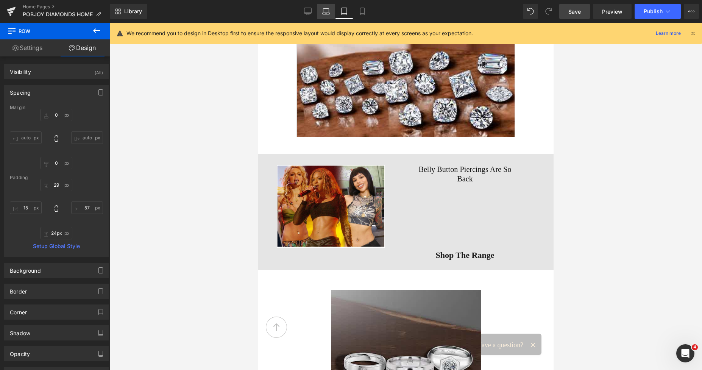
click at [323, 11] on icon at bounding box center [326, 12] width 8 height 8
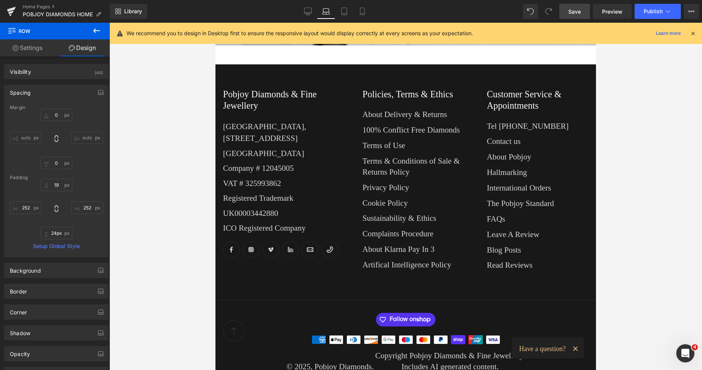
type input "0"
type input "19"
type input "252"
type input "15"
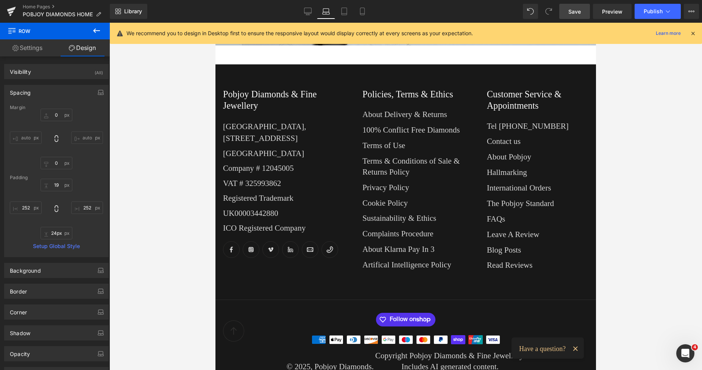
type input "252"
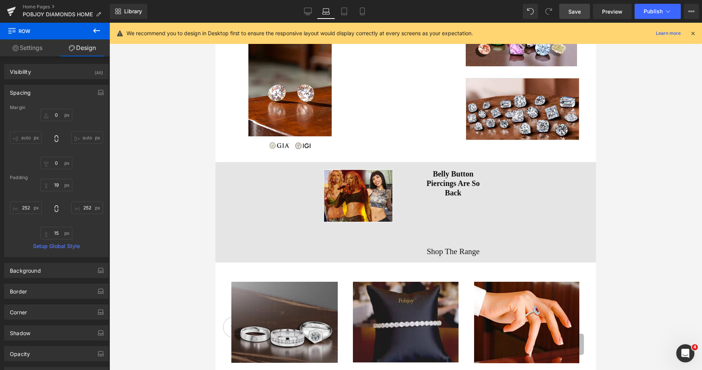
scroll to position [463, 0]
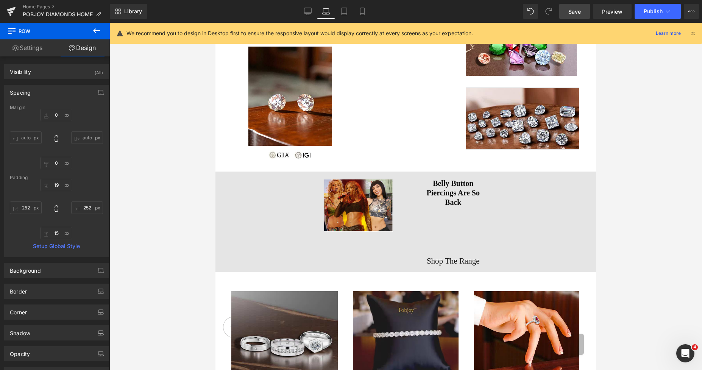
click at [267, 199] on div "Image Belly Button Piercings Are So Back Heading Vimeo Shop The Range Button Ro…" at bounding box center [406, 222] width 381 height 101
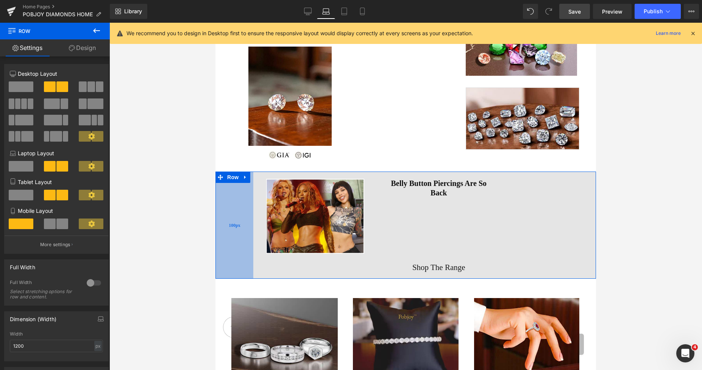
drag, startPoint x: 297, startPoint y: 197, endPoint x: 239, endPoint y: 227, distance: 64.5
click at [239, 227] on div "100px" at bounding box center [235, 226] width 38 height 108
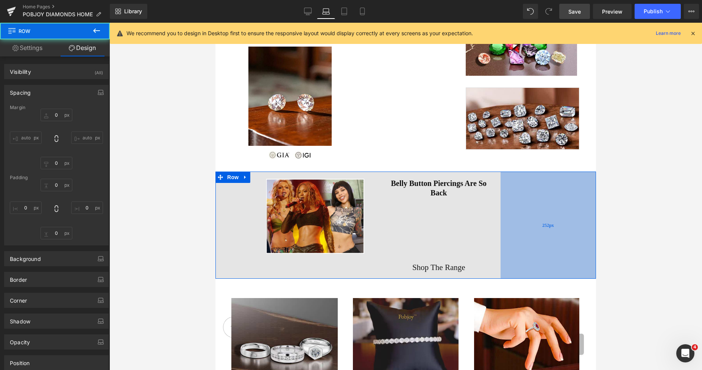
type input "0"
type input "19"
type input "252"
type input "15"
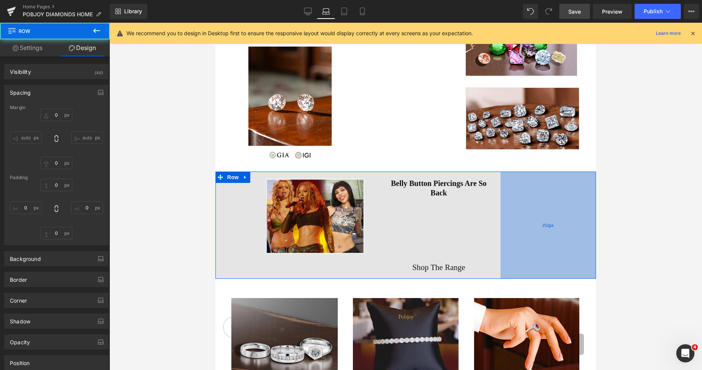
type input "100"
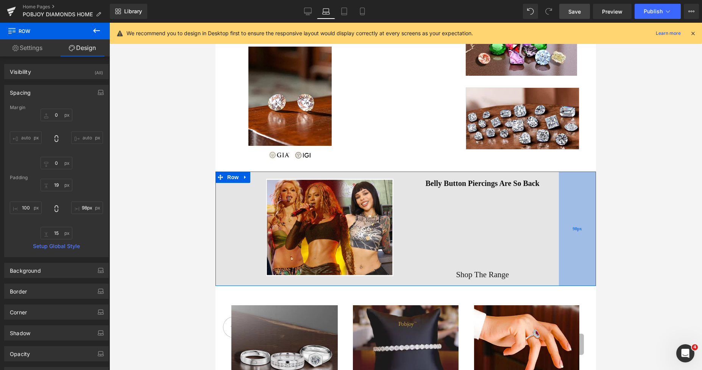
drag, startPoint x: 531, startPoint y: 201, endPoint x: 589, endPoint y: 199, distance: 58.4
click at [589, 199] on div "98px" at bounding box center [577, 229] width 37 height 114
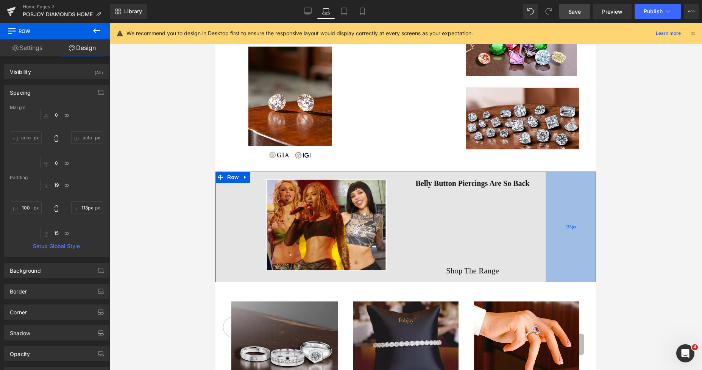
type input "118px"
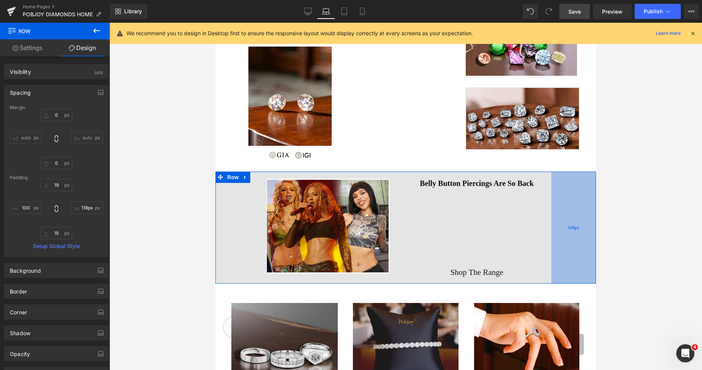
click at [581, 186] on div "118px" at bounding box center [574, 228] width 45 height 112
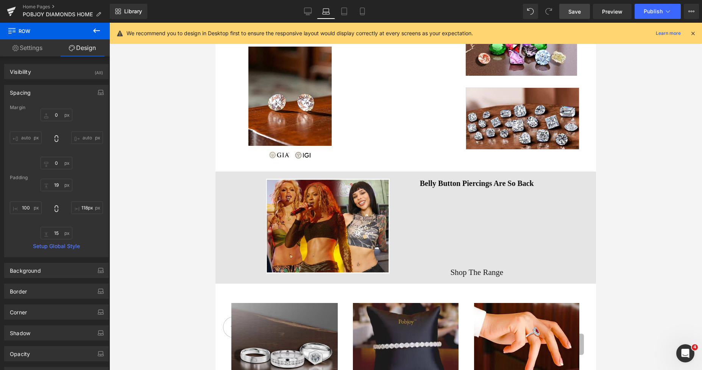
click at [571, 8] on span "Save" at bounding box center [575, 12] width 13 height 8
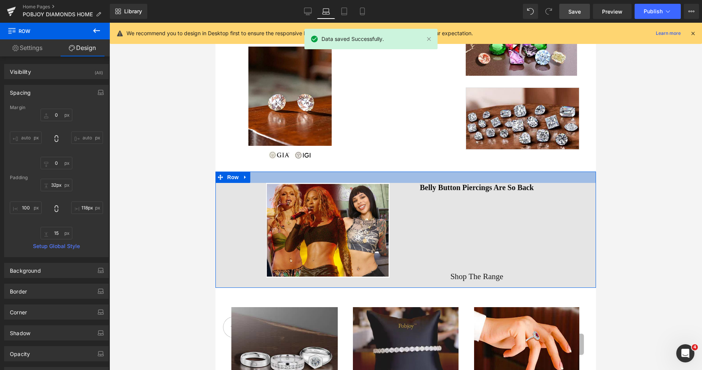
type input "33px"
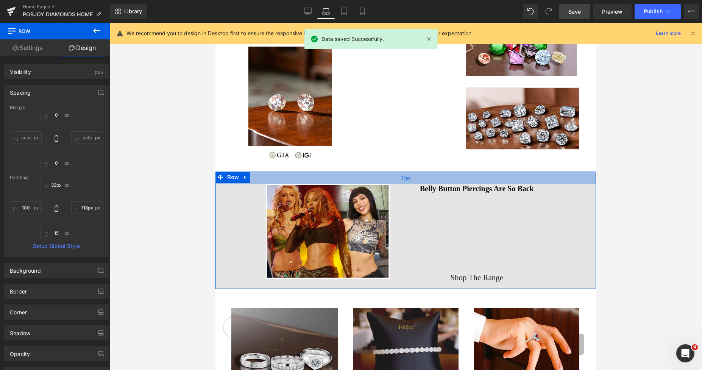
drag, startPoint x: 391, startPoint y: 174, endPoint x: 397, endPoint y: 179, distance: 7.8
click at [397, 179] on div "33px" at bounding box center [406, 178] width 381 height 13
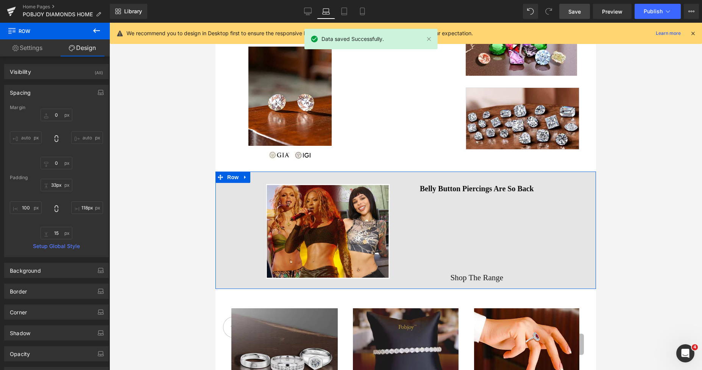
click at [451, 275] on span "Shop The Range" at bounding box center [476, 277] width 53 height 11
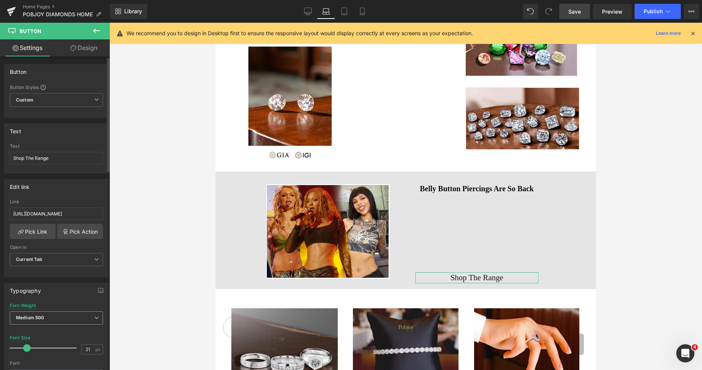
click at [58, 321] on span "Medium 500" at bounding box center [56, 317] width 93 height 13
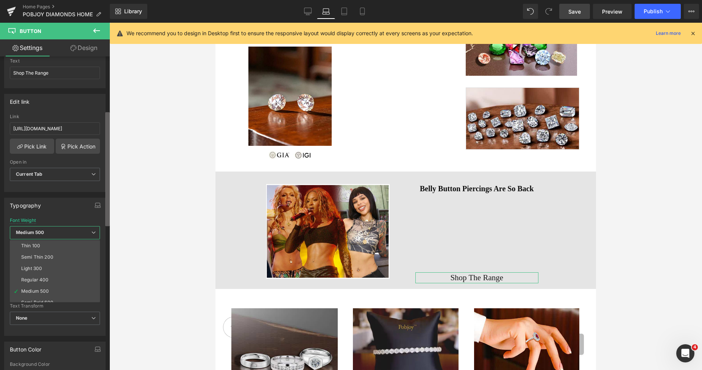
scroll to position [167, 0]
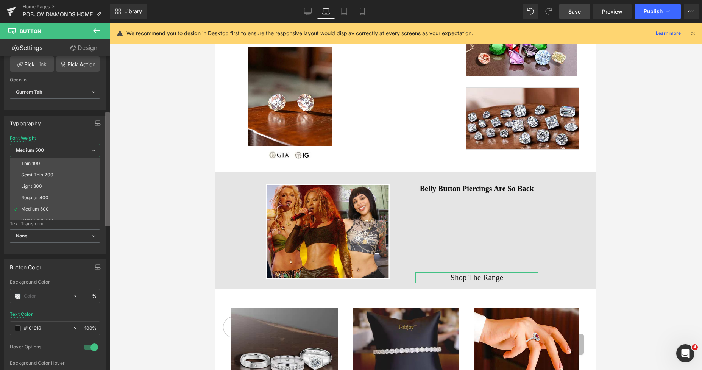
click at [109, 206] on b at bounding box center [107, 169] width 5 height 114
click at [75, 215] on li "Semi Bold 600" at bounding box center [57, 220] width 94 height 11
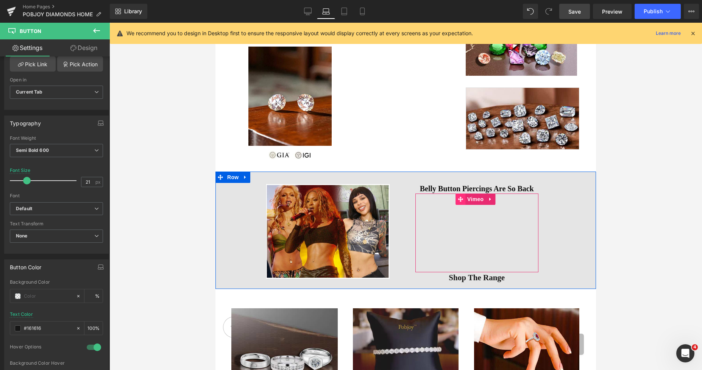
click at [458, 197] on icon at bounding box center [460, 199] width 5 height 6
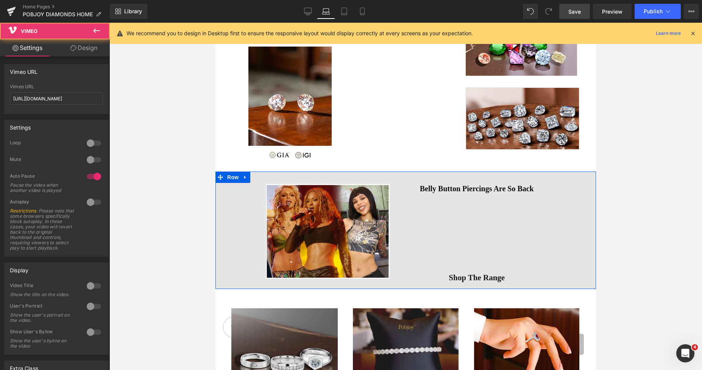
click at [441, 191] on h2 "Belly Button Piercings Are So Back" at bounding box center [477, 188] width 123 height 9
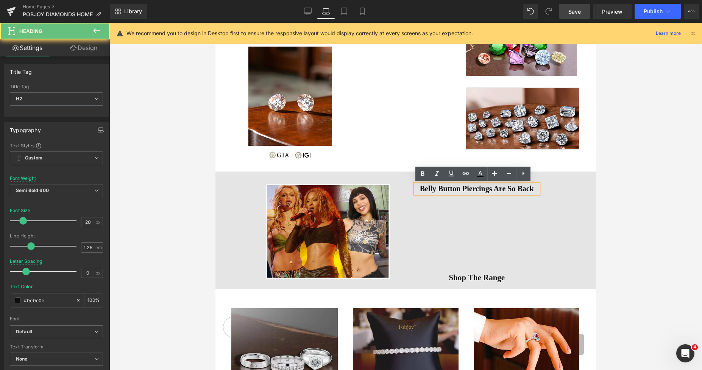
click at [435, 186] on h2 "Belly Button Piercings Are So Back" at bounding box center [477, 188] width 123 height 9
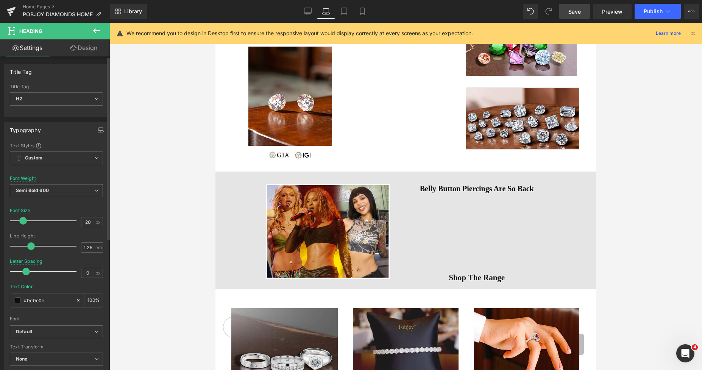
click at [67, 190] on span "Semi Bold 600" at bounding box center [56, 190] width 93 height 13
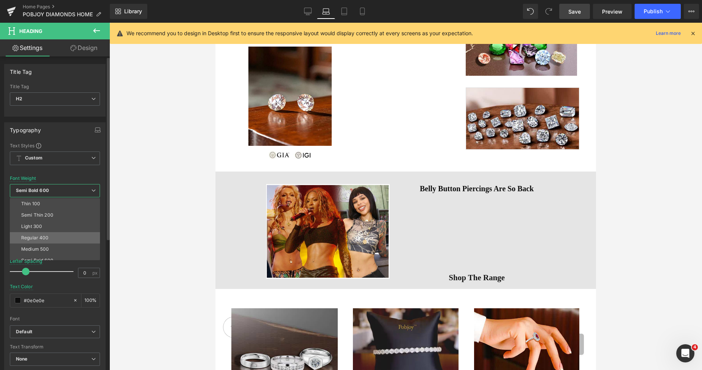
click at [50, 233] on li "Regular 400" at bounding box center [57, 237] width 94 height 11
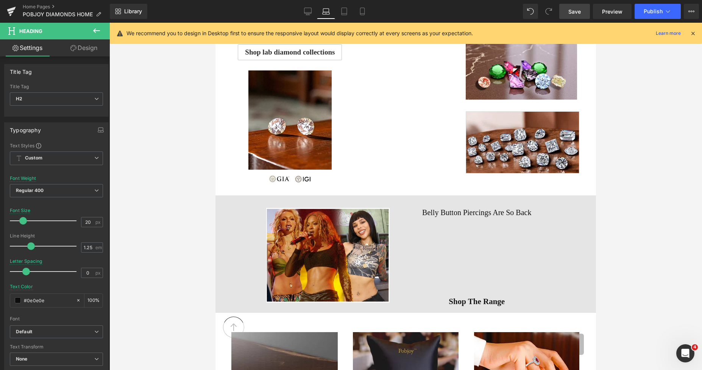
scroll to position [484, 0]
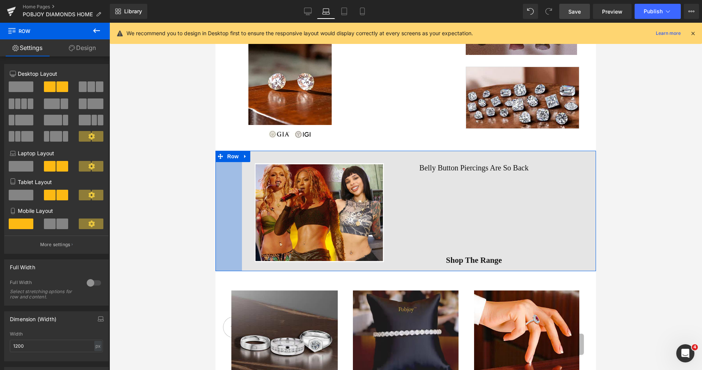
drag, startPoint x: 211, startPoint y: 202, endPoint x: 215, endPoint y: 204, distance: 4.4
click at [215, 204] on div at bounding box center [405, 196] width 593 height 347
drag, startPoint x: 574, startPoint y: 11, endPoint x: 367, endPoint y: 91, distance: 222.5
click at [574, 11] on span "Save" at bounding box center [575, 12] width 13 height 8
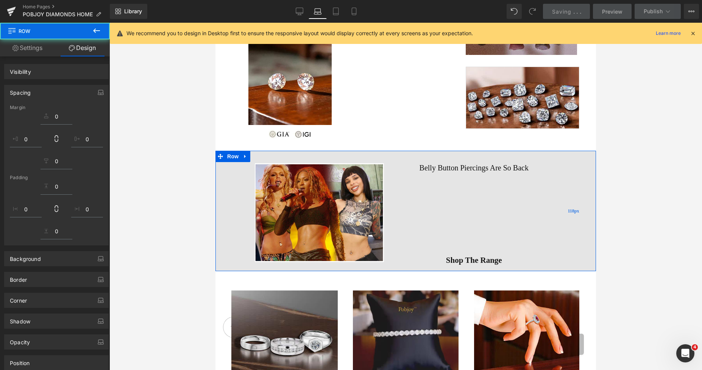
click at [567, 190] on div "118px" at bounding box center [574, 211] width 45 height 121
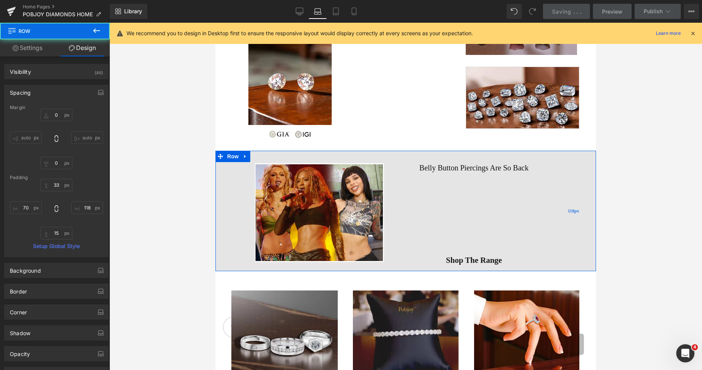
type input "0"
type input "33"
type input "82px"
type input "15"
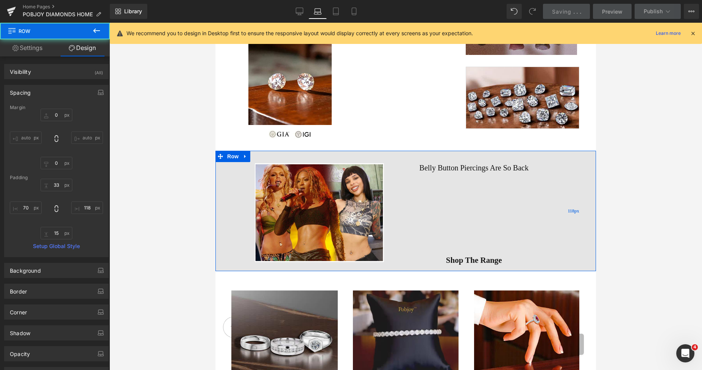
type input "70"
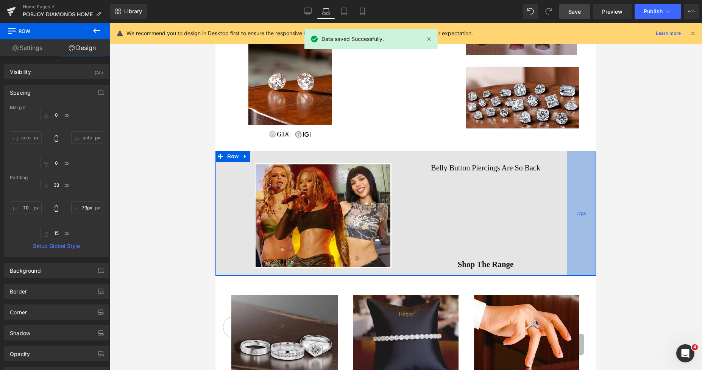
type input "80px"
click at [581, 195] on div "80px" at bounding box center [581, 213] width 30 height 125
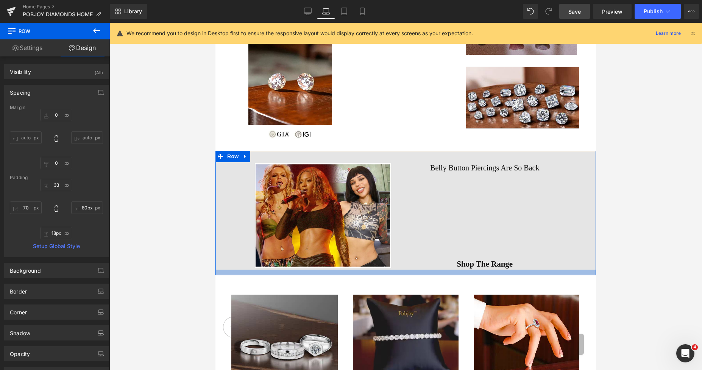
type input "22px"
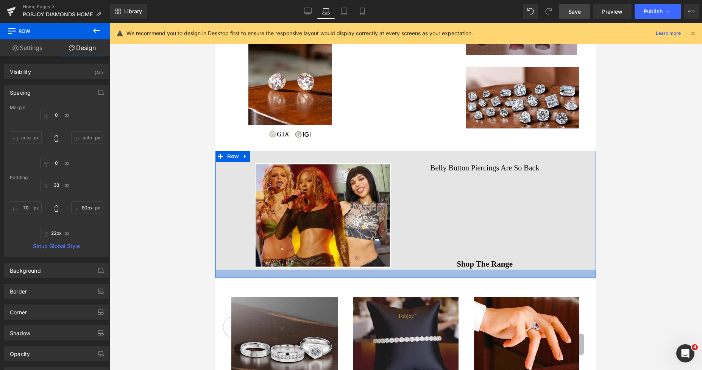
click at [452, 275] on div at bounding box center [406, 274] width 381 height 8
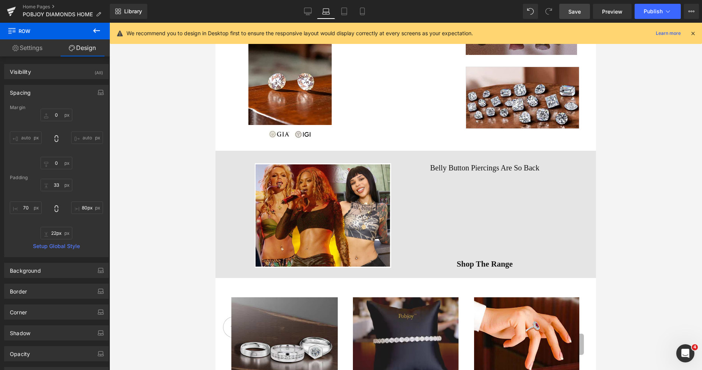
click at [583, 12] on link "Save" at bounding box center [575, 11] width 31 height 15
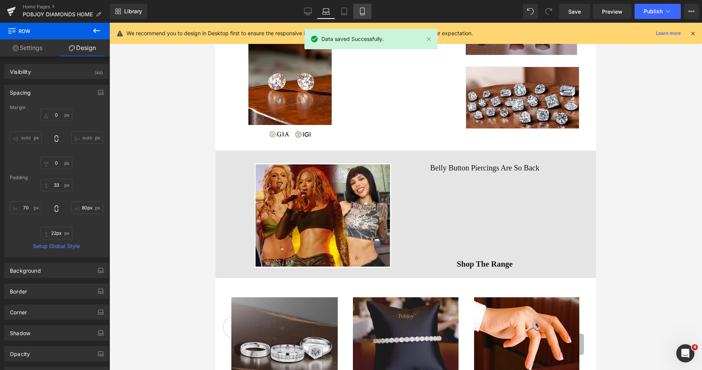
click at [368, 9] on link "Mobile" at bounding box center [362, 11] width 18 height 15
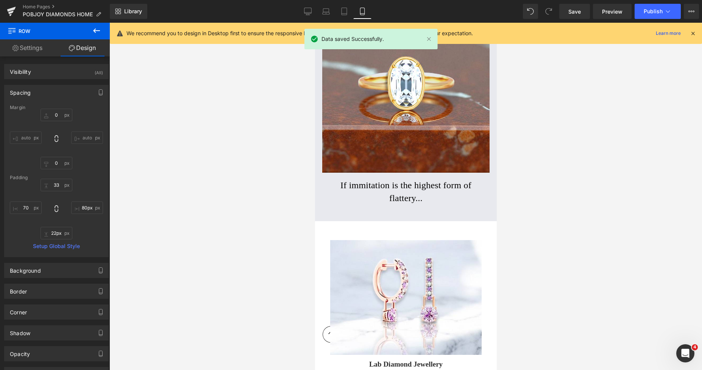
type input "0"
type input "36"
type input "0"
type input "30"
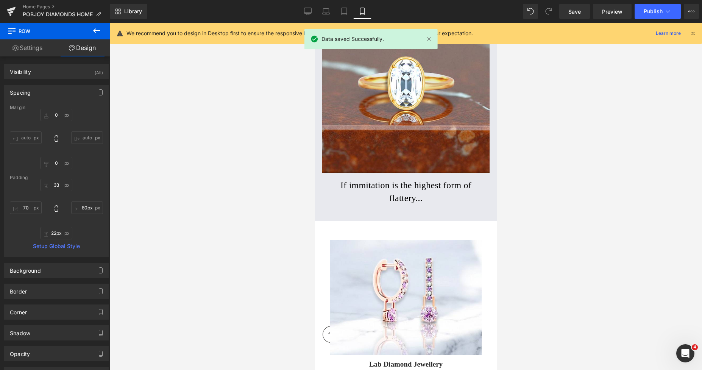
type input "0"
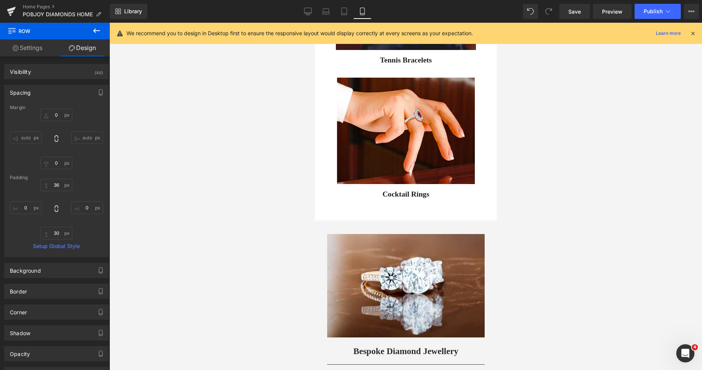
scroll to position [2728, 0]
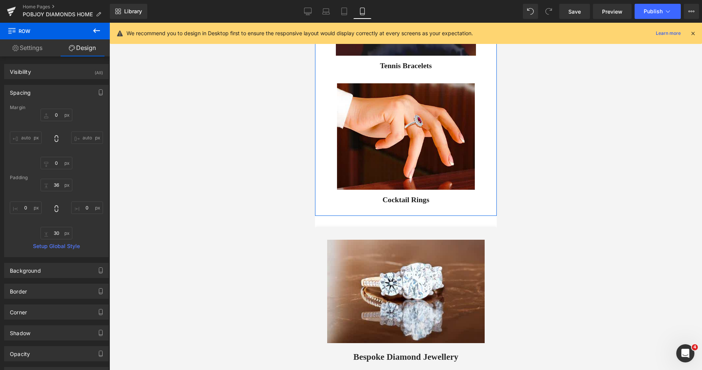
click at [382, 195] on span "Cocktail Rings" at bounding box center [405, 200] width 47 height 10
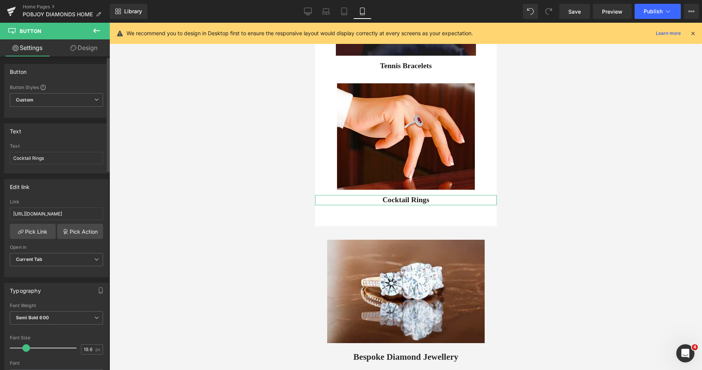
type input "21"
click at [27, 348] on span at bounding box center [27, 348] width 8 height 8
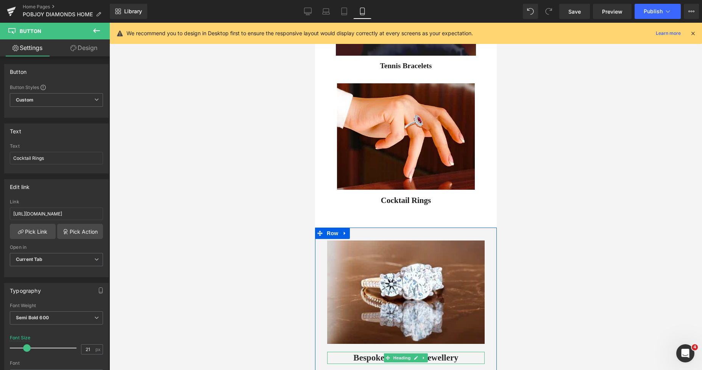
click at [356, 352] on h3 "Bespoke Diamond Jewellery" at bounding box center [406, 358] width 158 height 12
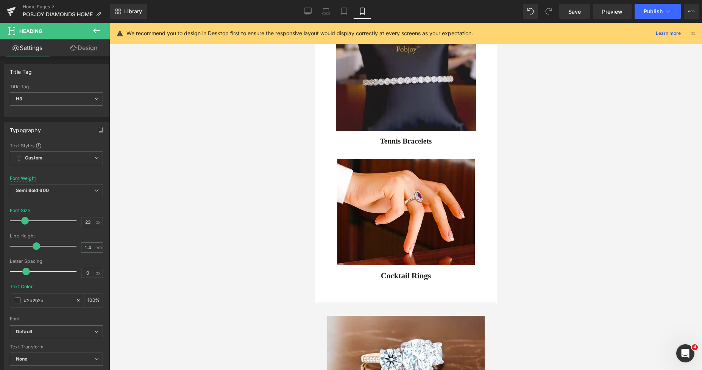
scroll to position [2628, 0]
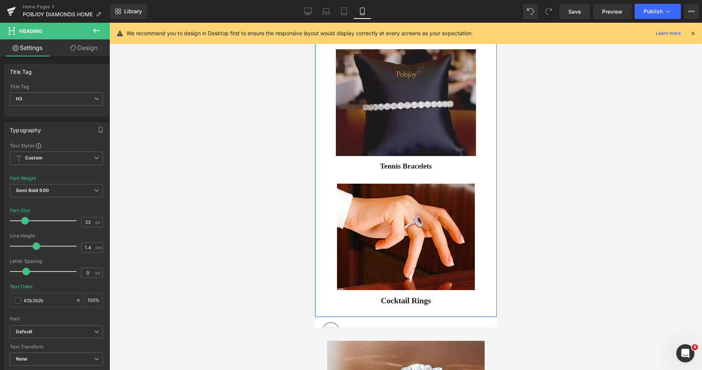
click at [375, 161] on div "Tennis Bracelets" at bounding box center [406, 166] width 182 height 10
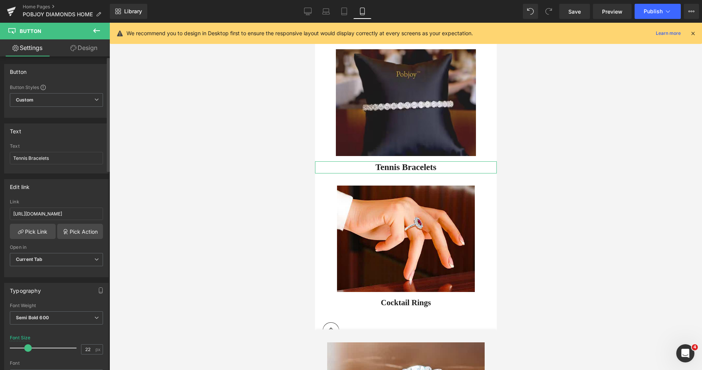
type input "21"
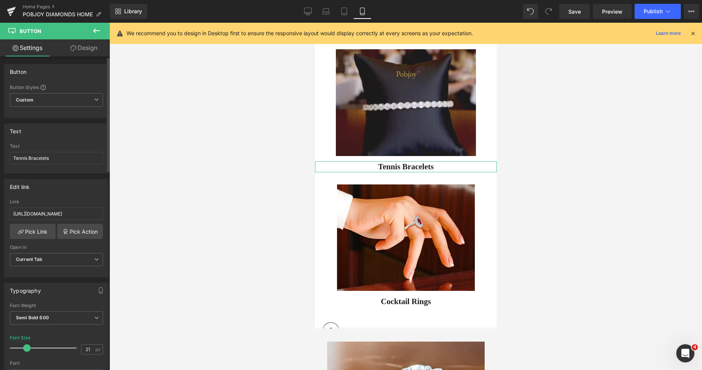
click at [26, 349] on span at bounding box center [27, 348] width 8 height 8
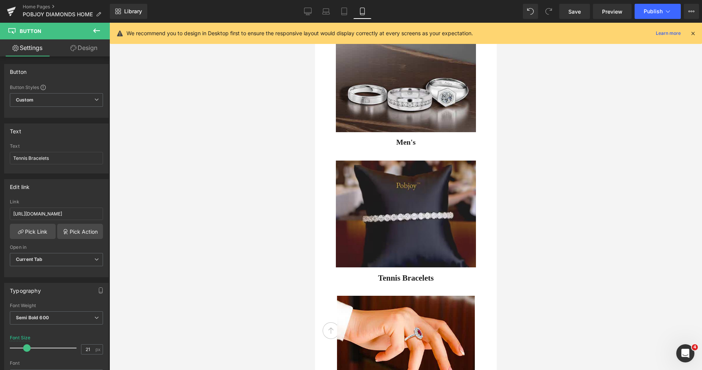
scroll to position [2485, 0]
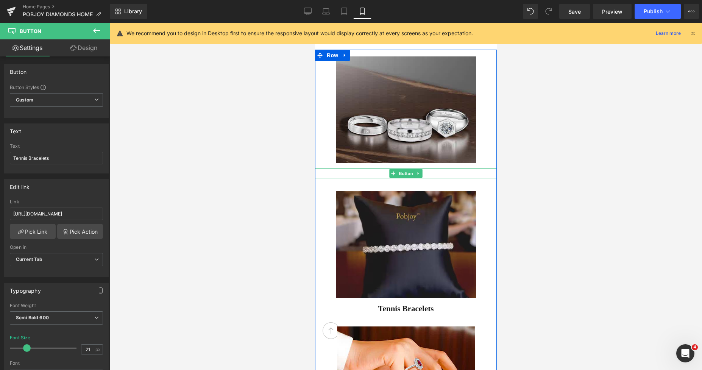
click at [379, 168] on div "Men's" at bounding box center [406, 173] width 182 height 10
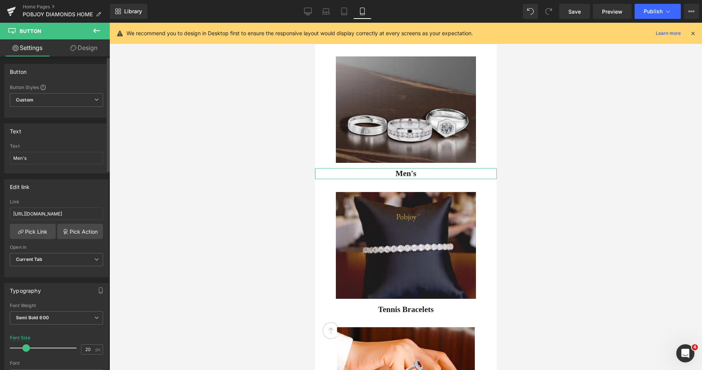
click at [25, 347] on span at bounding box center [26, 348] width 8 height 8
drag, startPoint x: 31, startPoint y: 343, endPoint x: 26, endPoint y: 343, distance: 4.6
click at [26, 343] on div at bounding box center [45, 348] width 63 height 15
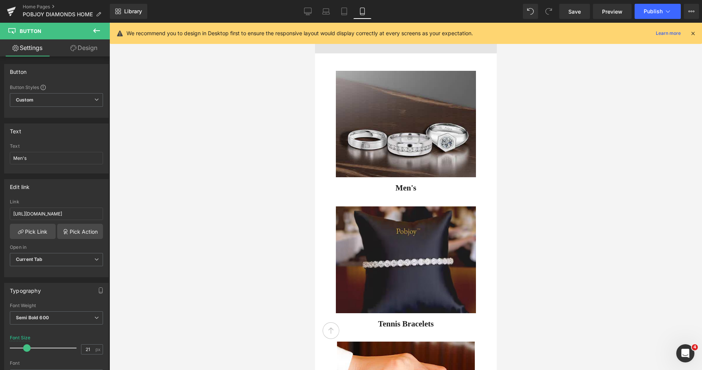
scroll to position [2486, 0]
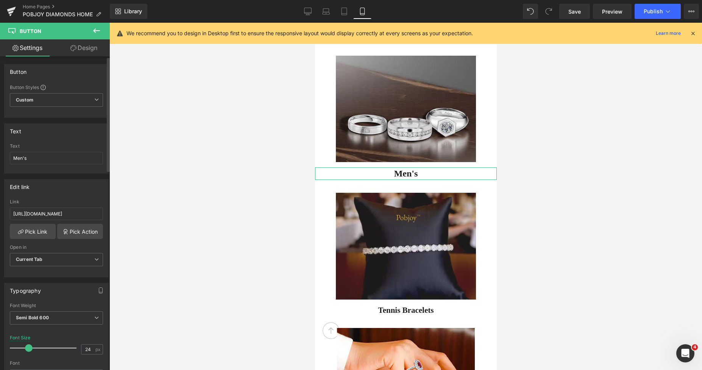
type input "23"
click at [25, 350] on span at bounding box center [28, 348] width 8 height 8
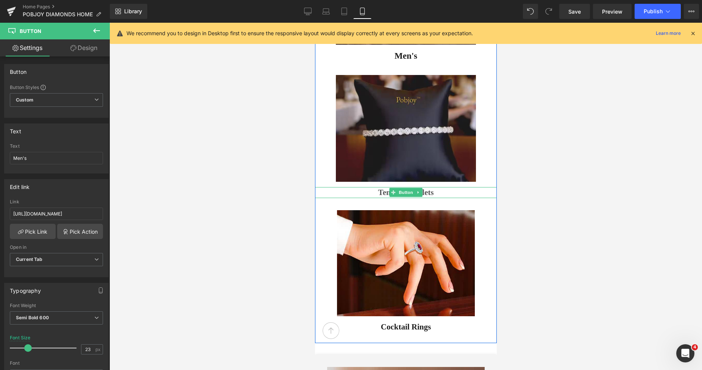
click at [384, 187] on span "Tennis Bracelets" at bounding box center [406, 192] width 56 height 11
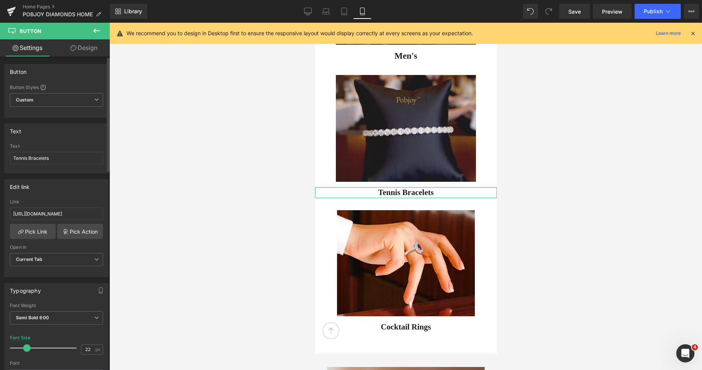
type input "23"
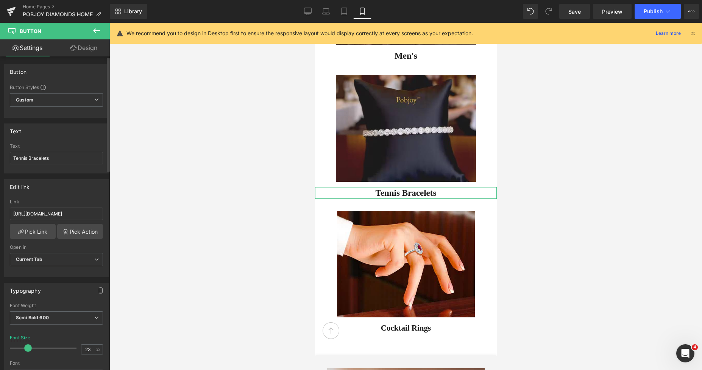
click at [28, 347] on span at bounding box center [28, 348] width 8 height 8
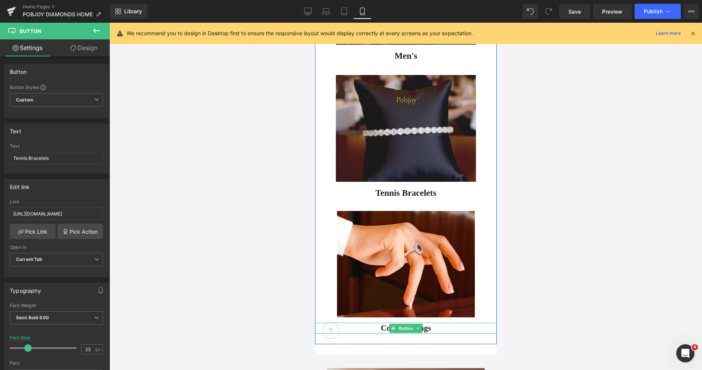
click at [370, 323] on div "Cocktail Rings" at bounding box center [406, 328] width 182 height 11
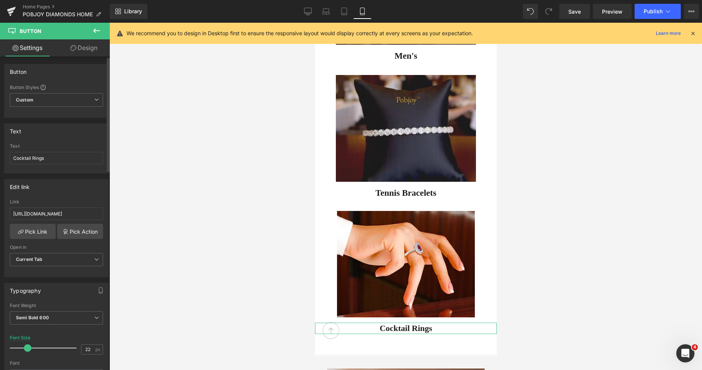
click at [25, 347] on span at bounding box center [28, 348] width 8 height 8
type input "23"
click at [26, 347] on span at bounding box center [28, 348] width 8 height 8
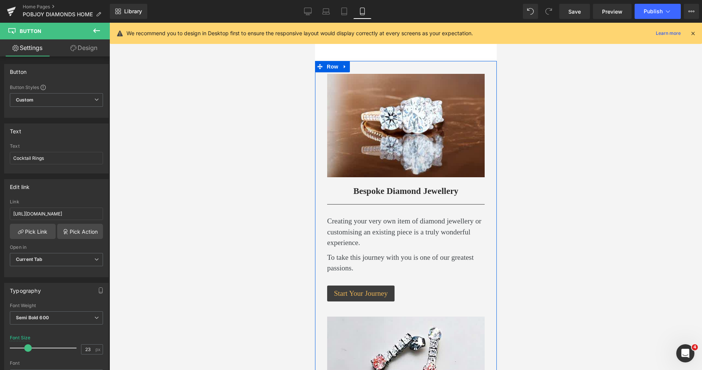
click at [358, 188] on h3 "Bespoke Diamond Jewellery" at bounding box center [406, 191] width 158 height 12
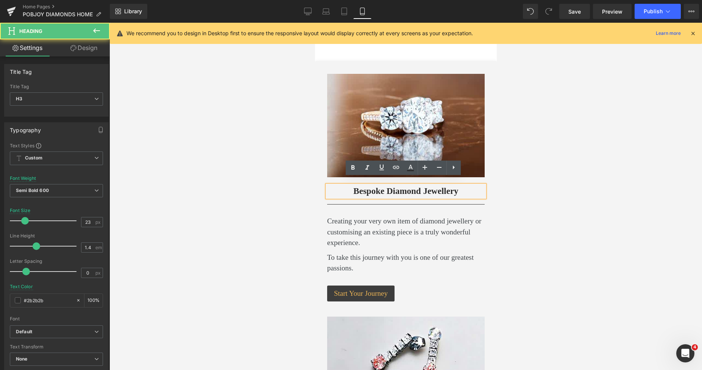
click at [357, 185] on h3 "Bespoke Diamond Jewellery" at bounding box center [406, 191] width 158 height 12
drag, startPoint x: 496, startPoint y: 255, endPoint x: 495, endPoint y: 270, distance: 15.6
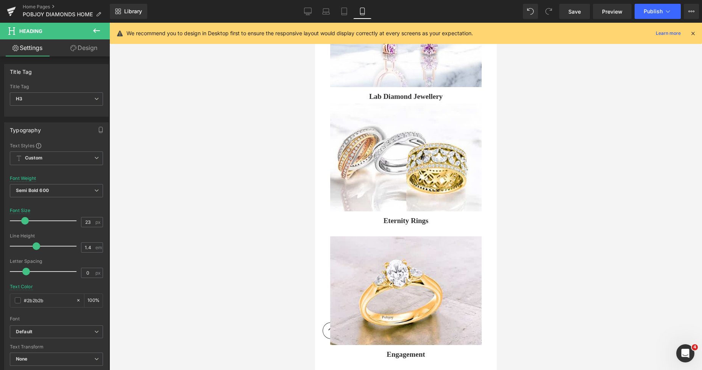
scroll to position [158, 0]
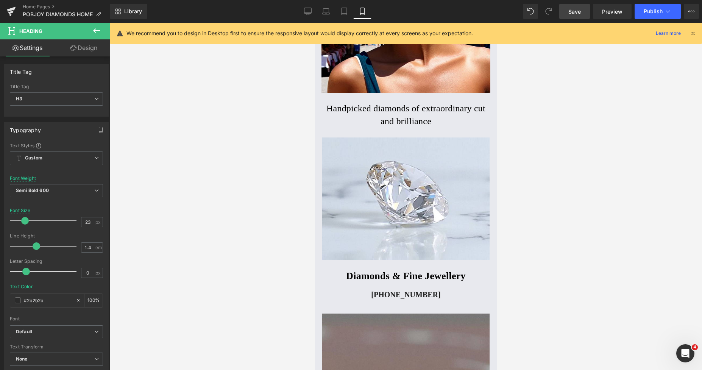
click at [575, 8] on span "Save" at bounding box center [575, 12] width 13 height 8
